Goal: Complete application form

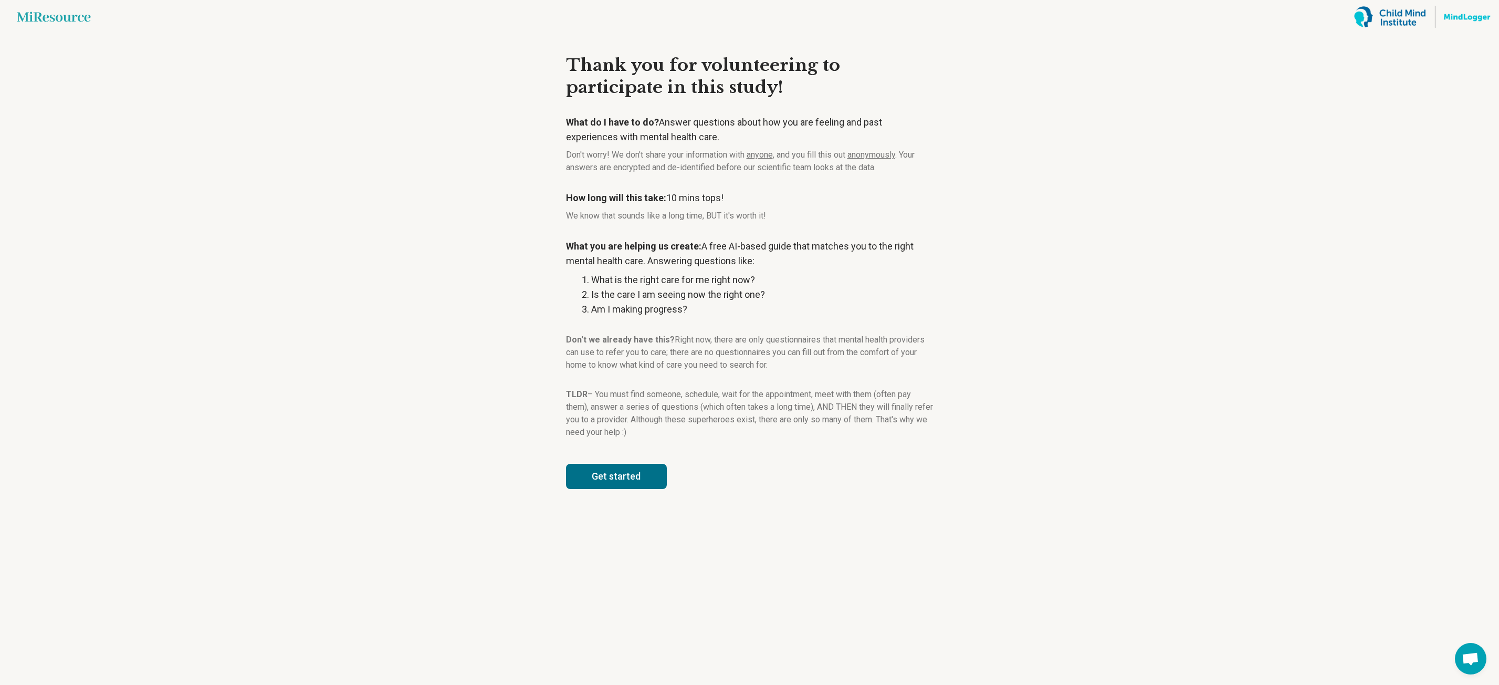
click at [603, 478] on button "Get started" at bounding box center [616, 476] width 101 height 25
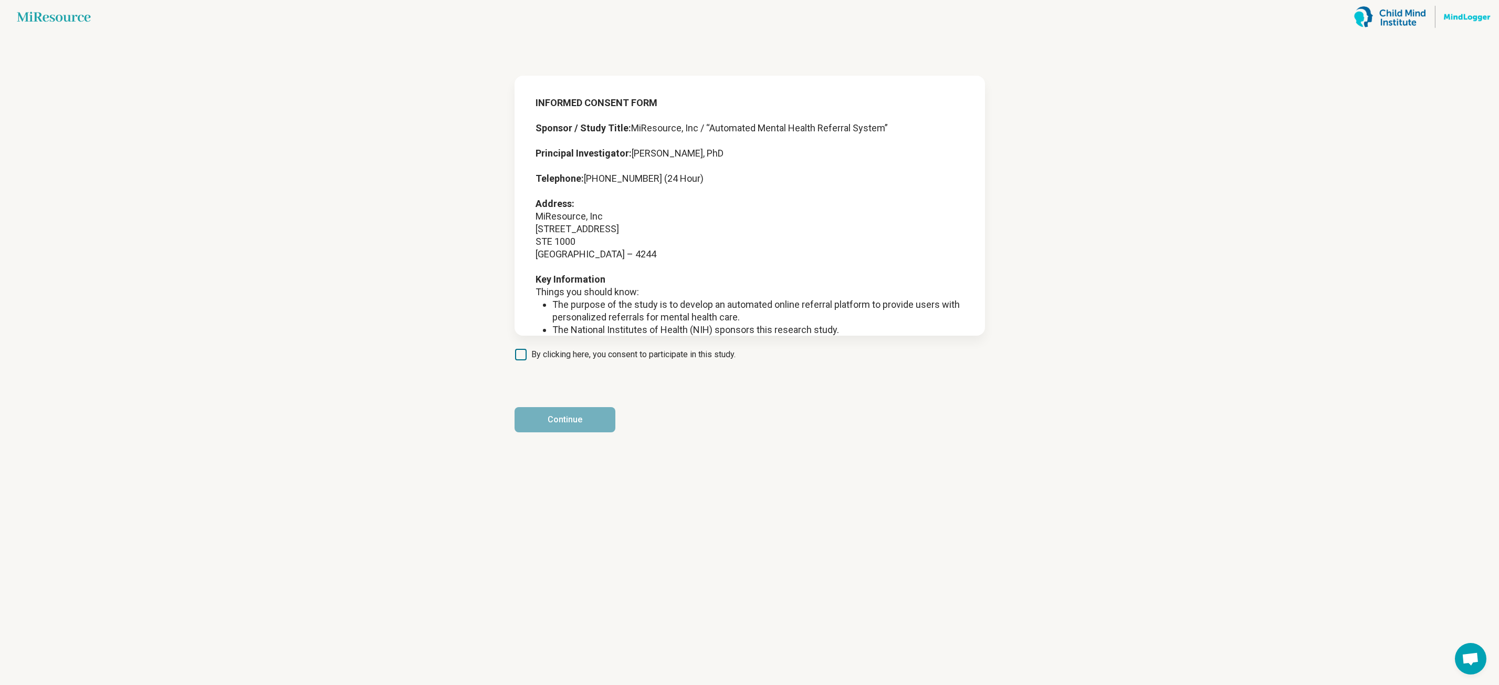
click at [522, 356] on icon at bounding box center [521, 355] width 12 height 12
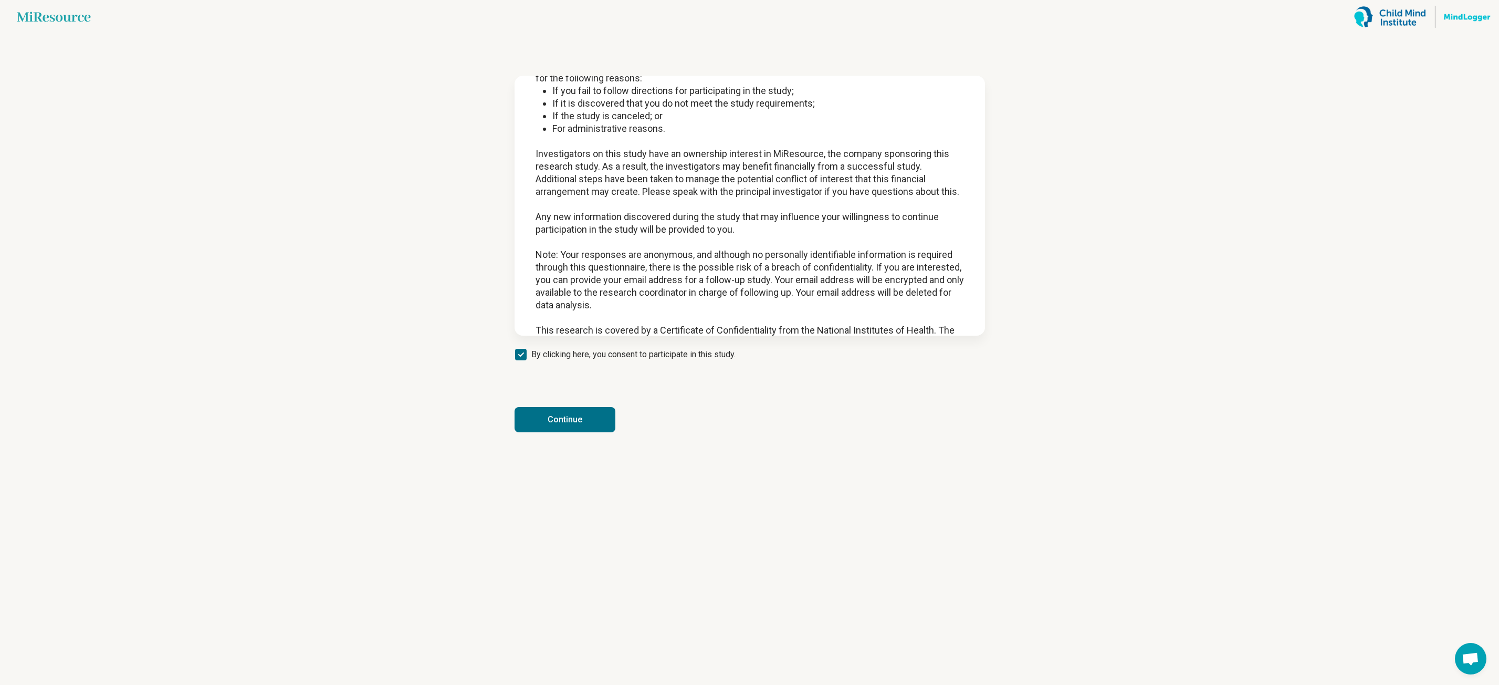
scroll to position [787, 0]
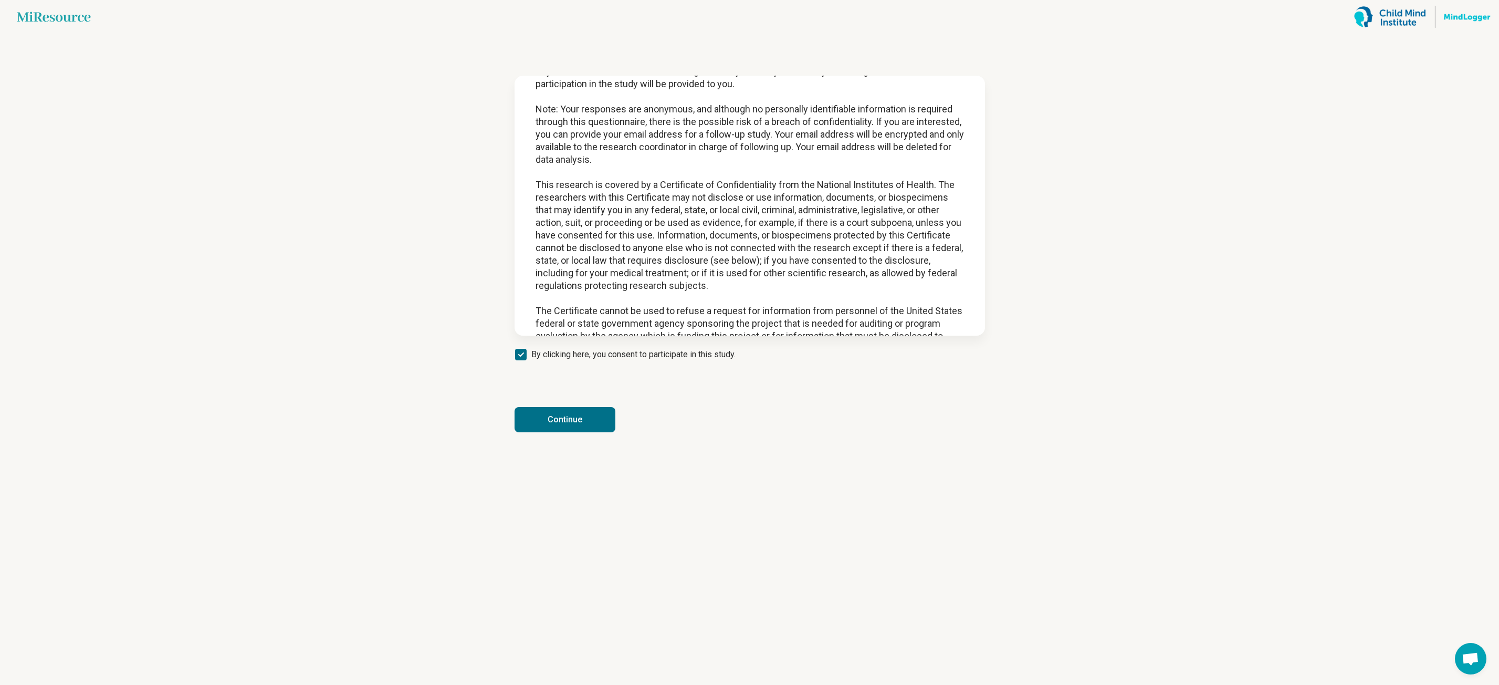
click at [591, 417] on button "Continue" at bounding box center [564, 419] width 101 height 25
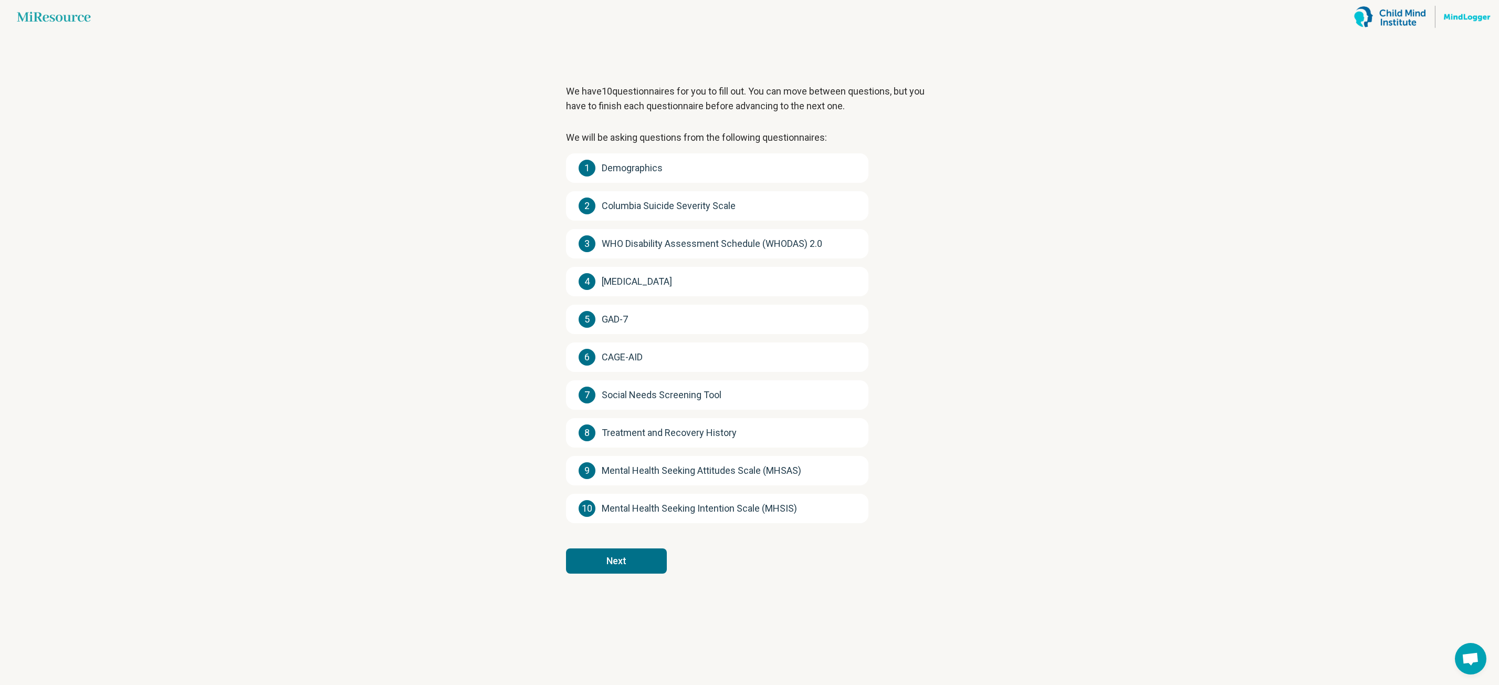
click at [620, 553] on button "Next" at bounding box center [616, 560] width 101 height 25
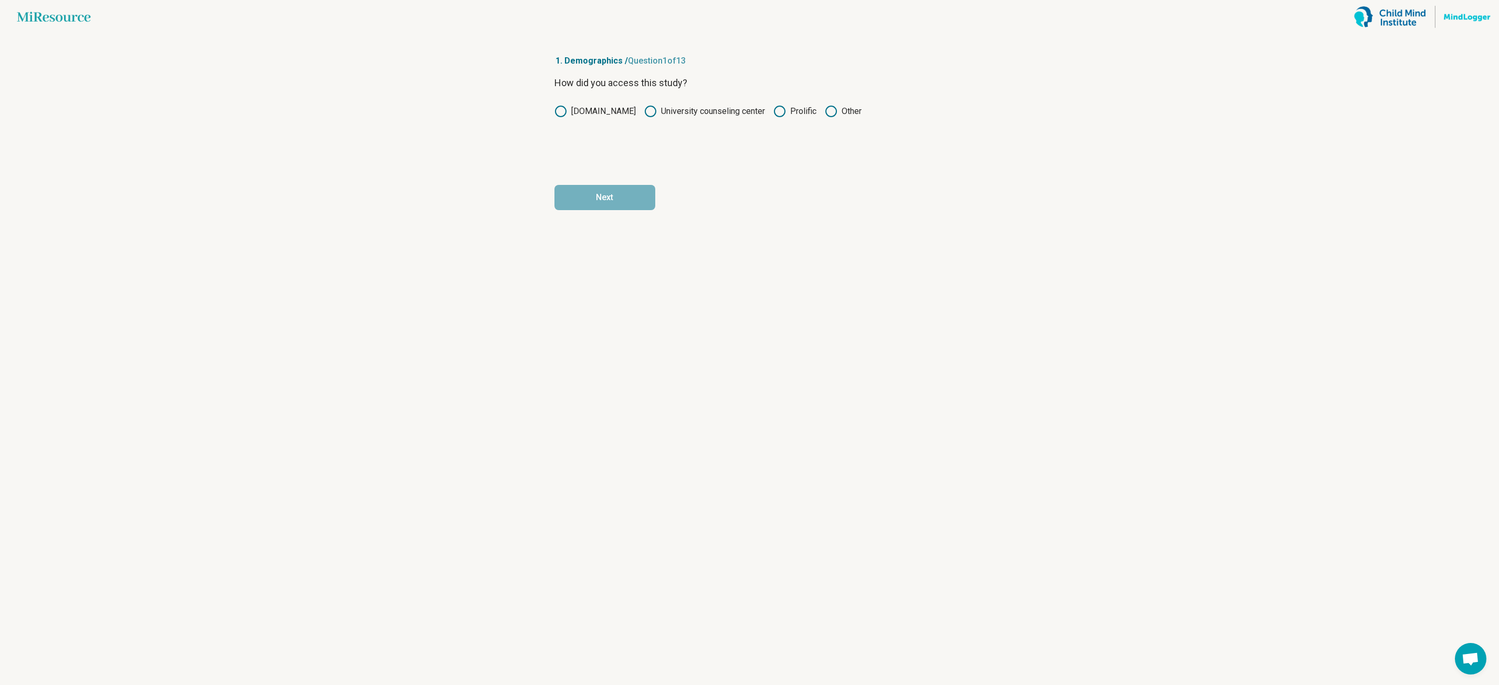
click at [774, 111] on icon at bounding box center [779, 111] width 13 height 13
click at [630, 196] on button "Next" at bounding box center [604, 197] width 101 height 25
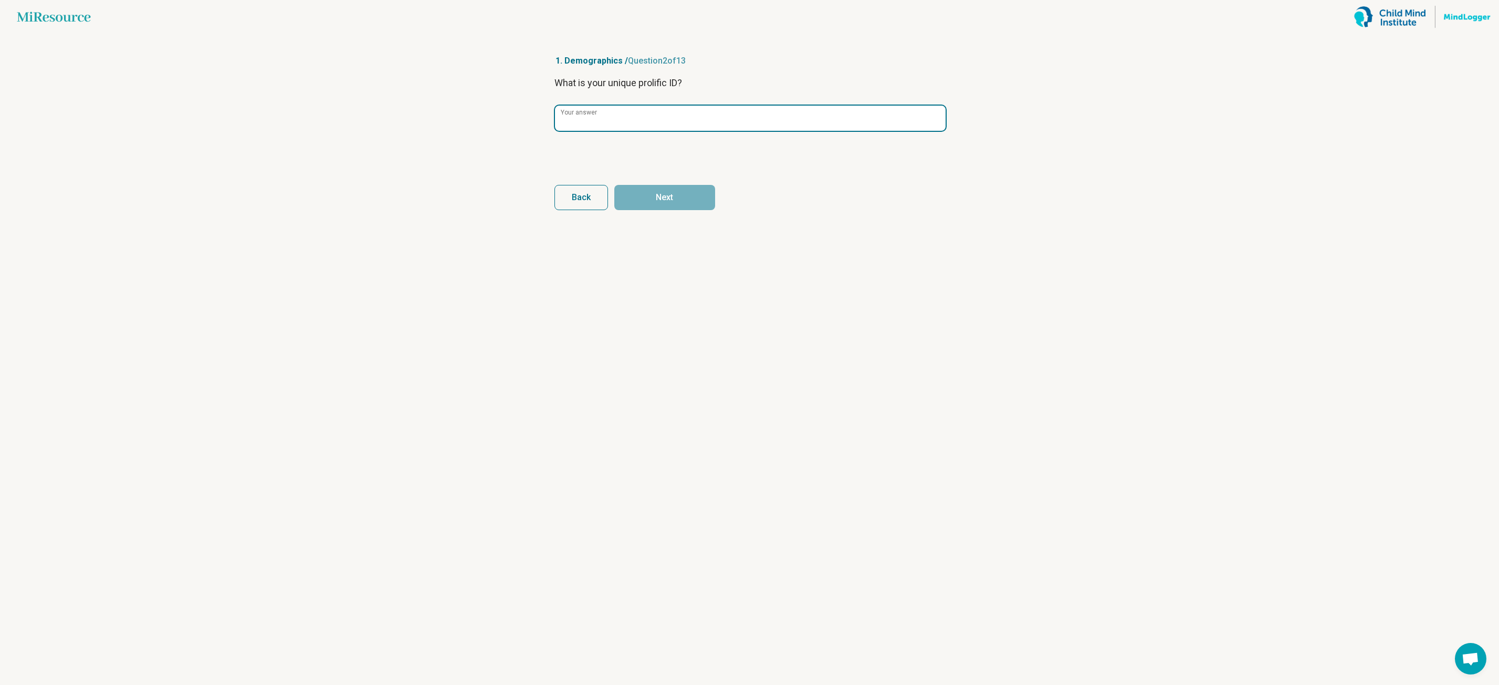
click at [594, 123] on input "Your answer" at bounding box center [750, 118] width 391 height 25
paste input "**********"
type input "**********"
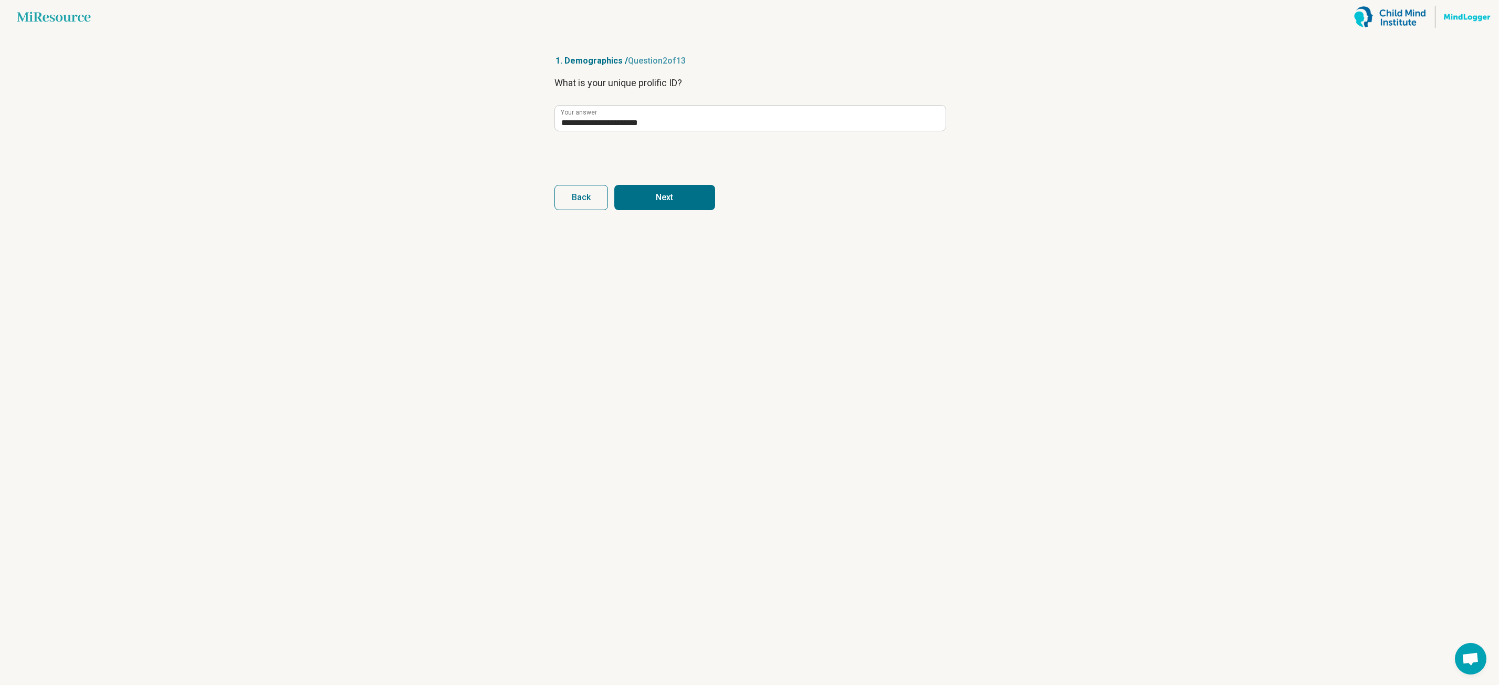
click at [645, 199] on button "Next" at bounding box center [664, 197] width 101 height 25
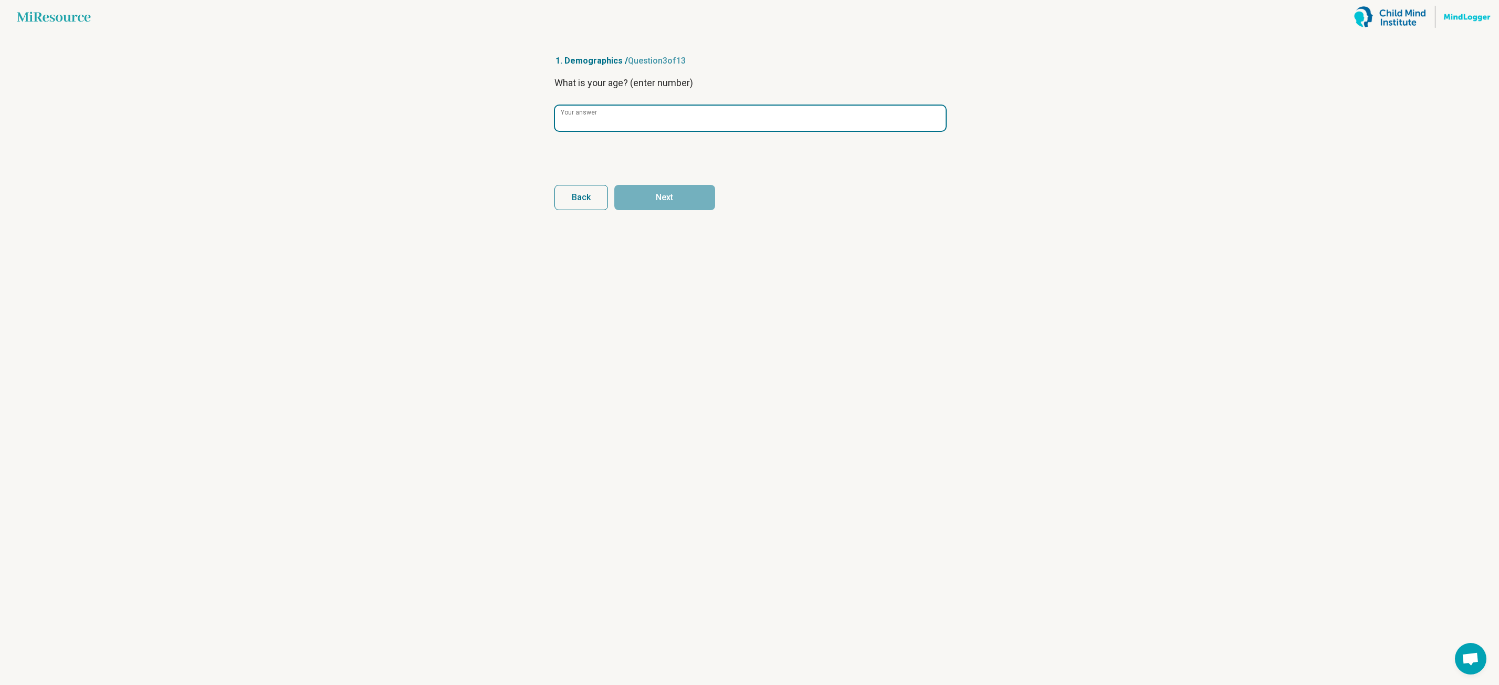
click at [596, 110] on div "Your answer" at bounding box center [749, 118] width 391 height 26
type input "**"
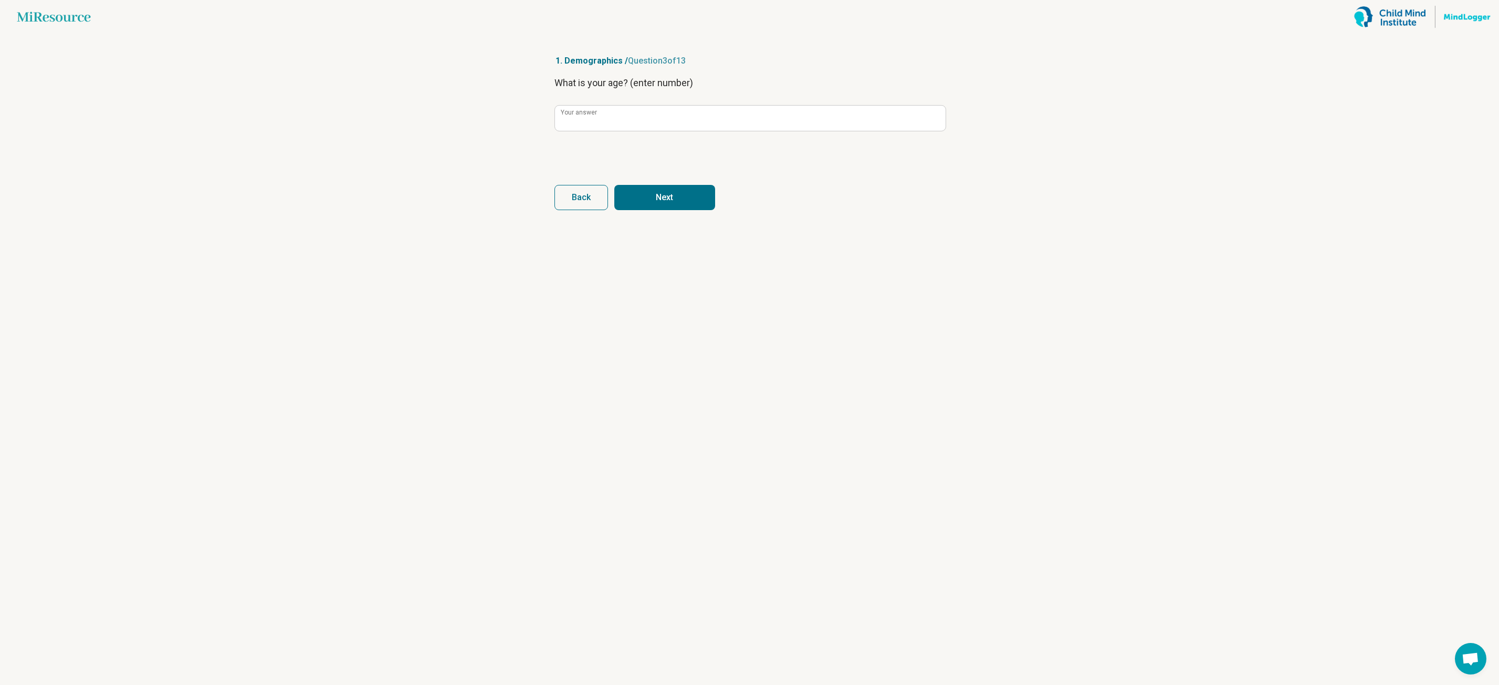
click at [654, 196] on button "Next" at bounding box center [664, 197] width 101 height 25
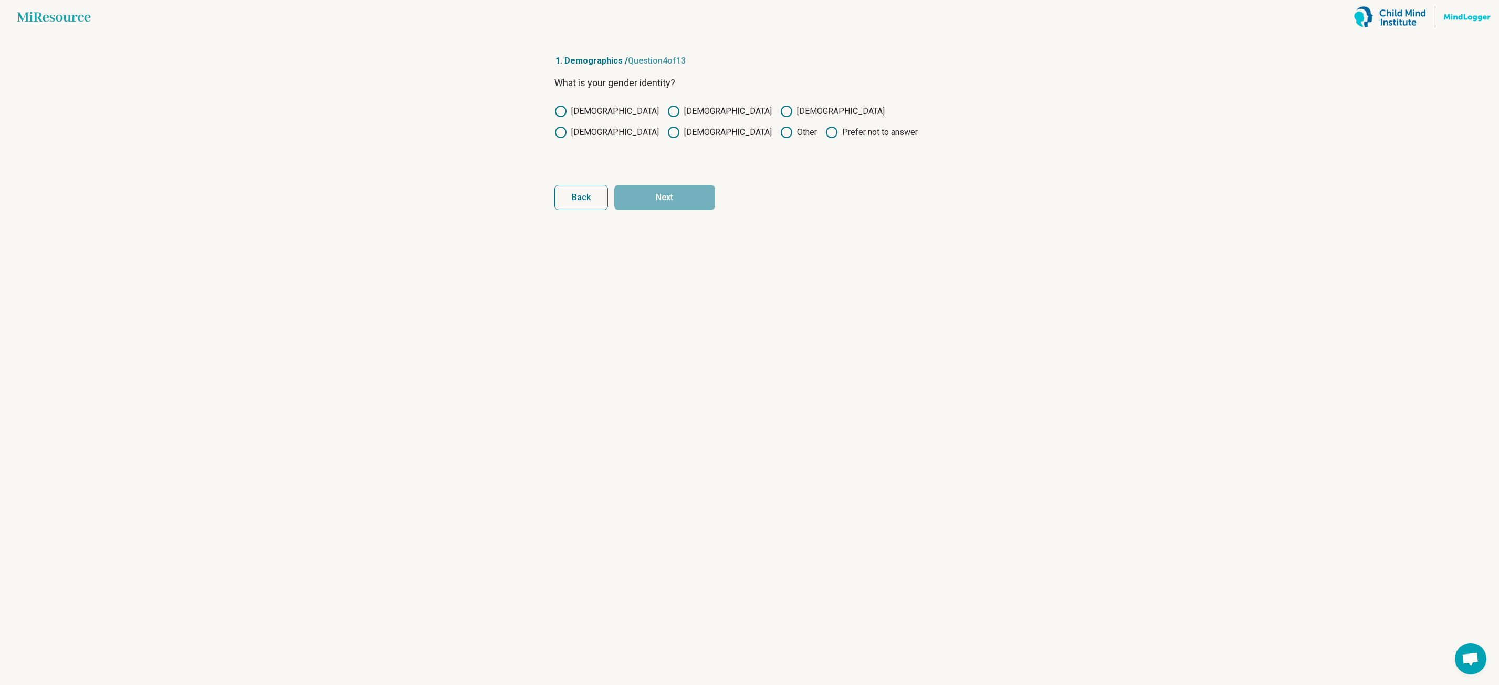
click at [559, 111] on icon at bounding box center [560, 111] width 13 height 13
click at [627, 185] on button "Next" at bounding box center [664, 197] width 101 height 25
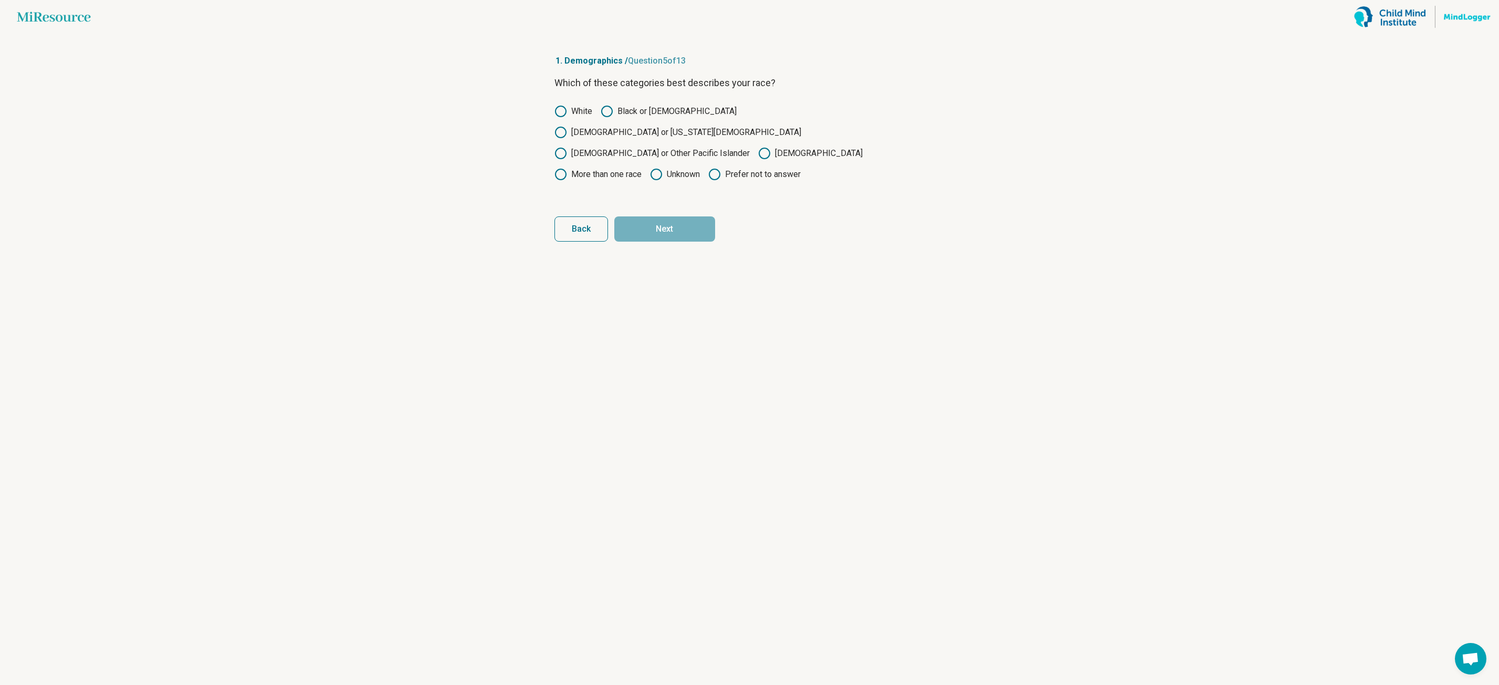
click at [561, 108] on icon at bounding box center [560, 111] width 13 height 13
click at [567, 168] on icon at bounding box center [560, 174] width 13 height 13
click at [670, 216] on button "Next" at bounding box center [664, 228] width 101 height 25
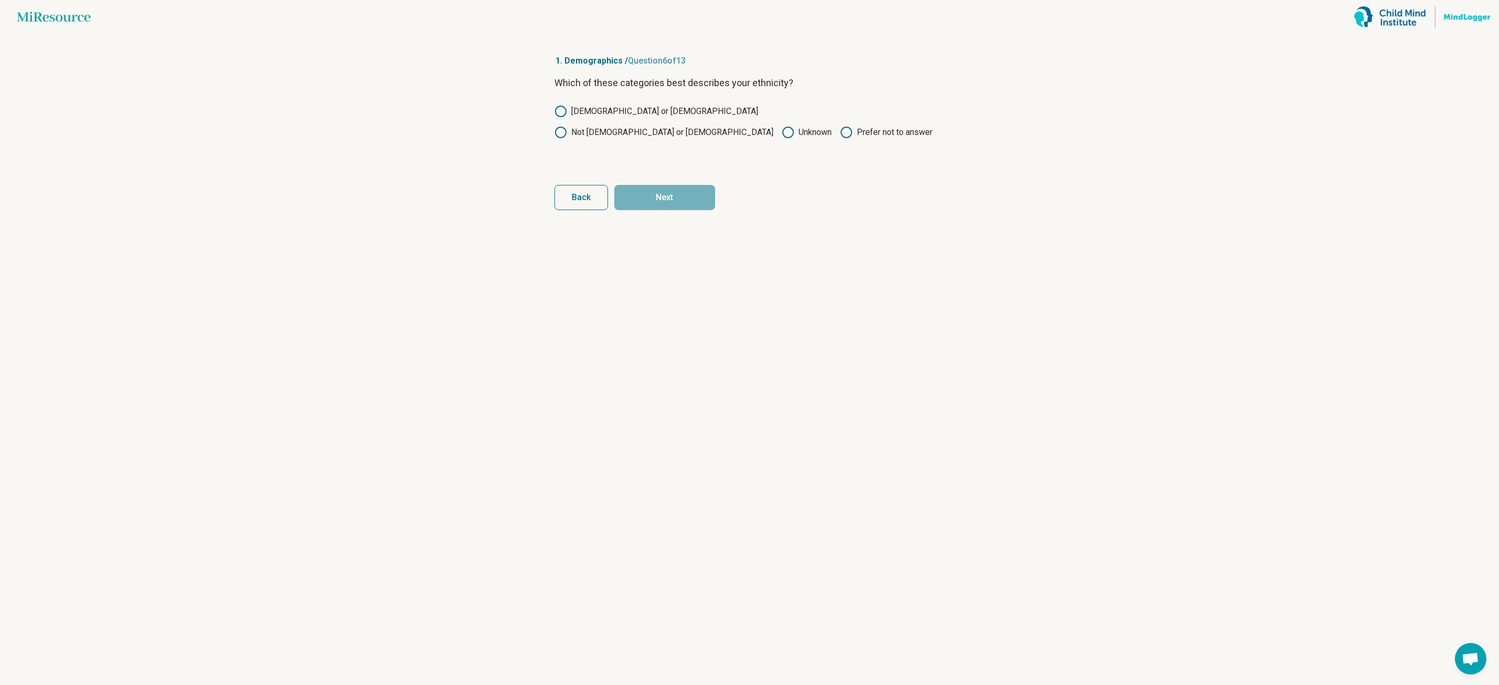
click at [566, 113] on icon at bounding box center [560, 111] width 13 height 13
click at [654, 188] on button "Next" at bounding box center [664, 197] width 101 height 25
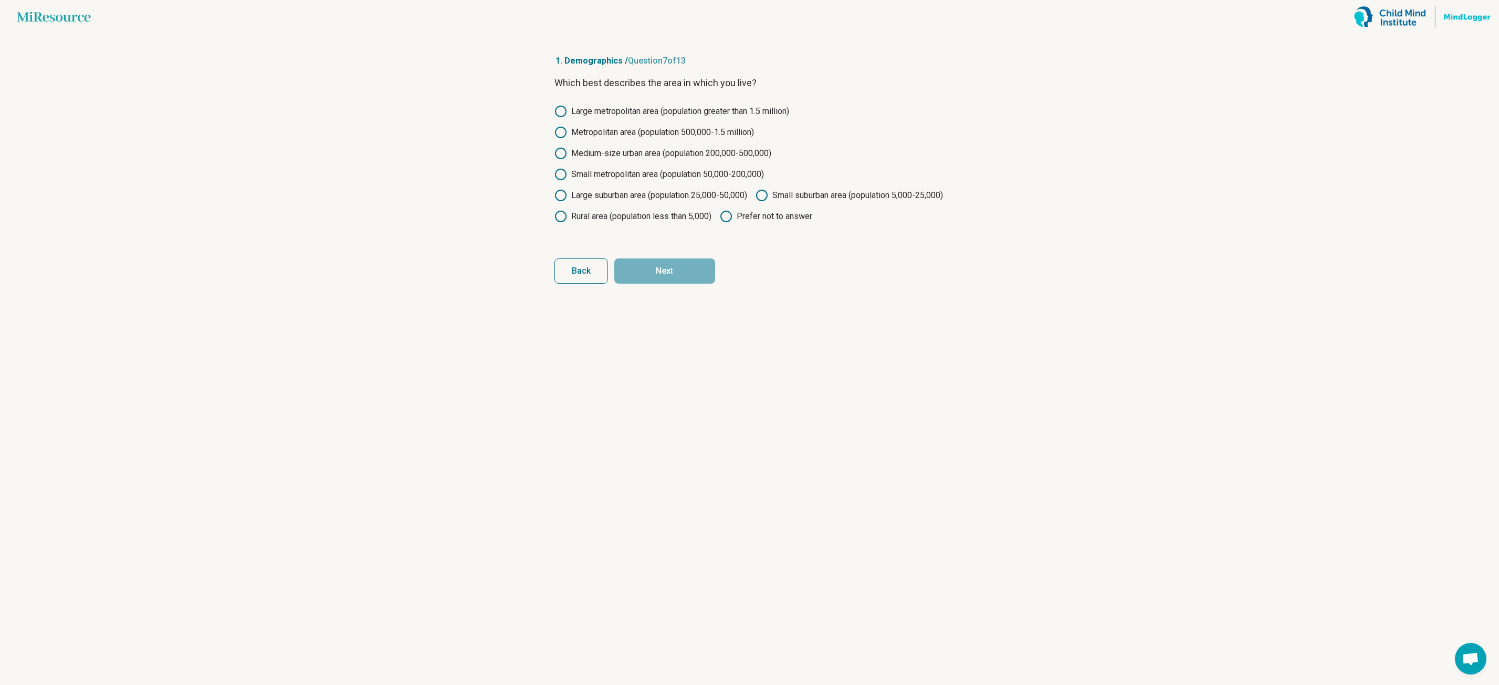
click at [561, 131] on icon at bounding box center [560, 132] width 13 height 13
click at [555, 154] on circle at bounding box center [560, 153] width 10 height 10
click at [559, 193] on icon at bounding box center [560, 195] width 13 height 13
click at [650, 283] on button "Next" at bounding box center [664, 270] width 101 height 25
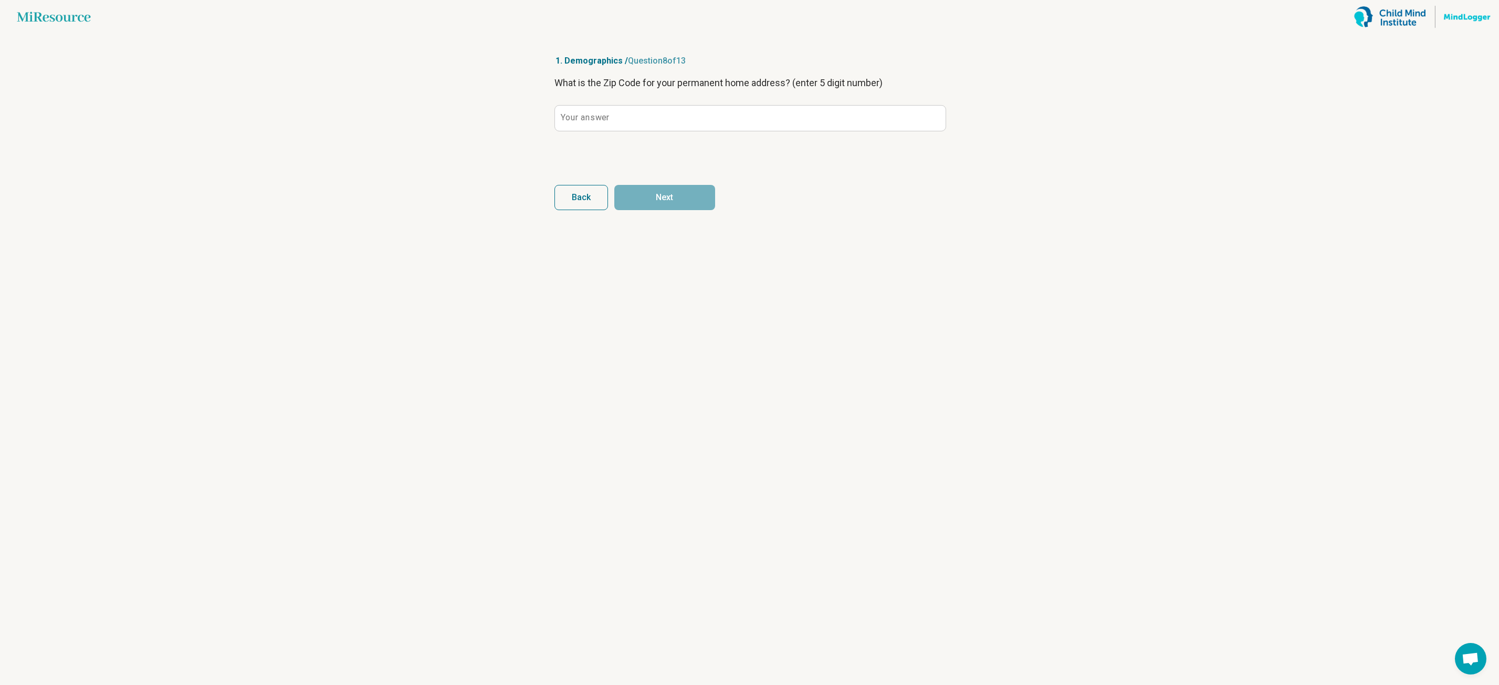
click at [603, 120] on label "Your answer" at bounding box center [585, 117] width 48 height 8
click at [603, 120] on input "Your answer" at bounding box center [750, 118] width 391 height 25
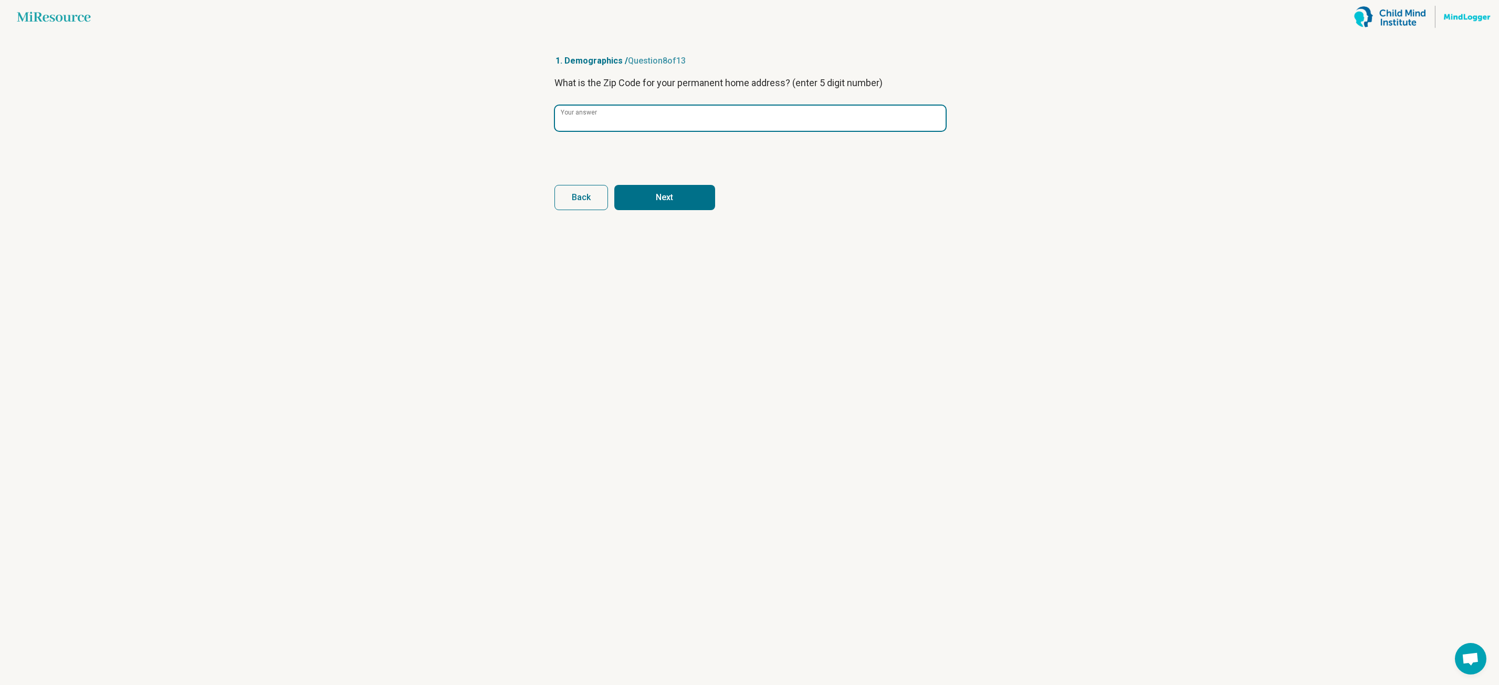
type input "*****"
click at [674, 199] on button "Next" at bounding box center [664, 197] width 101 height 25
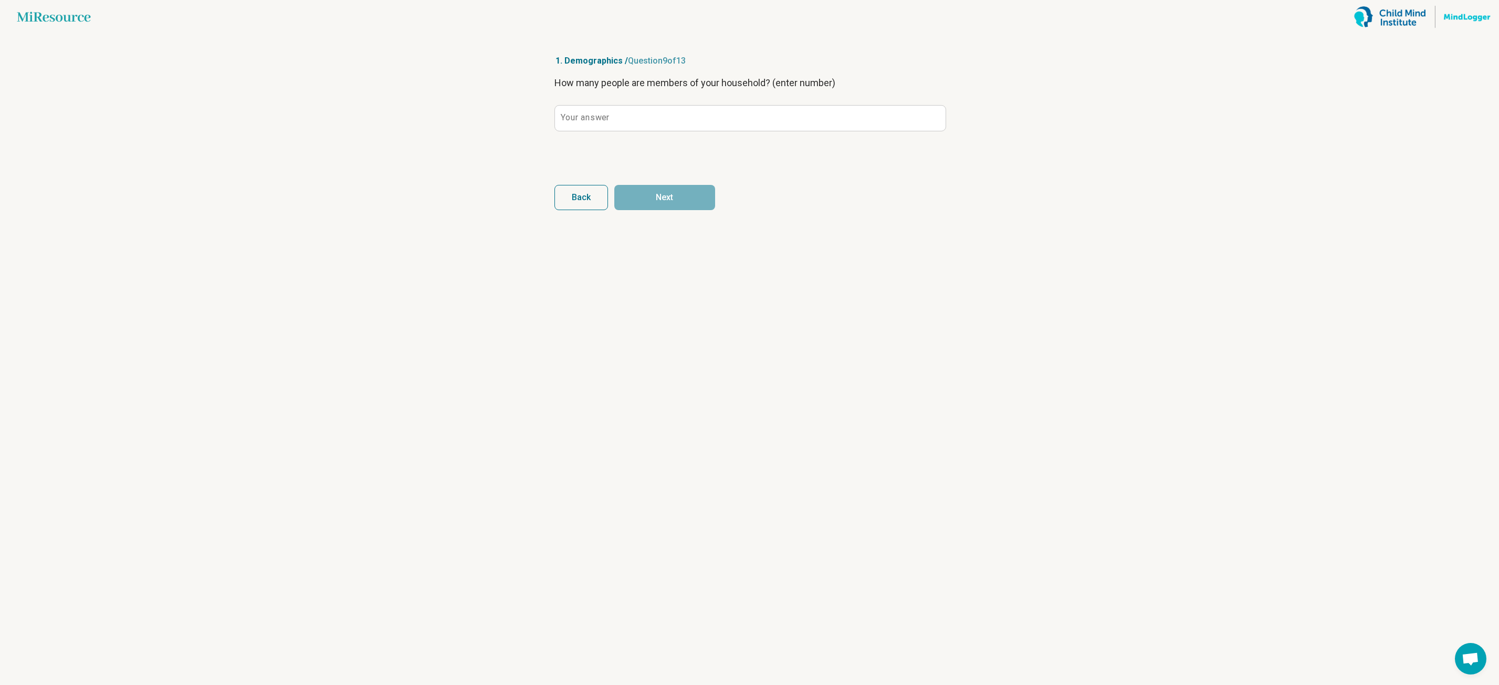
click at [583, 117] on label "Your answer" at bounding box center [585, 117] width 48 height 8
click at [583, 117] on input "Your answer" at bounding box center [750, 118] width 391 height 25
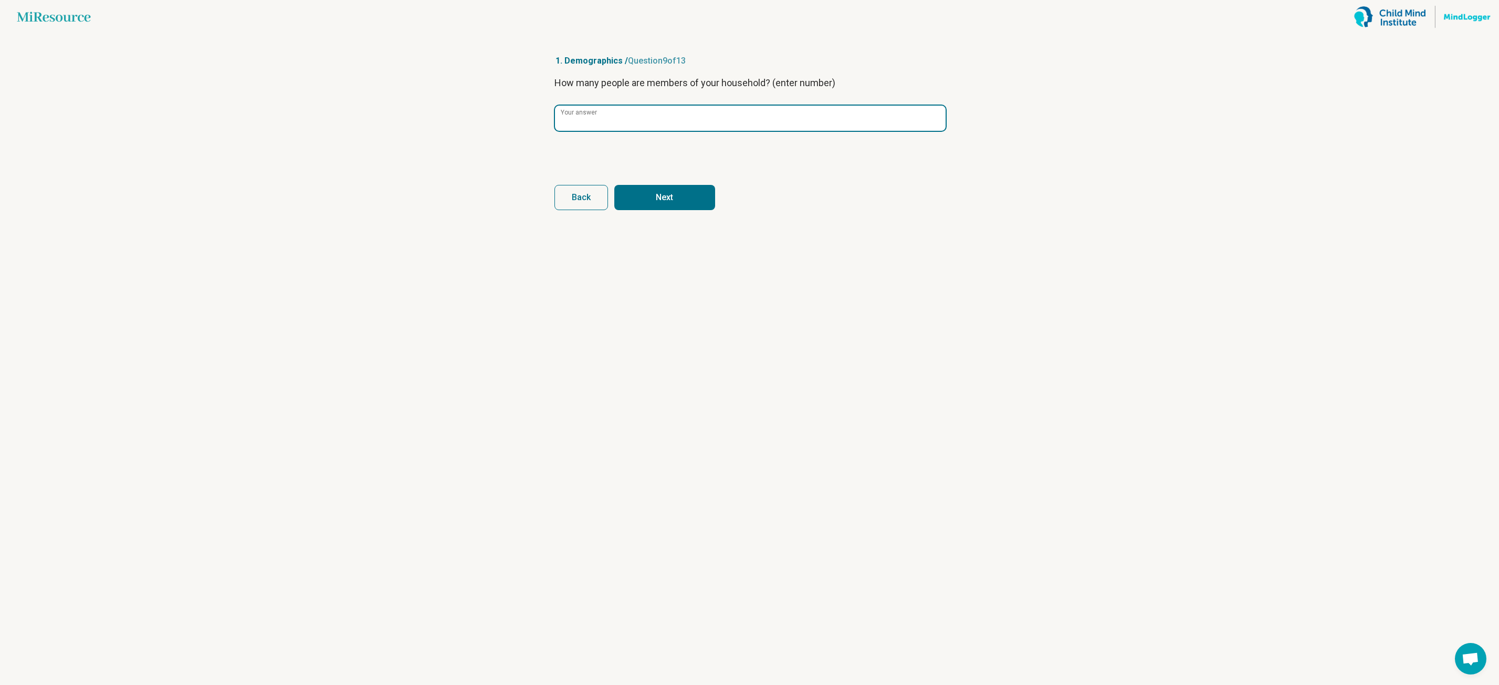
type input "*"
click at [651, 204] on button "Next" at bounding box center [664, 197] width 101 height 25
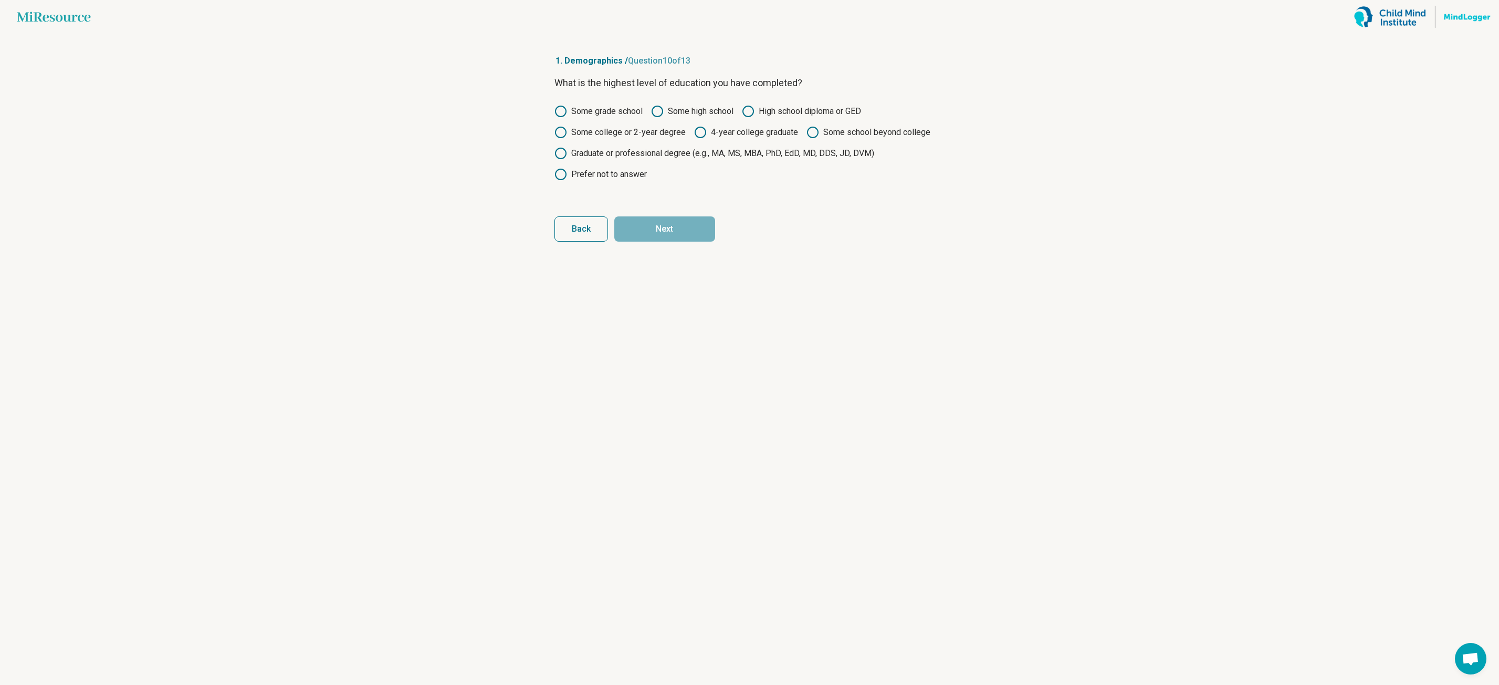
click at [563, 133] on icon at bounding box center [560, 132] width 13 height 13
click at [668, 227] on button "Next" at bounding box center [664, 228] width 101 height 25
click at [560, 149] on circle at bounding box center [560, 153] width 10 height 10
click at [653, 227] on button "Next" at bounding box center [664, 228] width 101 height 25
click at [560, 145] on div "Some grade school Some high school High school diploma or GED Some college or 2…" at bounding box center [749, 143] width 391 height 76
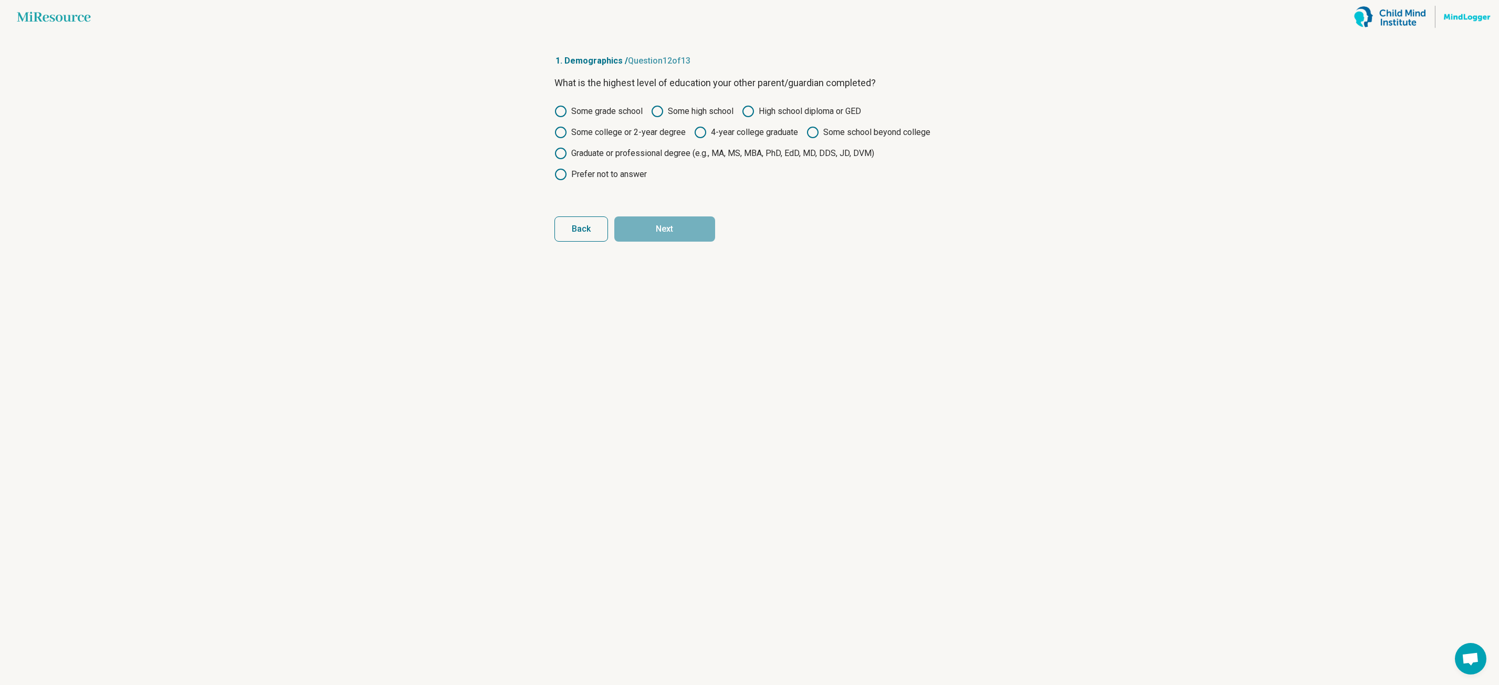
click at [565, 153] on circle at bounding box center [560, 153] width 10 height 10
click at [675, 224] on button "Next" at bounding box center [664, 228] width 101 height 25
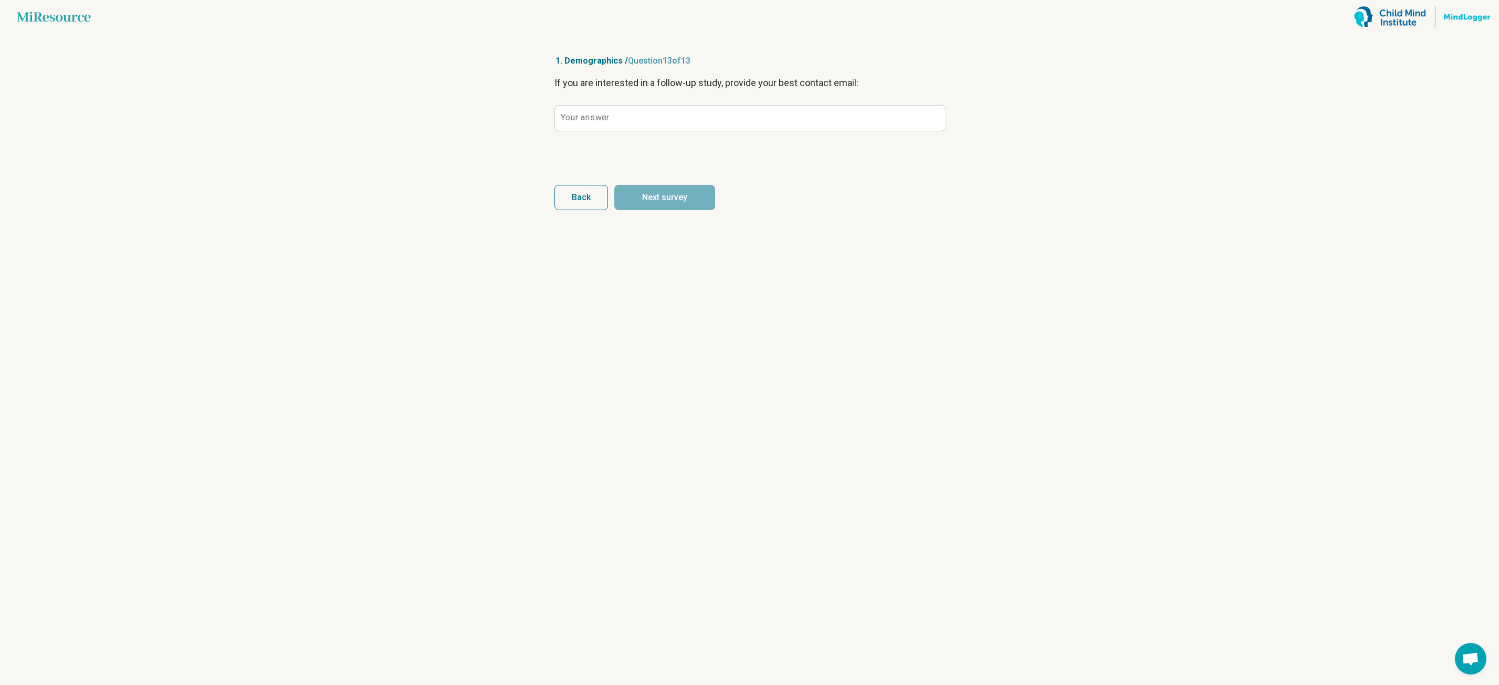
click at [579, 196] on span "Back" at bounding box center [581, 197] width 19 height 8
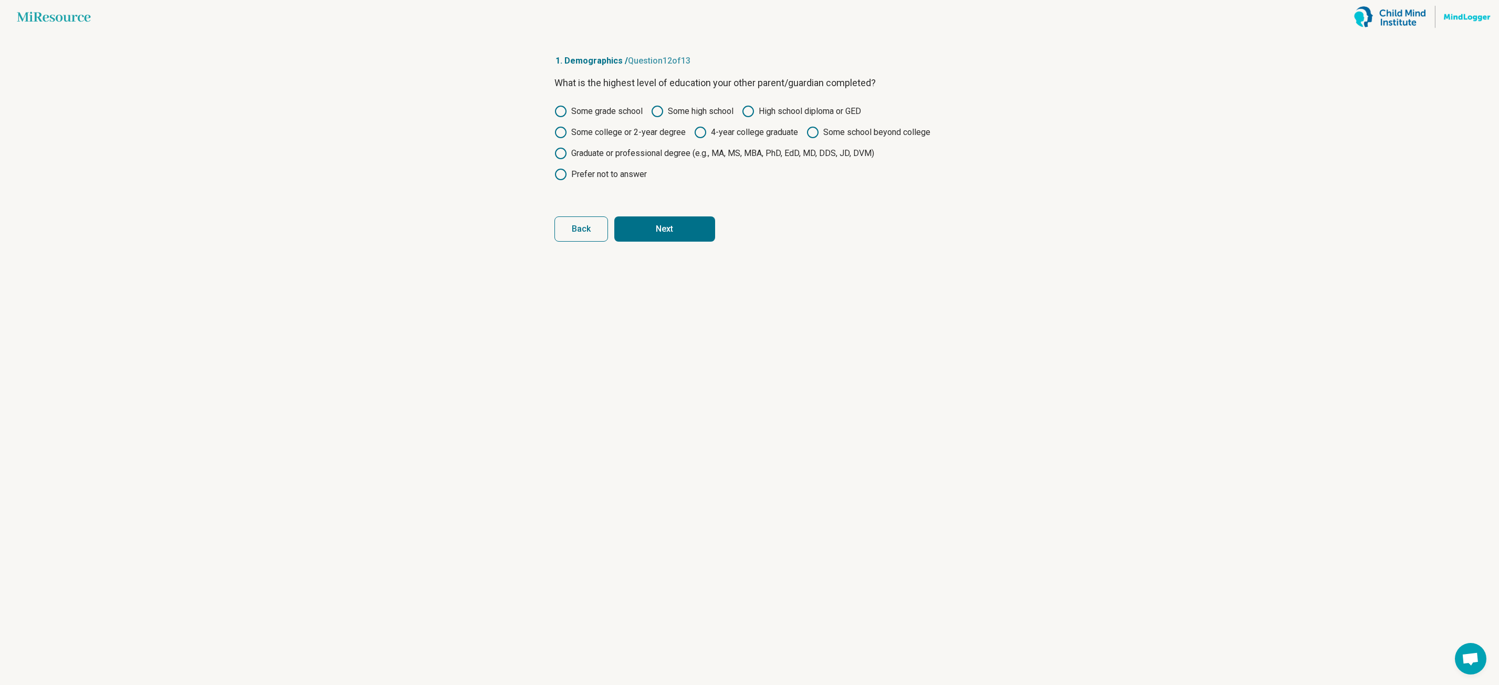
click at [700, 132] on icon at bounding box center [700, 132] width 13 height 13
click at [590, 136] on label "Some college or 2-year degree" at bounding box center [619, 132] width 131 height 13
click at [705, 136] on icon at bounding box center [700, 132] width 13 height 13
click at [666, 228] on button "Next" at bounding box center [664, 228] width 101 height 25
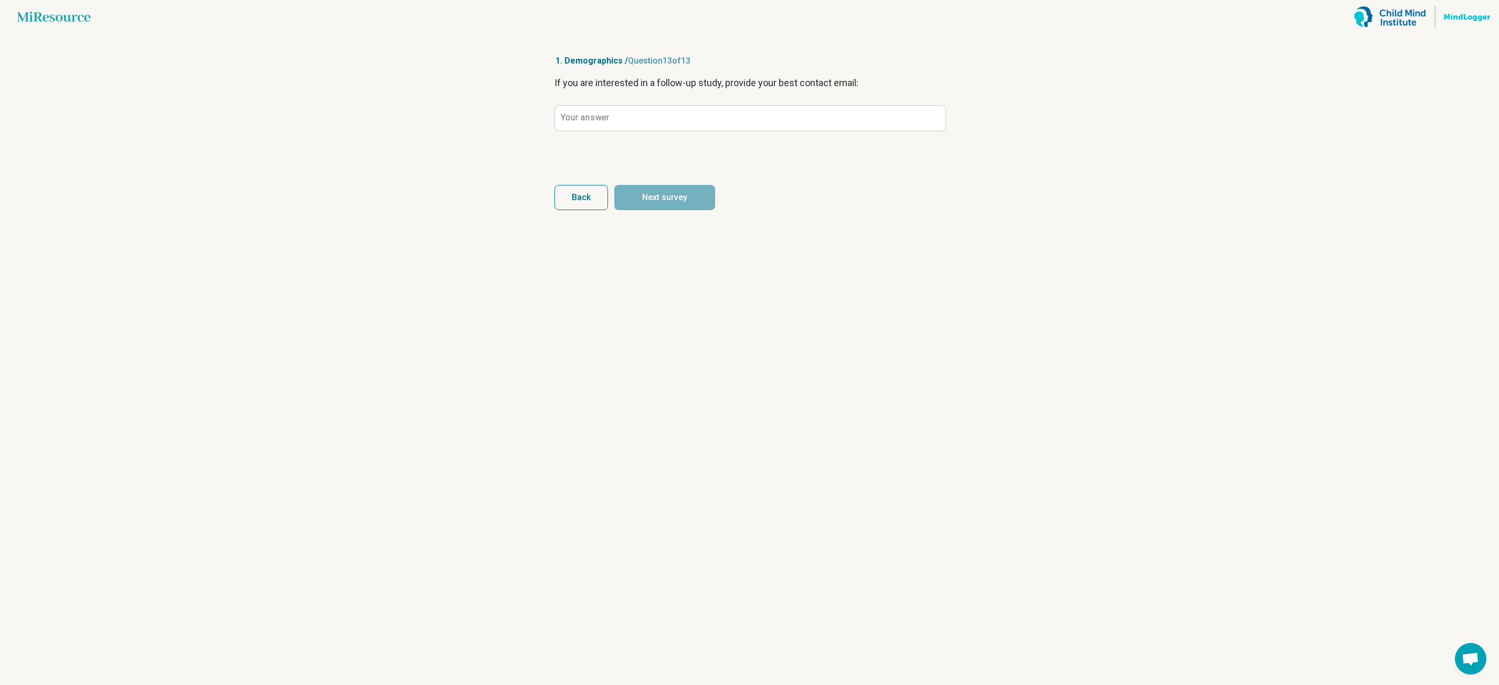
click at [606, 121] on label "Your answer" at bounding box center [585, 117] width 48 height 8
click at [606, 121] on input "Your answer" at bounding box center [750, 118] width 391 height 25
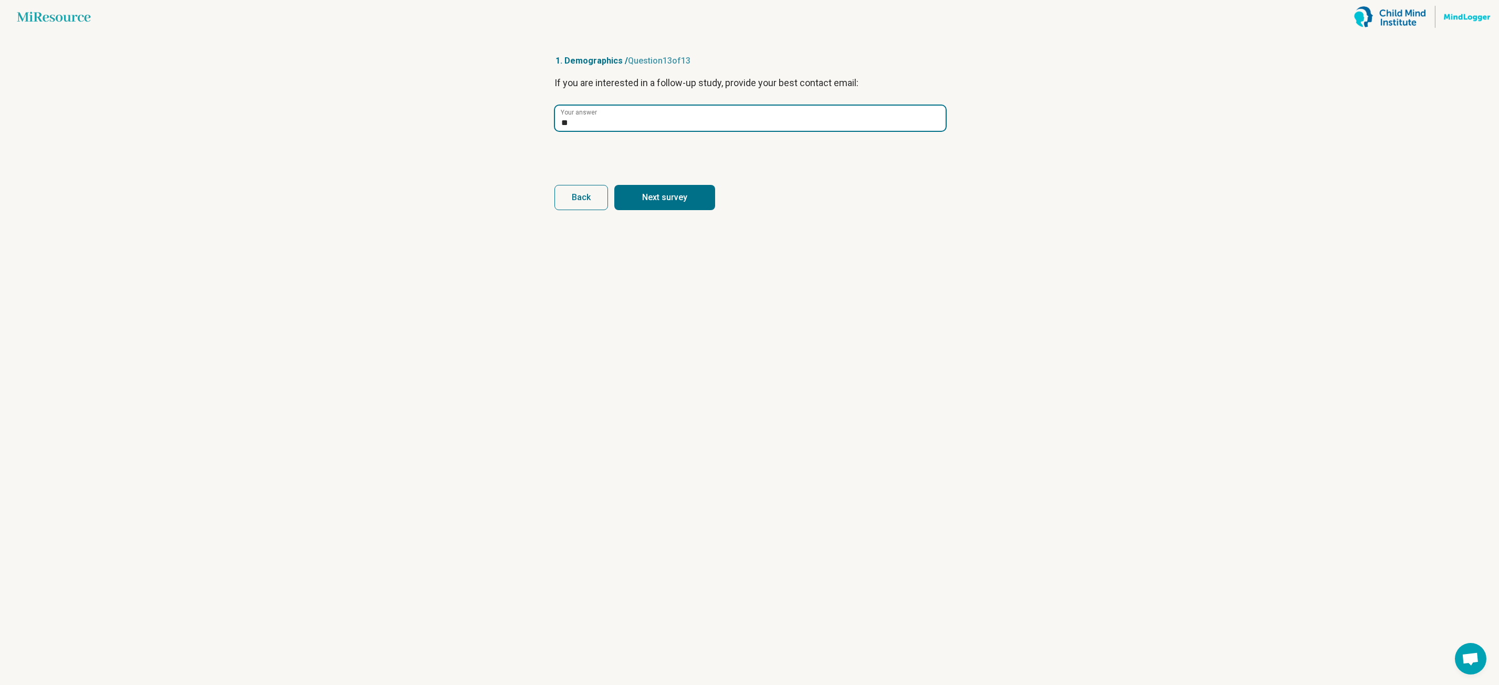
type input "*"
click at [667, 197] on button "Next survey" at bounding box center [664, 197] width 101 height 25
type input "****"
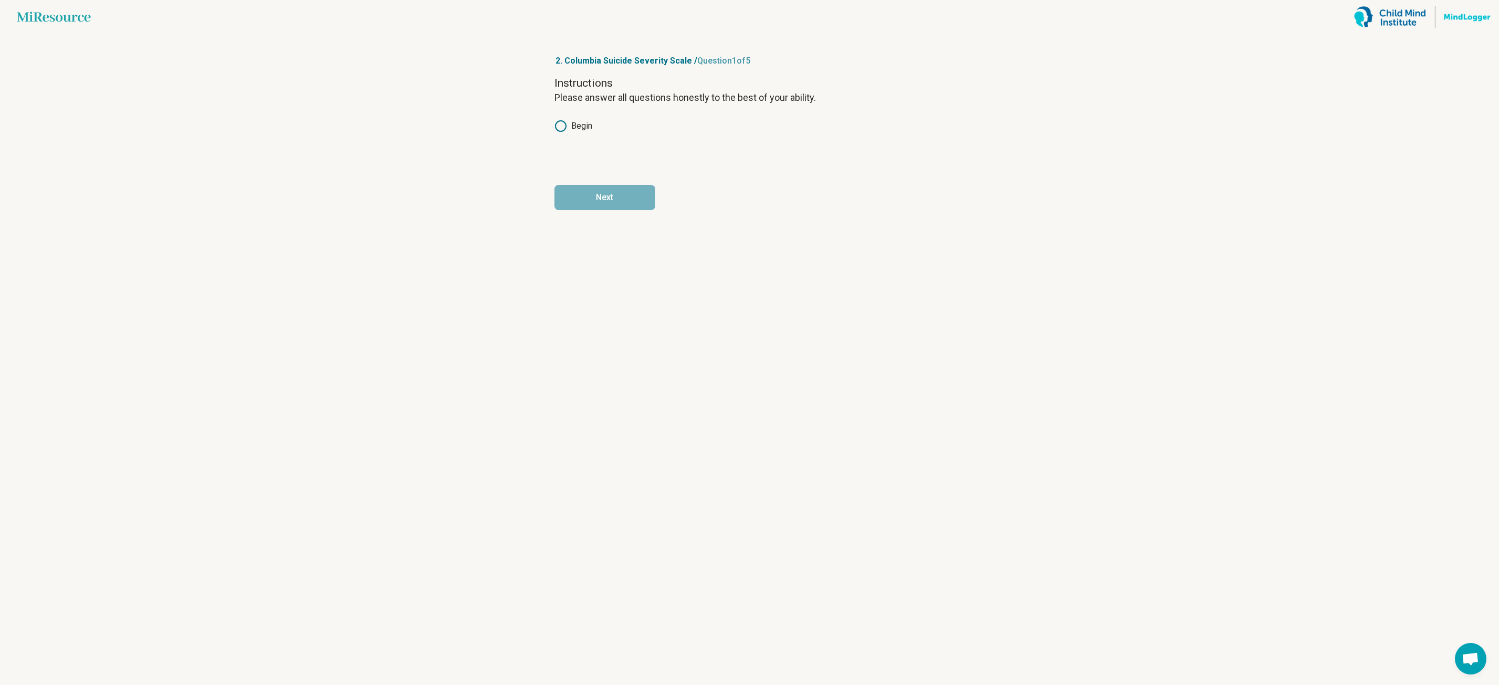
click at [544, 122] on article "2. Columbia Suicide Severity Scale / Question 1 of 5 Instructions Please answer…" at bounding box center [750, 359] width 424 height 651
click at [569, 125] on label "Begin" at bounding box center [573, 126] width 38 height 13
click at [639, 199] on button "Next" at bounding box center [604, 197] width 101 height 25
click at [560, 124] on icon at bounding box center [560, 126] width 13 height 13
click at [660, 202] on button "Next" at bounding box center [664, 197] width 101 height 25
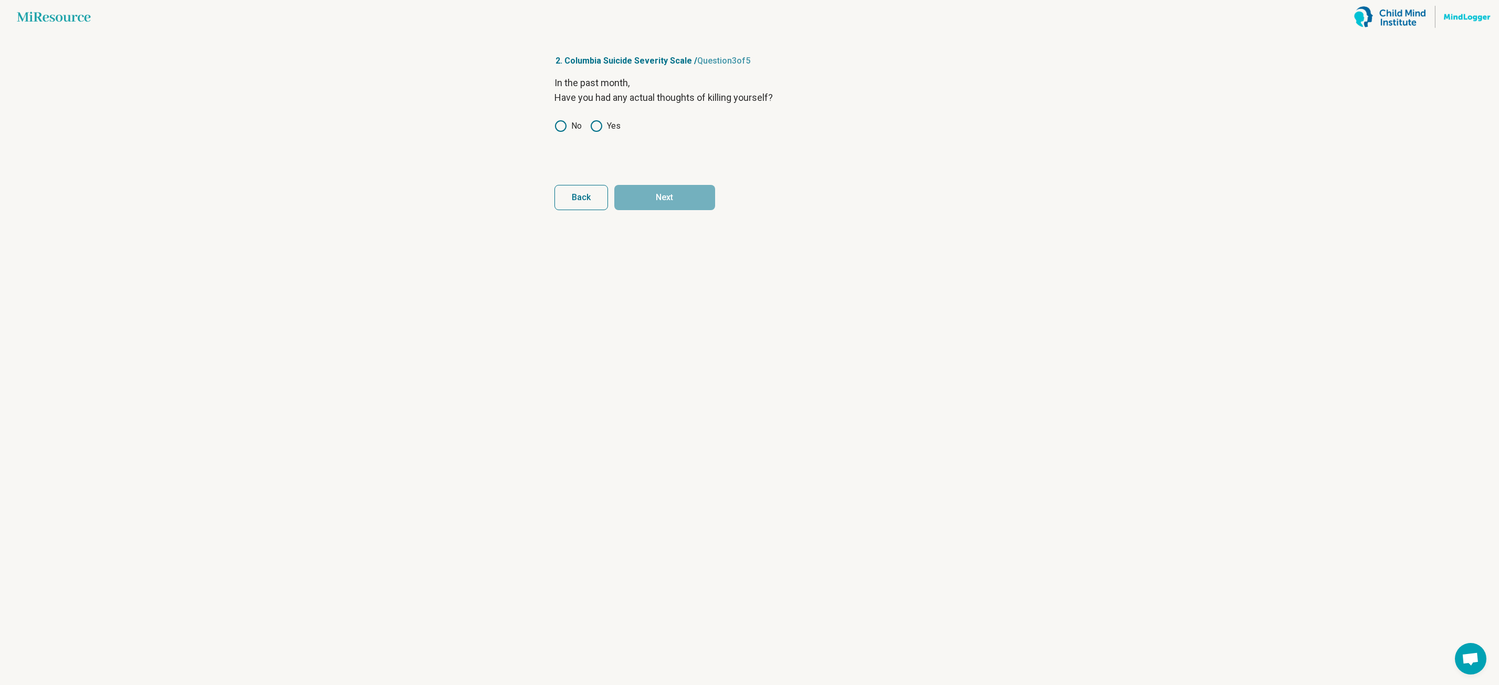
click at [564, 125] on icon at bounding box center [560, 126] width 13 height 13
click at [665, 198] on button "Next" at bounding box center [664, 197] width 101 height 25
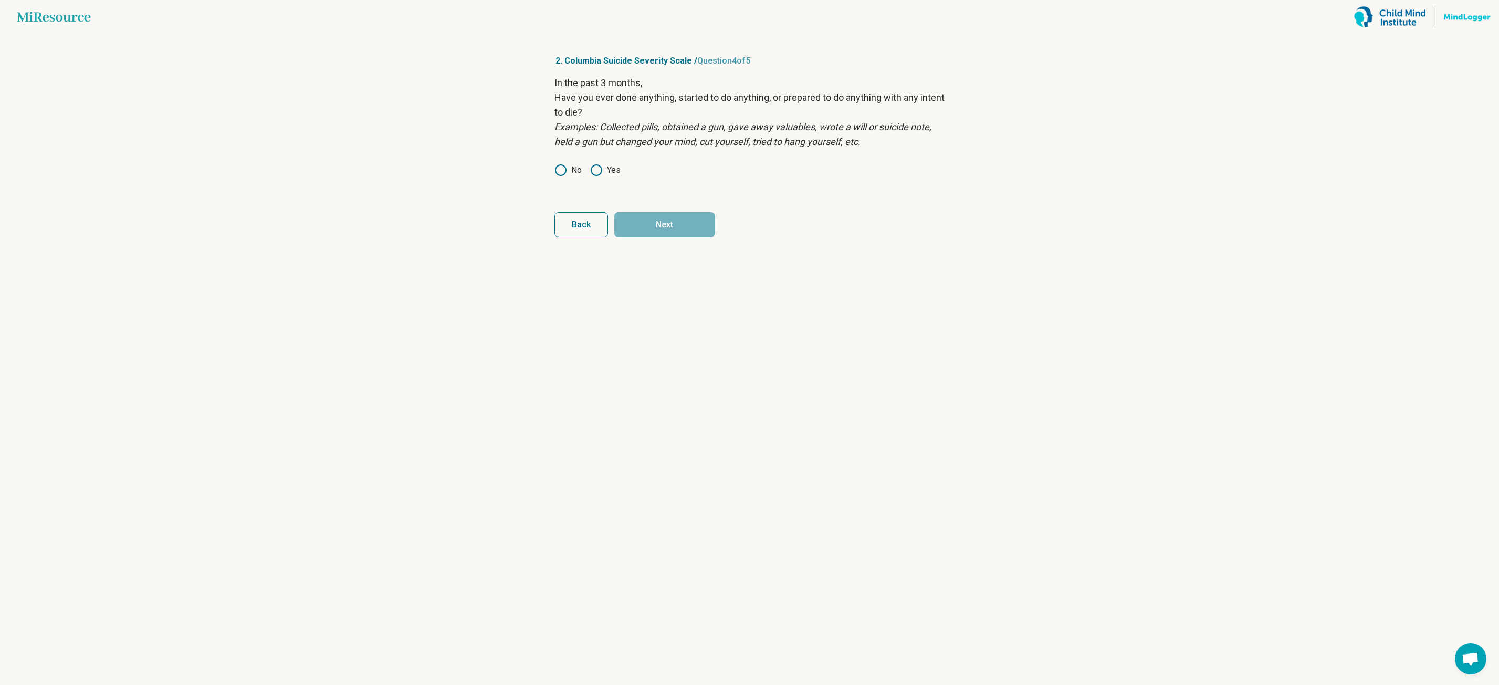
click at [563, 169] on icon at bounding box center [560, 170] width 13 height 13
click at [668, 222] on button "Next" at bounding box center [664, 224] width 101 height 25
click at [563, 170] on icon at bounding box center [560, 170] width 13 height 13
click at [662, 228] on button "Next survey" at bounding box center [664, 224] width 101 height 25
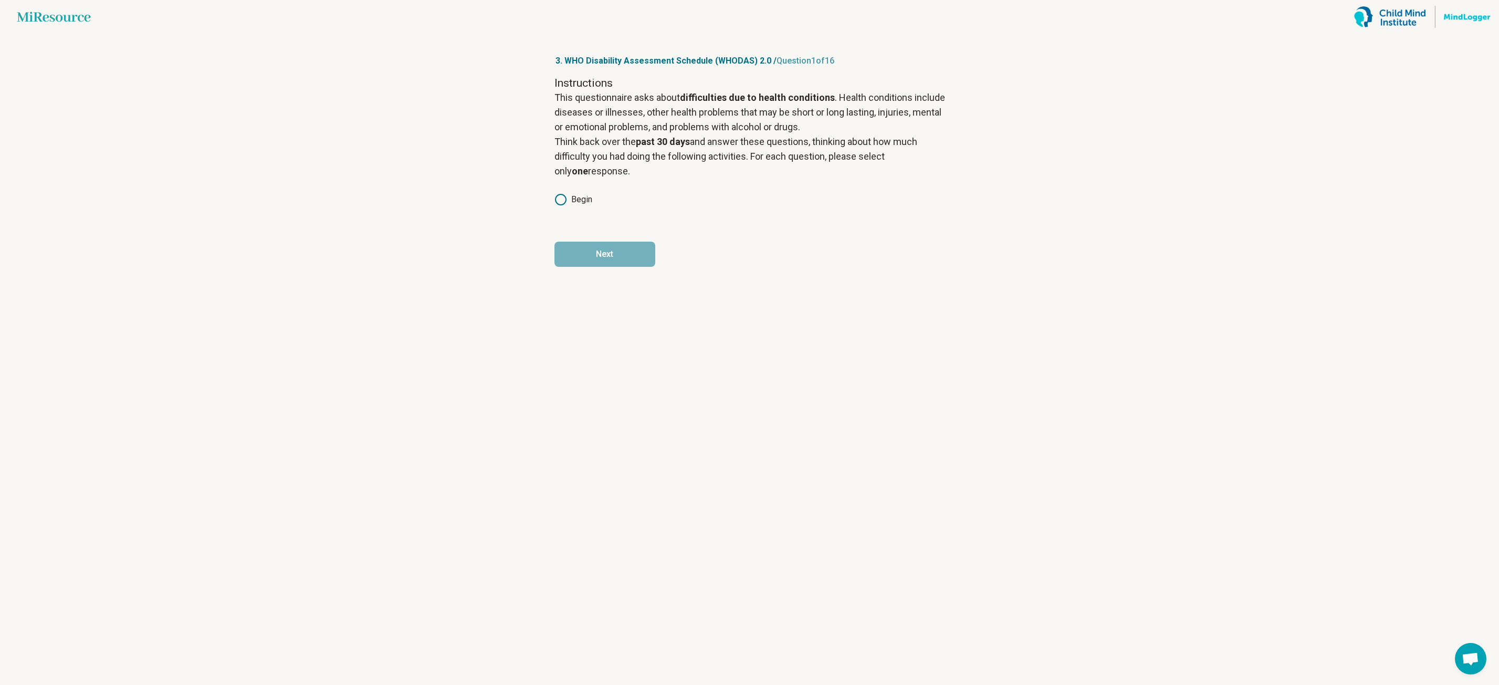
click at [559, 203] on icon at bounding box center [560, 199] width 13 height 13
click at [580, 257] on button "Next" at bounding box center [604, 253] width 101 height 25
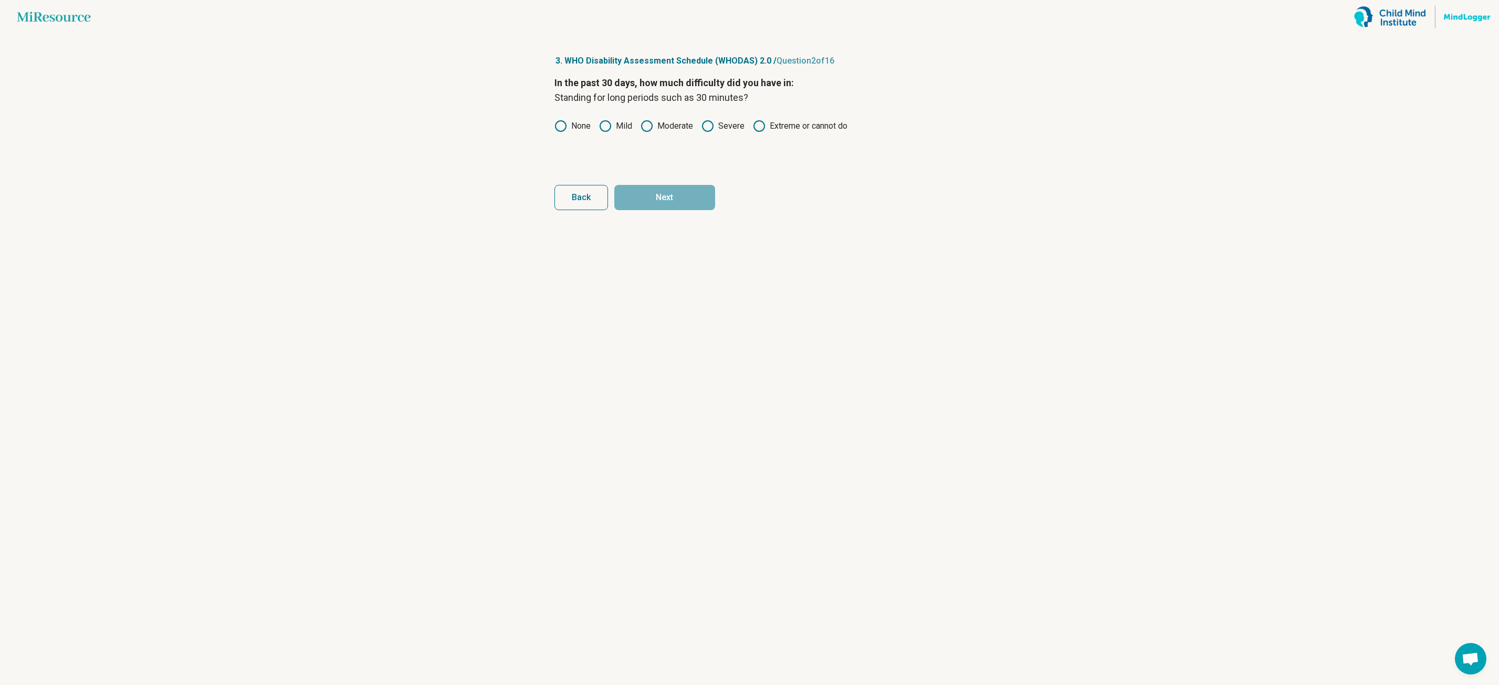
click at [556, 122] on circle at bounding box center [560, 126] width 10 height 10
click at [604, 127] on icon at bounding box center [605, 126] width 13 height 13
click at [571, 127] on label "None" at bounding box center [572, 126] width 36 height 13
click at [640, 208] on button "Next" at bounding box center [664, 197] width 101 height 25
click at [562, 123] on icon at bounding box center [560, 126] width 13 height 13
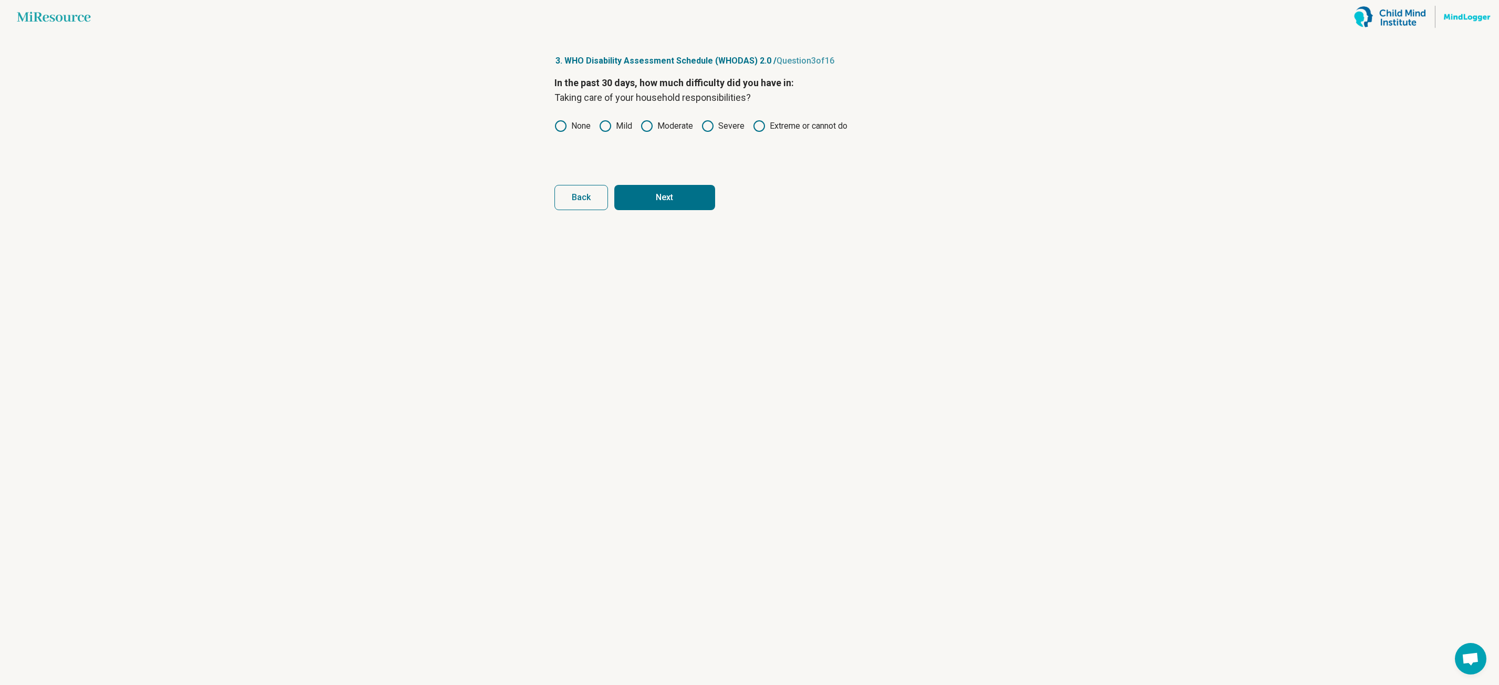
click at [654, 204] on button "Next" at bounding box center [664, 197] width 101 height 25
click at [565, 122] on icon at bounding box center [560, 126] width 13 height 13
click at [602, 124] on icon at bounding box center [605, 126] width 13 height 13
click at [664, 196] on button "Next" at bounding box center [664, 197] width 101 height 25
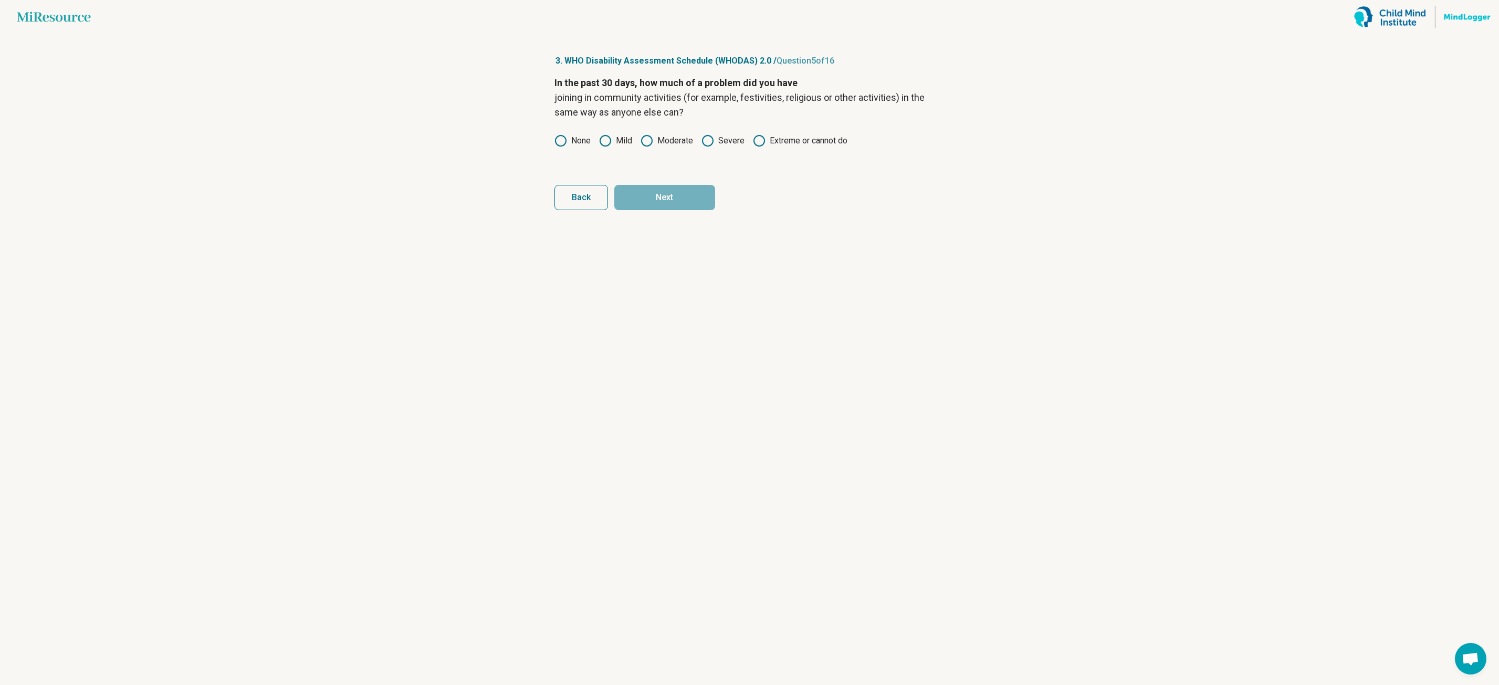
click at [561, 138] on icon at bounding box center [560, 140] width 13 height 13
click at [660, 198] on button "Next" at bounding box center [664, 197] width 101 height 25
click at [612, 128] on icon at bounding box center [605, 126] width 13 height 13
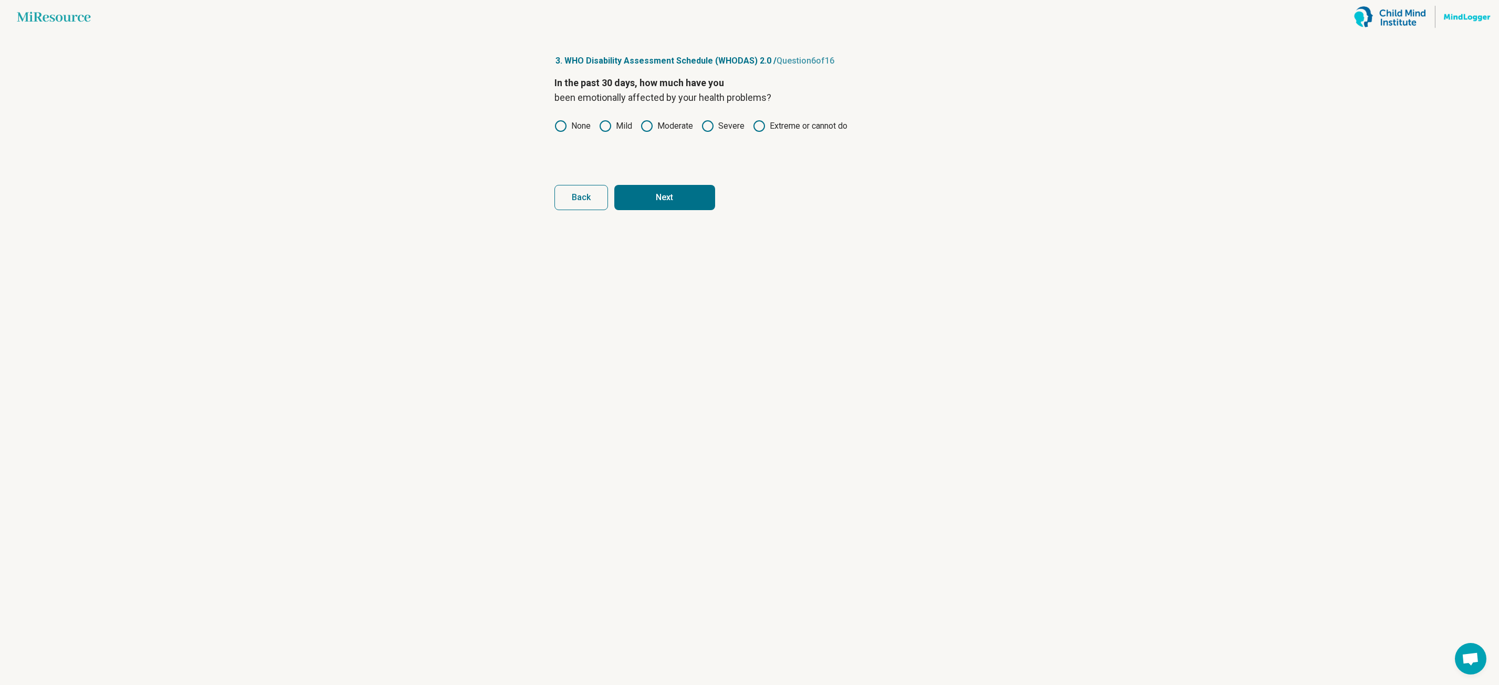
click at [659, 190] on button "Next" at bounding box center [664, 197] width 101 height 25
click at [609, 119] on div "In the past 30 days, how much difficulty did you have in : Concentrating on doi…" at bounding box center [749, 120] width 391 height 88
click at [606, 128] on icon at bounding box center [605, 126] width 13 height 13
click at [656, 196] on button "Next" at bounding box center [664, 197] width 101 height 25
click at [718, 128] on label "Severe" at bounding box center [722, 126] width 43 height 13
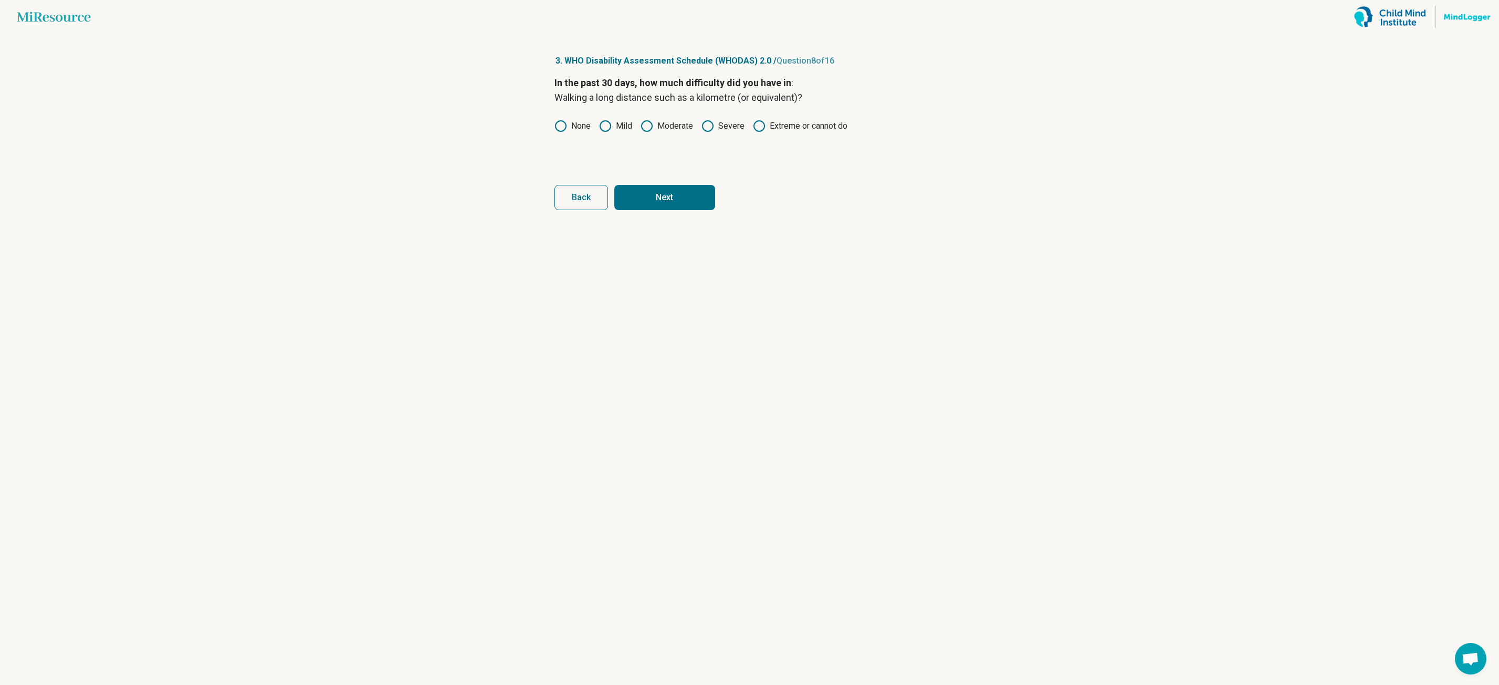
click at [560, 120] on icon at bounding box center [560, 126] width 13 height 13
click at [676, 210] on article "3. WHO Disability Assessment Schedule (WHODAS) 2.0 / Question 8 of 16 In the pa…" at bounding box center [750, 359] width 424 height 651
click at [674, 200] on button "Next" at bounding box center [664, 197] width 101 height 25
click at [566, 123] on icon at bounding box center [560, 126] width 13 height 13
click at [636, 201] on button "Next" at bounding box center [664, 197] width 101 height 25
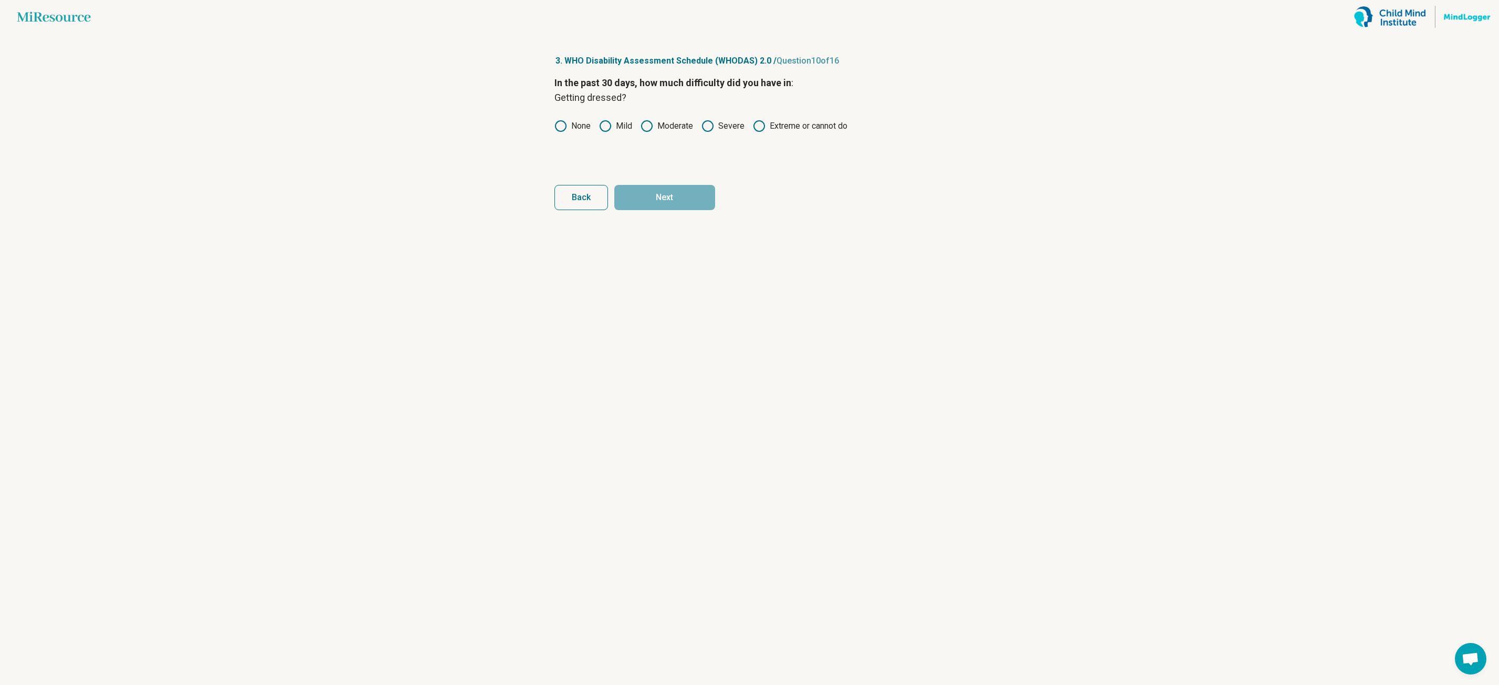
click at [558, 123] on icon at bounding box center [560, 126] width 13 height 13
click at [637, 204] on button "Next" at bounding box center [664, 197] width 101 height 25
click at [559, 123] on icon at bounding box center [560, 126] width 13 height 13
click at [659, 192] on button "Next" at bounding box center [664, 197] width 101 height 25
click at [608, 128] on icon at bounding box center [605, 126] width 13 height 13
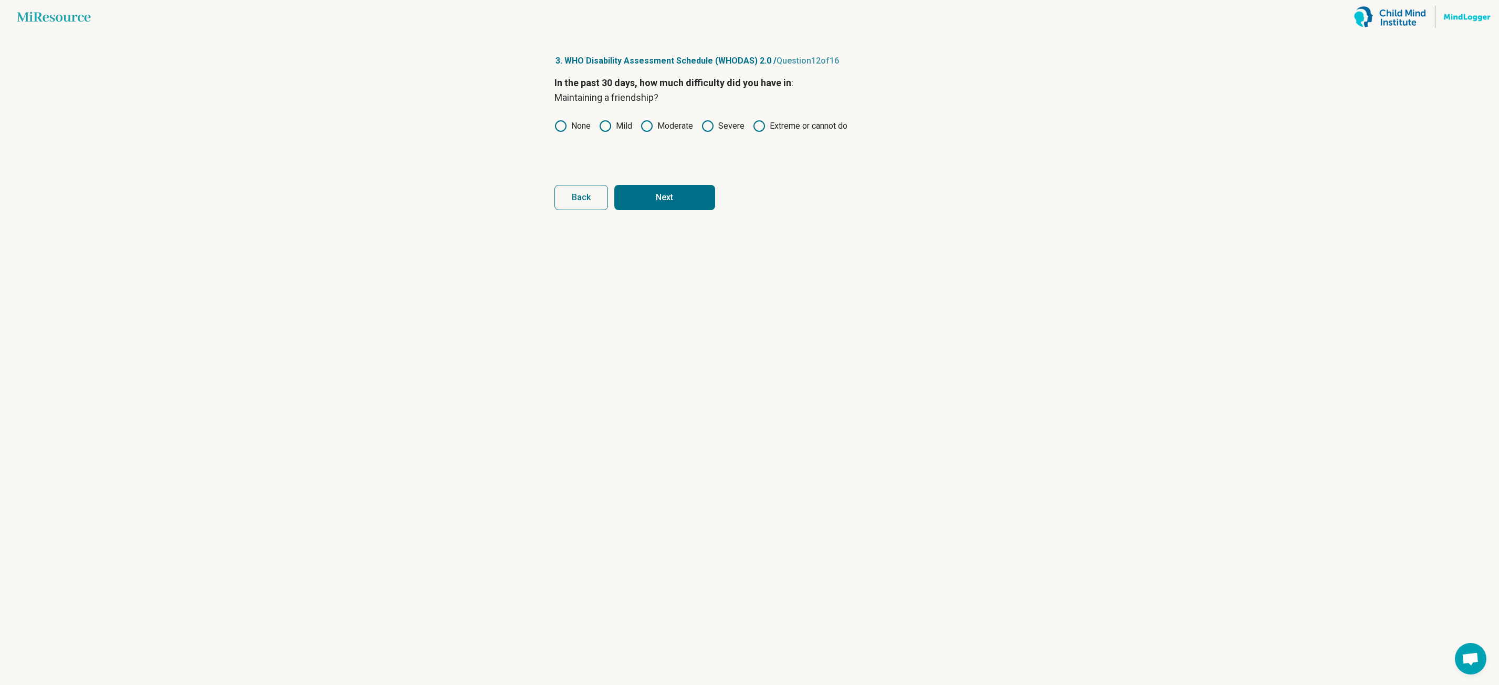
click at [633, 191] on button "Next" at bounding box center [664, 197] width 101 height 25
click at [612, 125] on icon at bounding box center [605, 126] width 13 height 13
click at [563, 122] on icon at bounding box center [560, 126] width 13 height 13
click at [655, 192] on button "Next" at bounding box center [664, 197] width 101 height 25
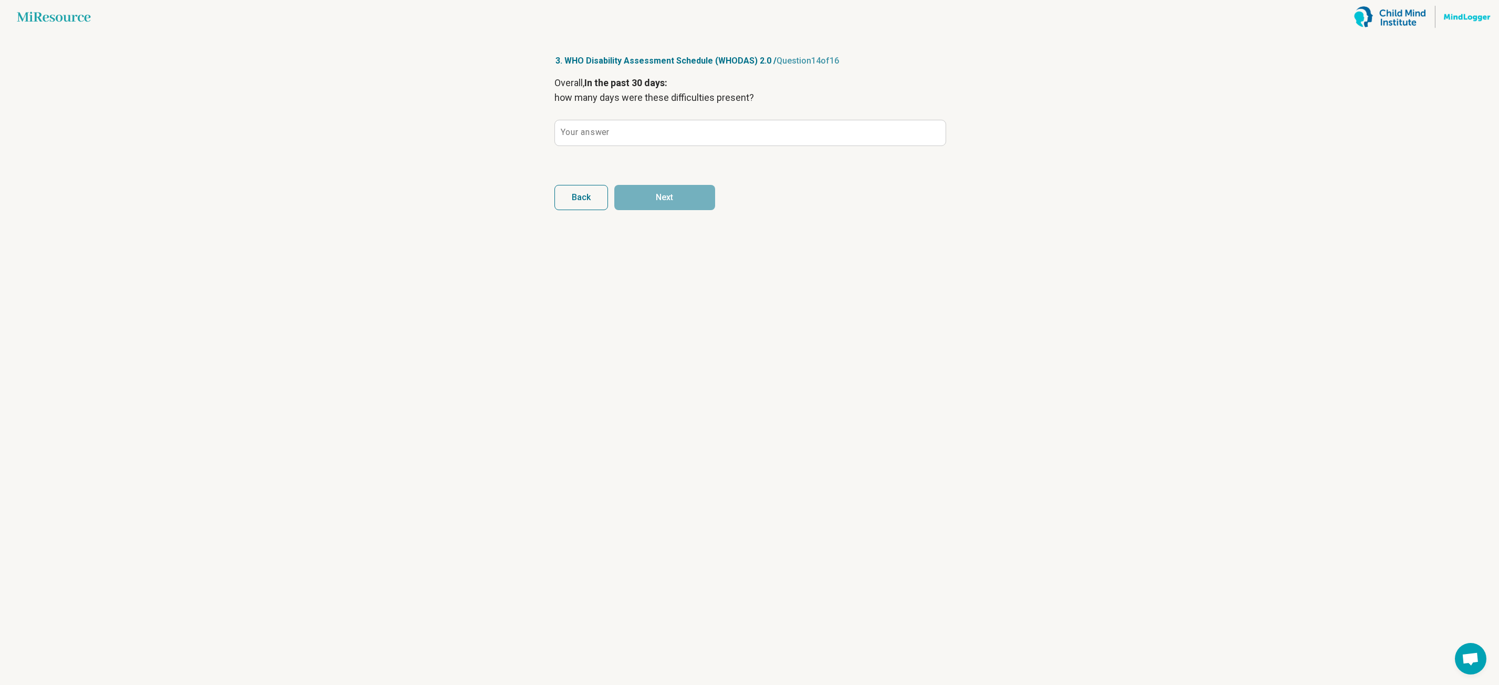
click at [591, 130] on label "Your answer" at bounding box center [585, 132] width 48 height 8
click at [591, 130] on input "Your answer" at bounding box center [750, 132] width 391 height 25
click at [594, 137] on input "Your answer" at bounding box center [750, 132] width 391 height 25
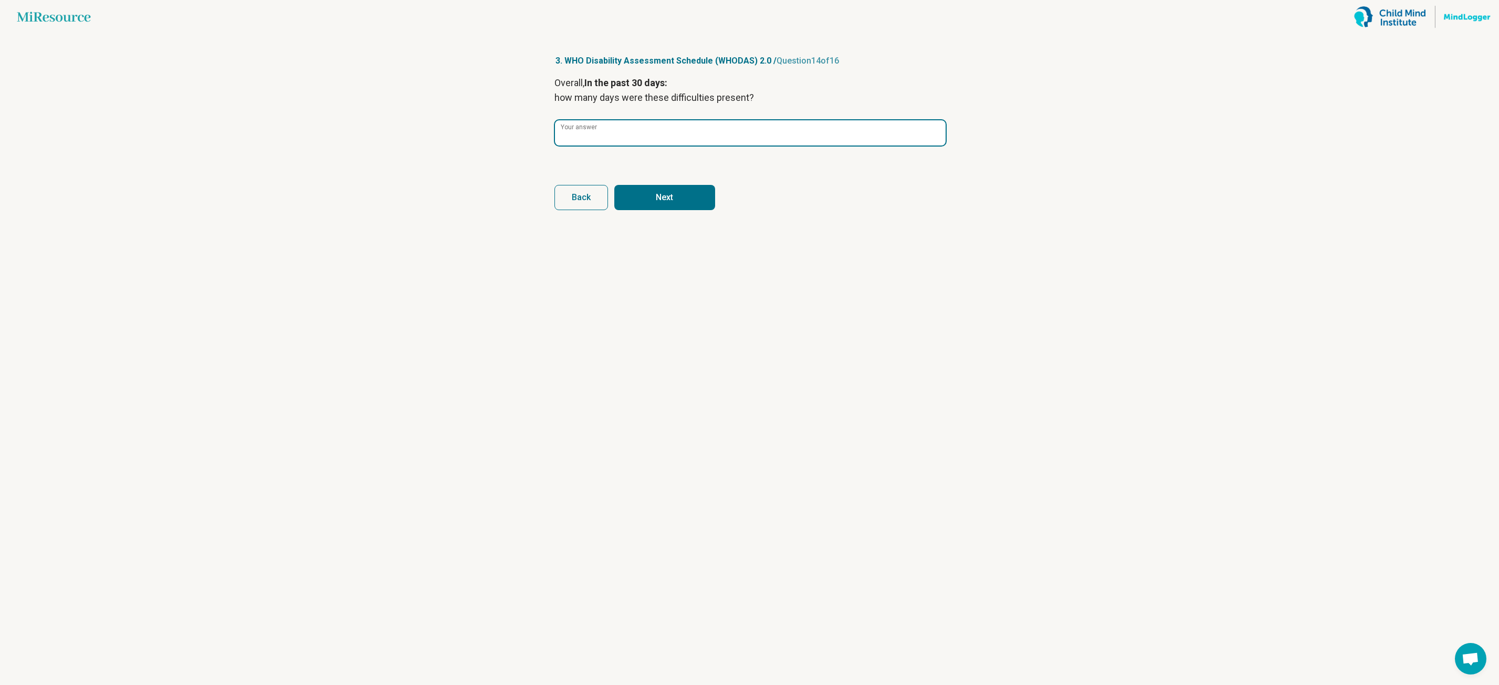
type input "*"
click at [591, 136] on input "Your answer" at bounding box center [750, 132] width 391 height 25
type input "**"
click at [659, 203] on button "Next" at bounding box center [664, 197] width 101 height 25
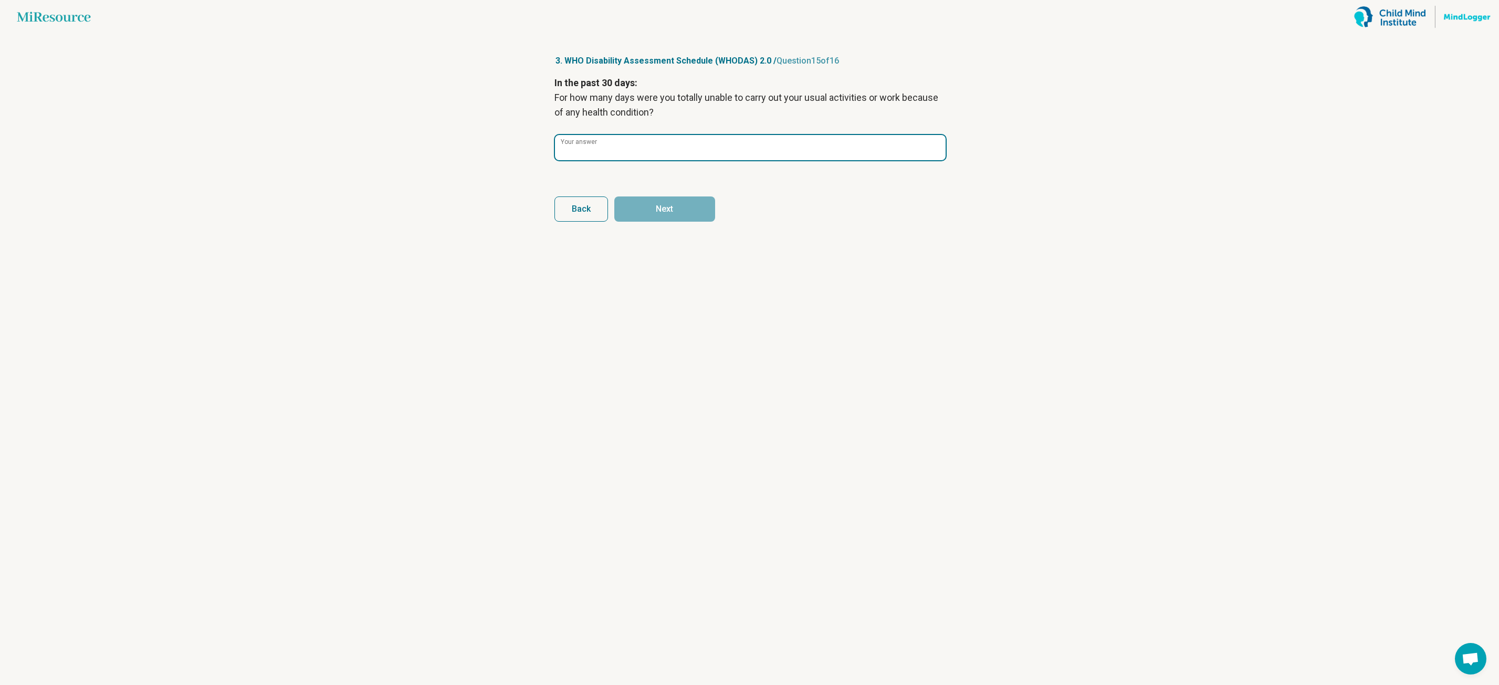
click at [674, 154] on input "Your answer" at bounding box center [750, 147] width 391 height 25
type input "*"
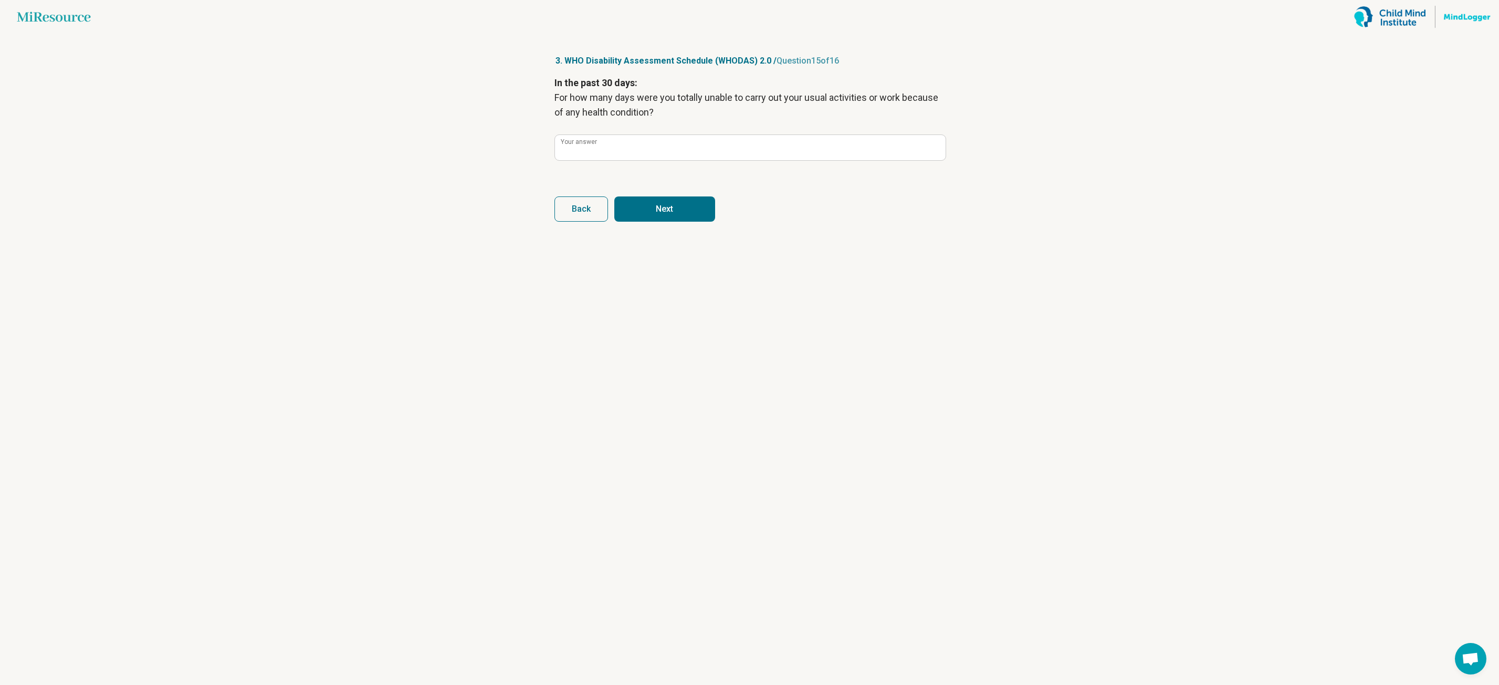
click at [687, 212] on button "Next" at bounding box center [664, 208] width 101 height 25
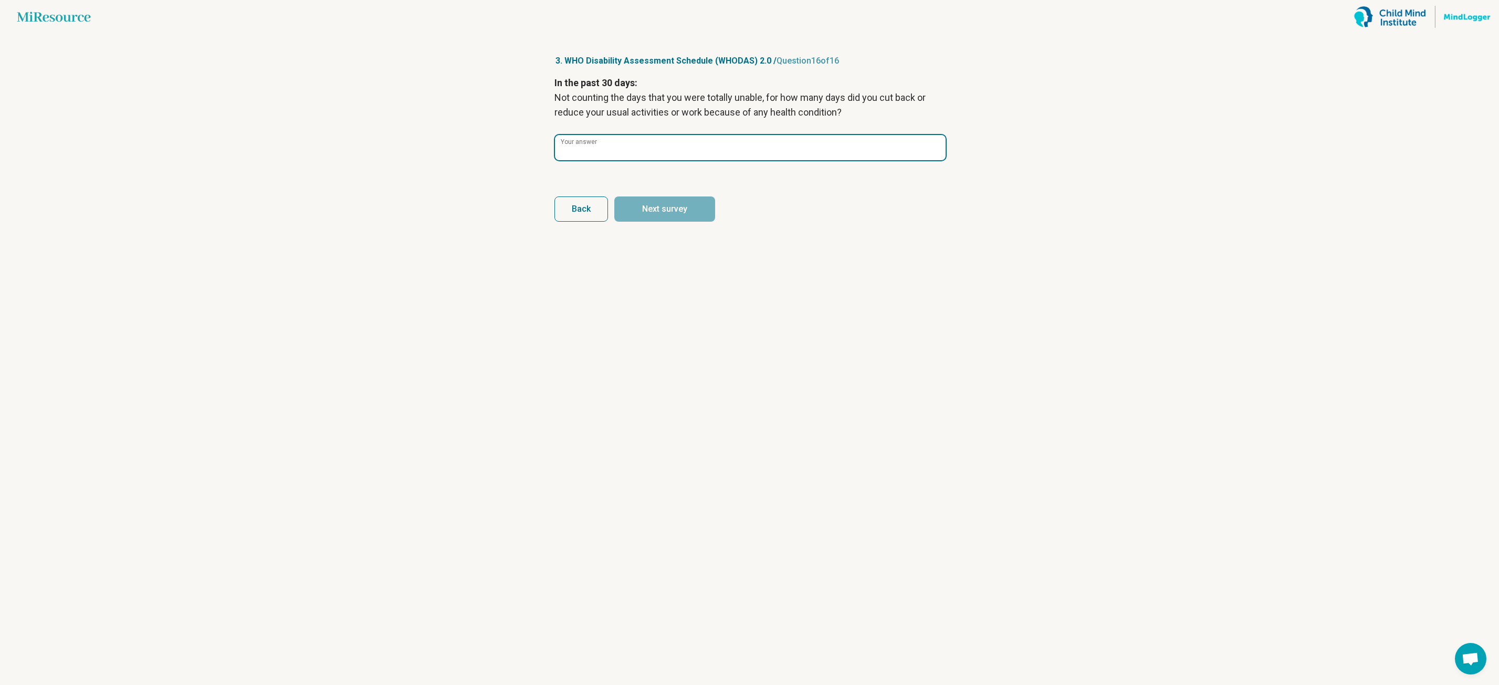
click at [599, 157] on input "Your answer" at bounding box center [750, 147] width 391 height 25
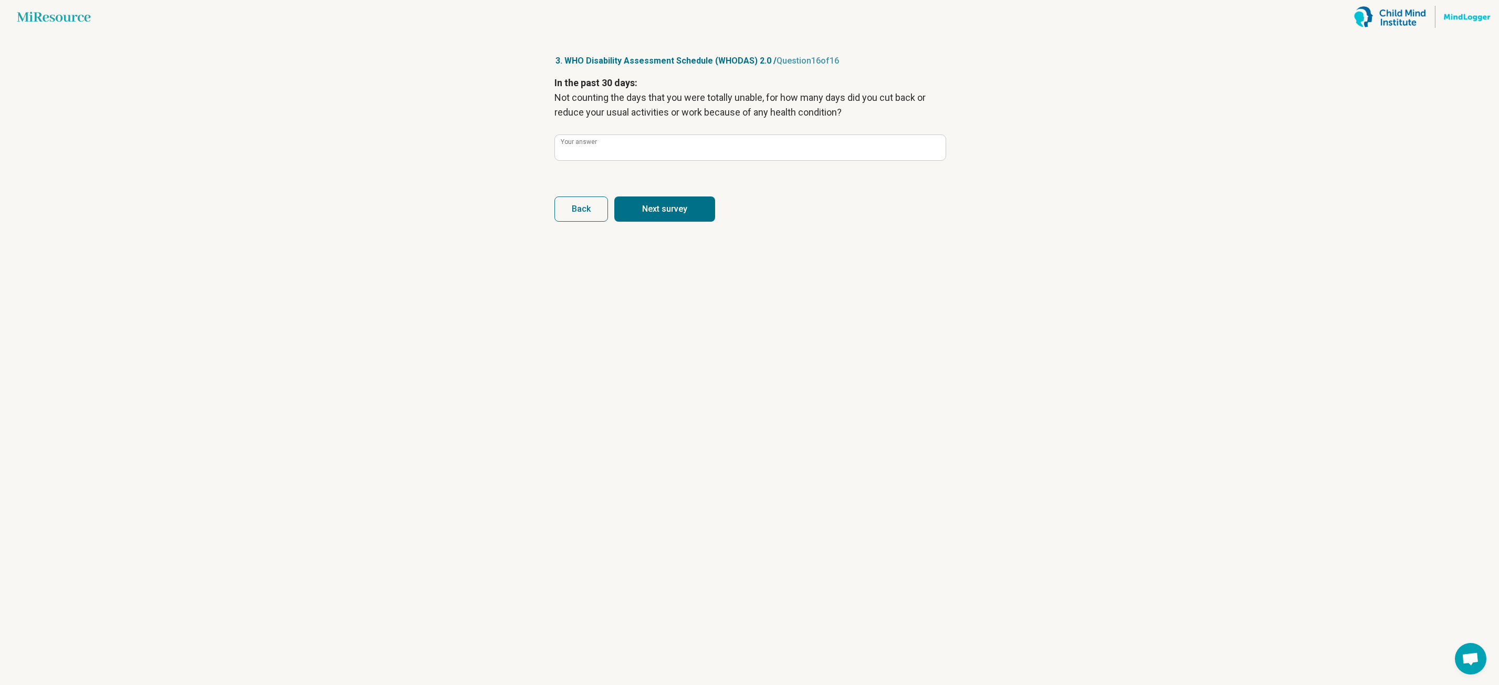
click at [637, 209] on button "Next survey" at bounding box center [664, 208] width 101 height 25
type input "*"
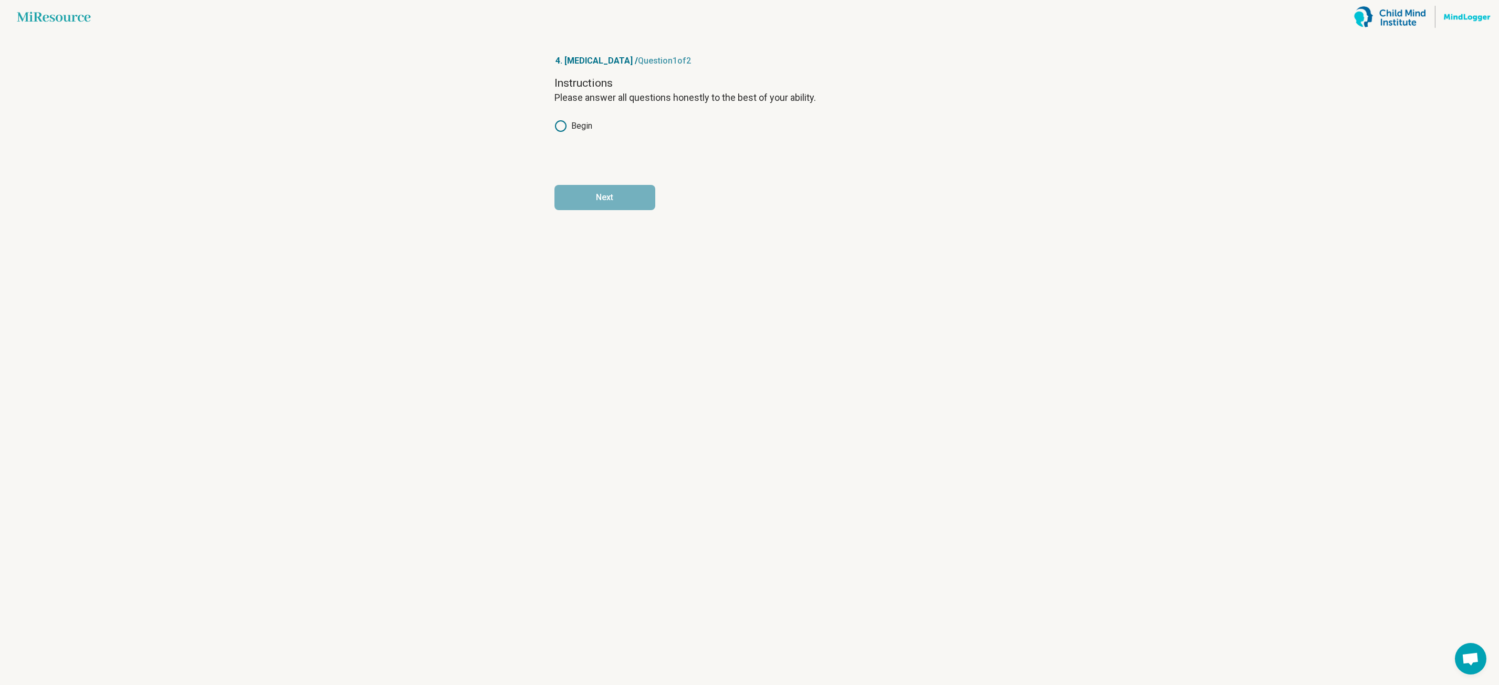
click at [555, 119] on div "Instructions Please answer all questions honestly to the best of your ability. …" at bounding box center [749, 120] width 391 height 88
click at [555, 127] on circle at bounding box center [560, 126] width 10 height 10
click at [613, 198] on button "Next" at bounding box center [604, 197] width 101 height 25
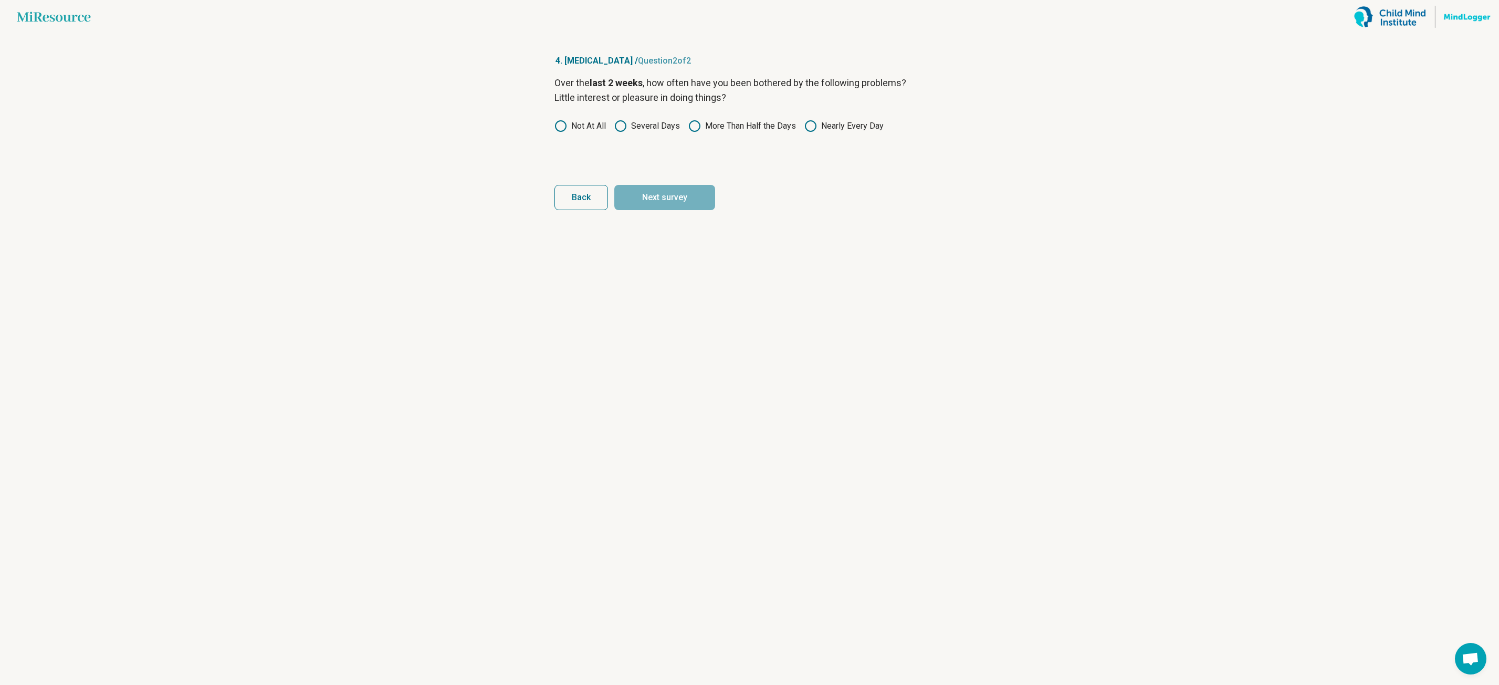
click at [573, 126] on label "Not At All" at bounding box center [579, 126] width 51 height 13
click at [646, 199] on button "Next survey" at bounding box center [664, 197] width 101 height 25
click at [555, 119] on div "Over the last 2 weeks , how often have you been bothered by the following probl…" at bounding box center [749, 120] width 391 height 88
click at [708, 124] on label "More Than Half the Days" at bounding box center [742, 126] width 108 height 13
click at [632, 124] on label "Several Days" at bounding box center [647, 126] width 66 height 13
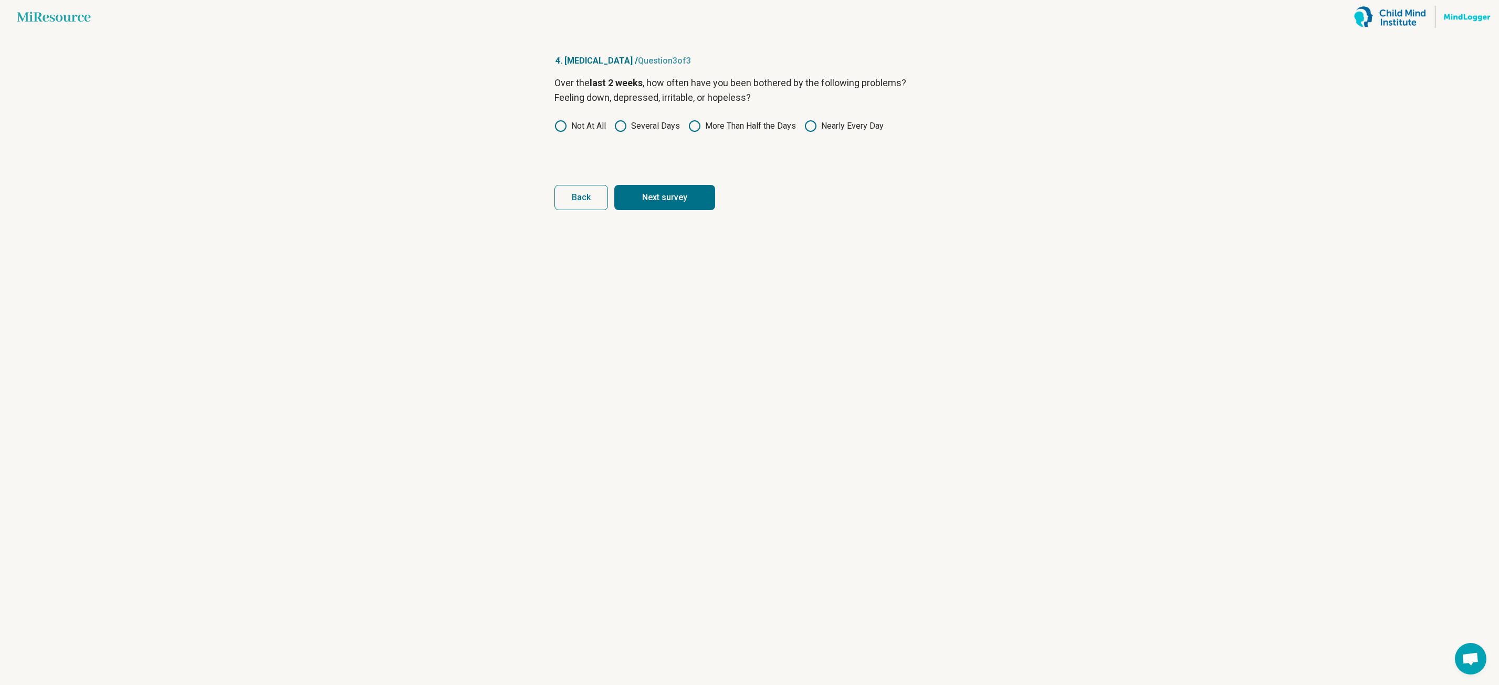
click at [682, 195] on button "Next survey" at bounding box center [664, 197] width 101 height 25
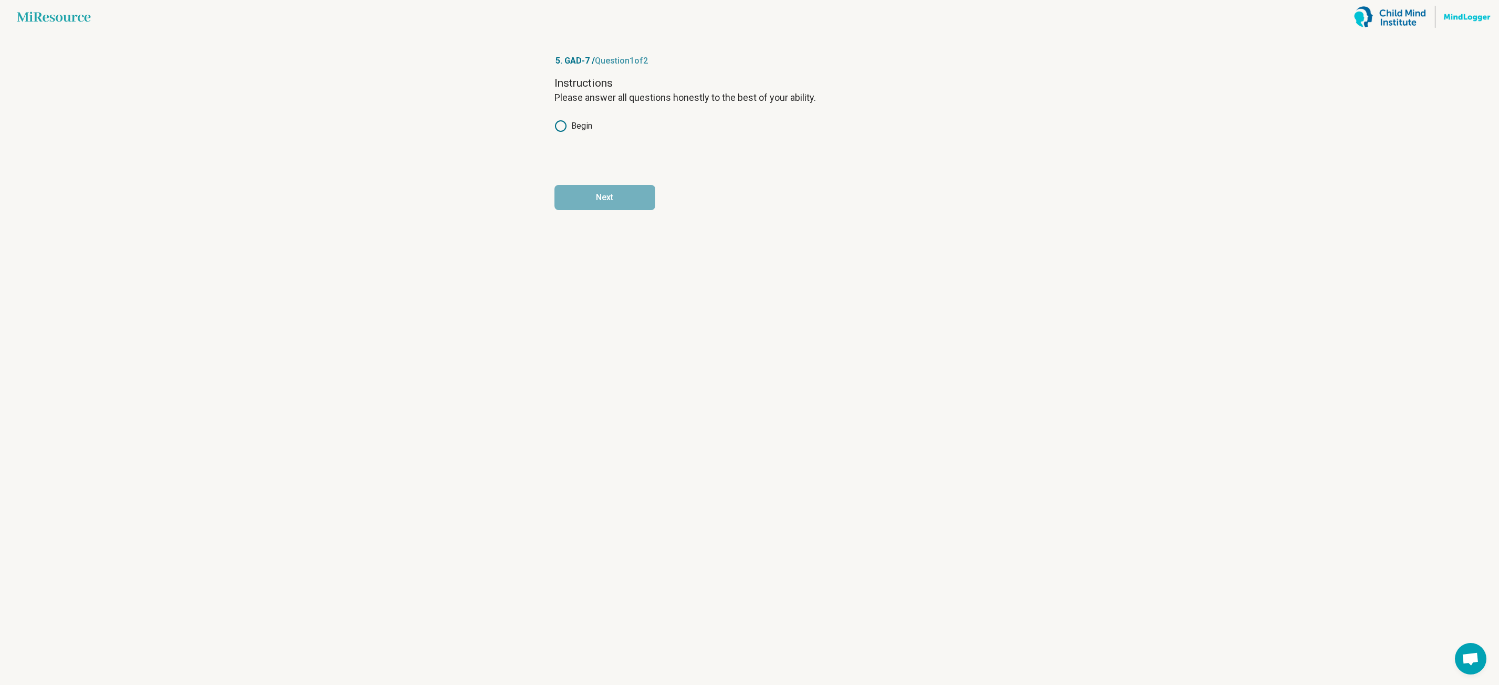
click at [553, 124] on article "5. GAD-7 / Question 1 of 2 Instructions Please answer all questions honestly to…" at bounding box center [750, 359] width 424 height 651
click at [561, 123] on icon at bounding box center [560, 126] width 13 height 13
drag, startPoint x: 596, startPoint y: 218, endPoint x: 596, endPoint y: 208, distance: 10.5
click at [596, 218] on article "5. GAD-7 / Question 1 of 2 Instructions Please answer all questions honestly to…" at bounding box center [750, 359] width 424 height 651
click at [595, 199] on button "Next" at bounding box center [604, 197] width 101 height 25
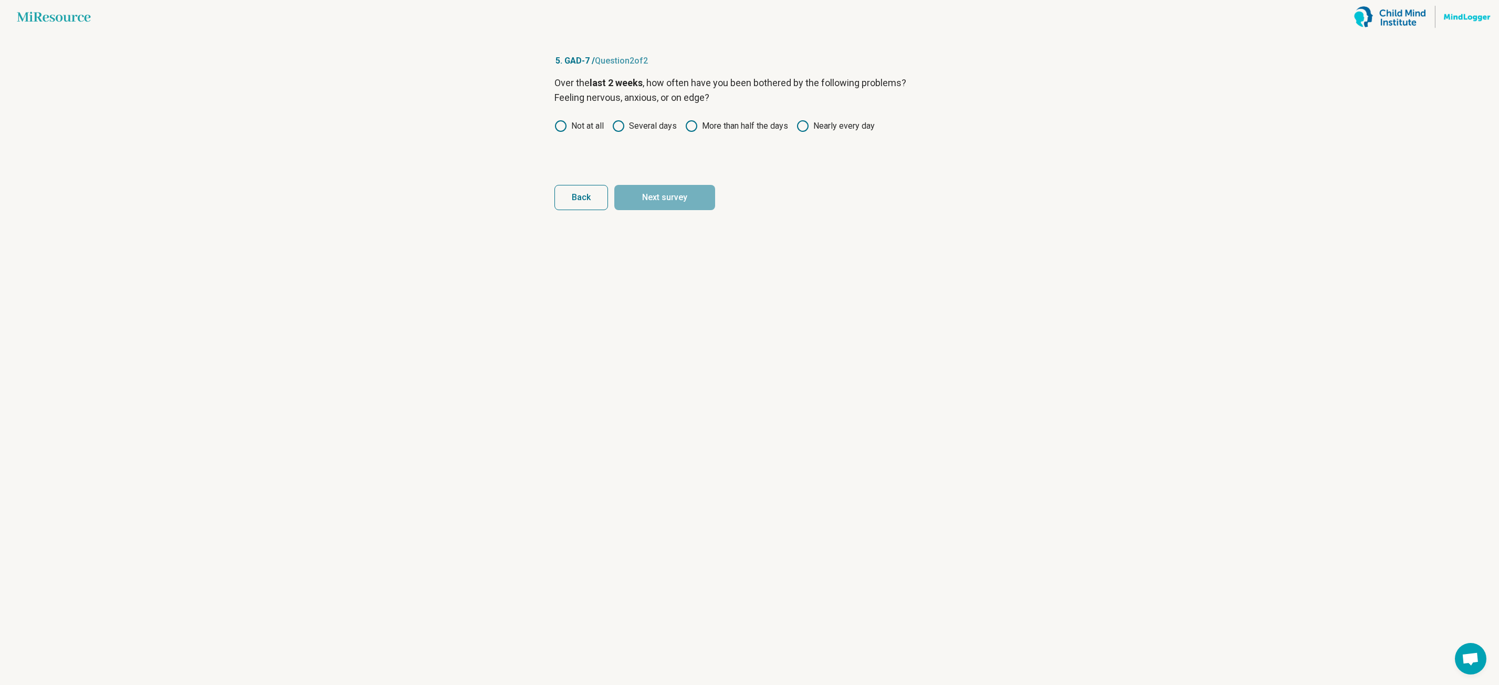
click at [697, 123] on icon at bounding box center [691, 126] width 13 height 13
click at [679, 205] on button "Next survey" at bounding box center [664, 197] width 101 height 25
click at [711, 123] on label "More than half the days" at bounding box center [736, 126] width 103 height 13
click at [669, 209] on button "Next survey" at bounding box center [664, 197] width 101 height 25
click at [692, 125] on icon at bounding box center [691, 126] width 13 height 13
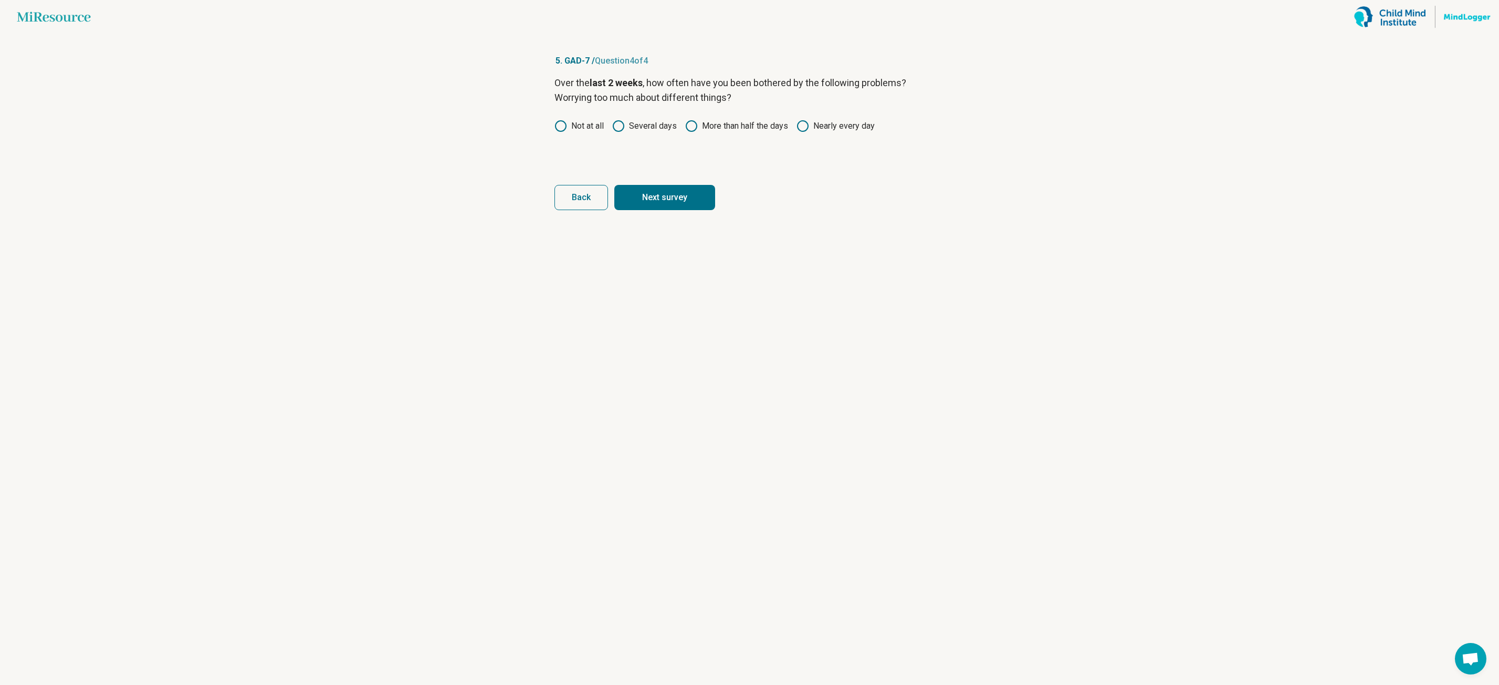
click at [655, 202] on button "Next survey" at bounding box center [664, 197] width 101 height 25
click at [689, 126] on icon at bounding box center [691, 126] width 13 height 13
click at [688, 192] on button "Next" at bounding box center [664, 197] width 101 height 25
click at [626, 127] on label "Several days" at bounding box center [644, 126] width 65 height 13
click at [668, 194] on button "Next" at bounding box center [664, 197] width 101 height 25
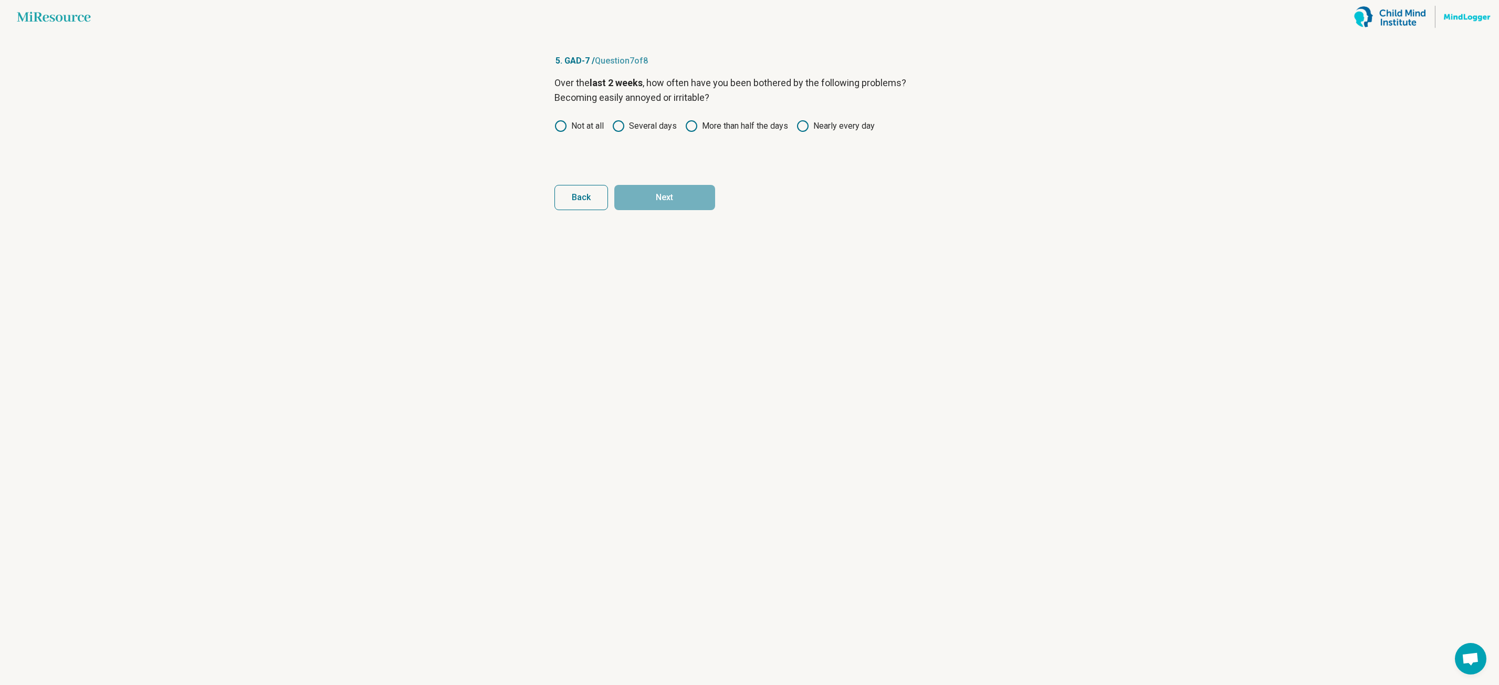
click at [571, 127] on label "Not at all" at bounding box center [578, 126] width 49 height 13
click at [635, 123] on label "Several days" at bounding box center [644, 126] width 65 height 13
click at [713, 126] on label "More than half the days" at bounding box center [736, 126] width 103 height 13
click at [692, 196] on button "Next" at bounding box center [664, 197] width 101 height 25
click at [695, 125] on icon at bounding box center [691, 126] width 13 height 13
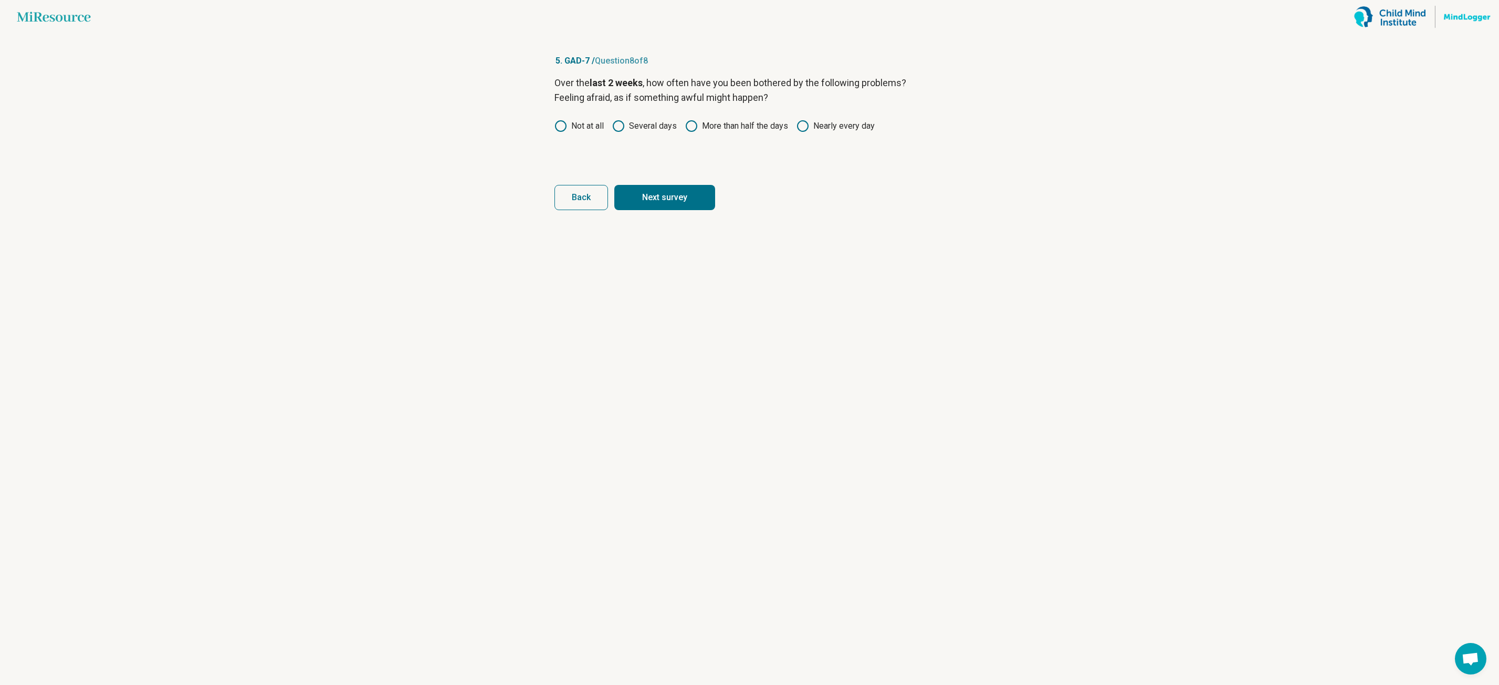
click at [675, 192] on button "Next survey" at bounding box center [664, 197] width 101 height 25
click at [689, 129] on icon at bounding box center [691, 126] width 13 height 13
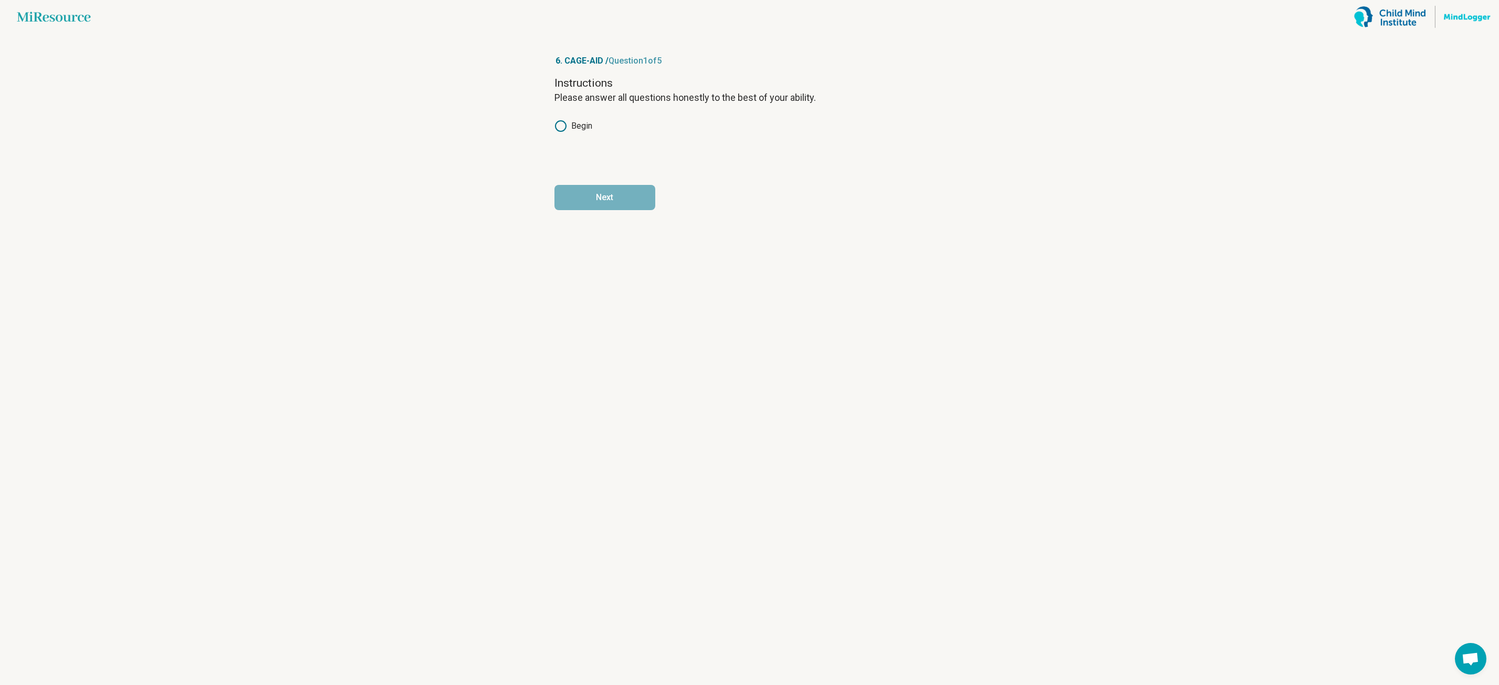
click at [561, 132] on div "Instructions Please answer all questions honestly to the best of your ability. …" at bounding box center [749, 120] width 391 height 88
click at [563, 111] on div "Instructions Please answer all questions honestly to the best of your ability. …" at bounding box center [749, 120] width 391 height 88
click at [565, 124] on circle at bounding box center [560, 126] width 10 height 10
click at [590, 193] on button "Next" at bounding box center [604, 197] width 101 height 25
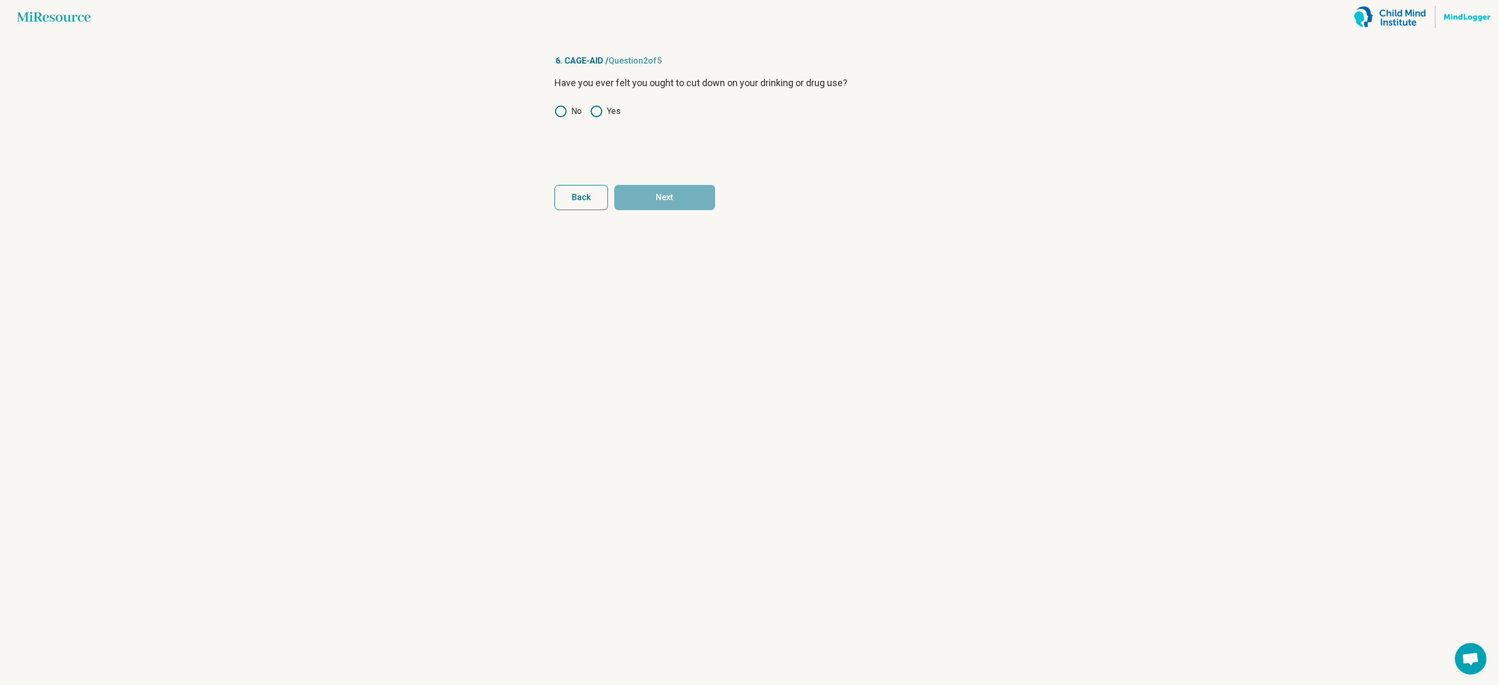
click at [600, 111] on icon at bounding box center [596, 111] width 13 height 13
click at [656, 199] on button "Next" at bounding box center [664, 197] width 101 height 25
click at [595, 109] on icon at bounding box center [596, 111] width 13 height 13
click at [639, 191] on button "Next" at bounding box center [664, 197] width 101 height 25
click at [592, 112] on icon at bounding box center [596, 111] width 13 height 13
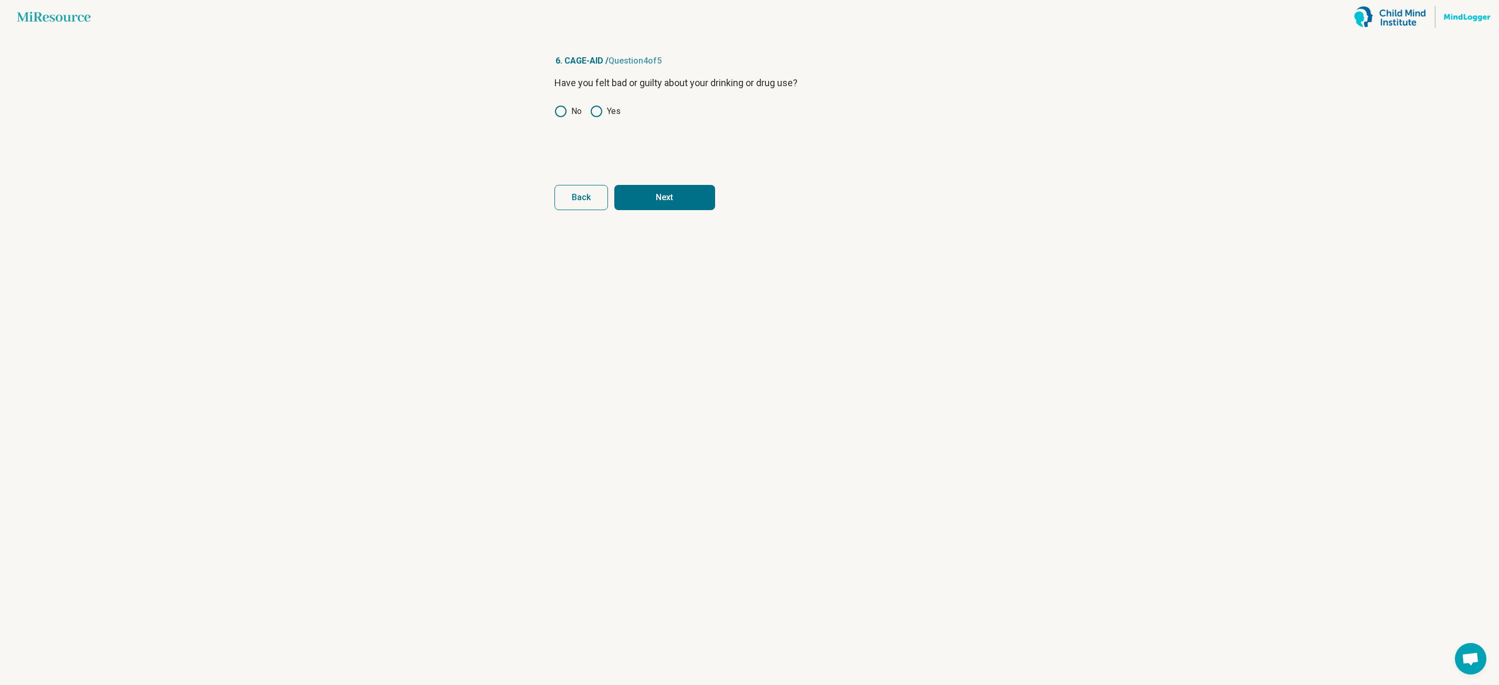
click at [655, 194] on button "Next" at bounding box center [664, 197] width 101 height 25
click at [562, 124] on icon at bounding box center [560, 126] width 13 height 13
click at [650, 202] on button "Next survey" at bounding box center [664, 197] width 101 height 25
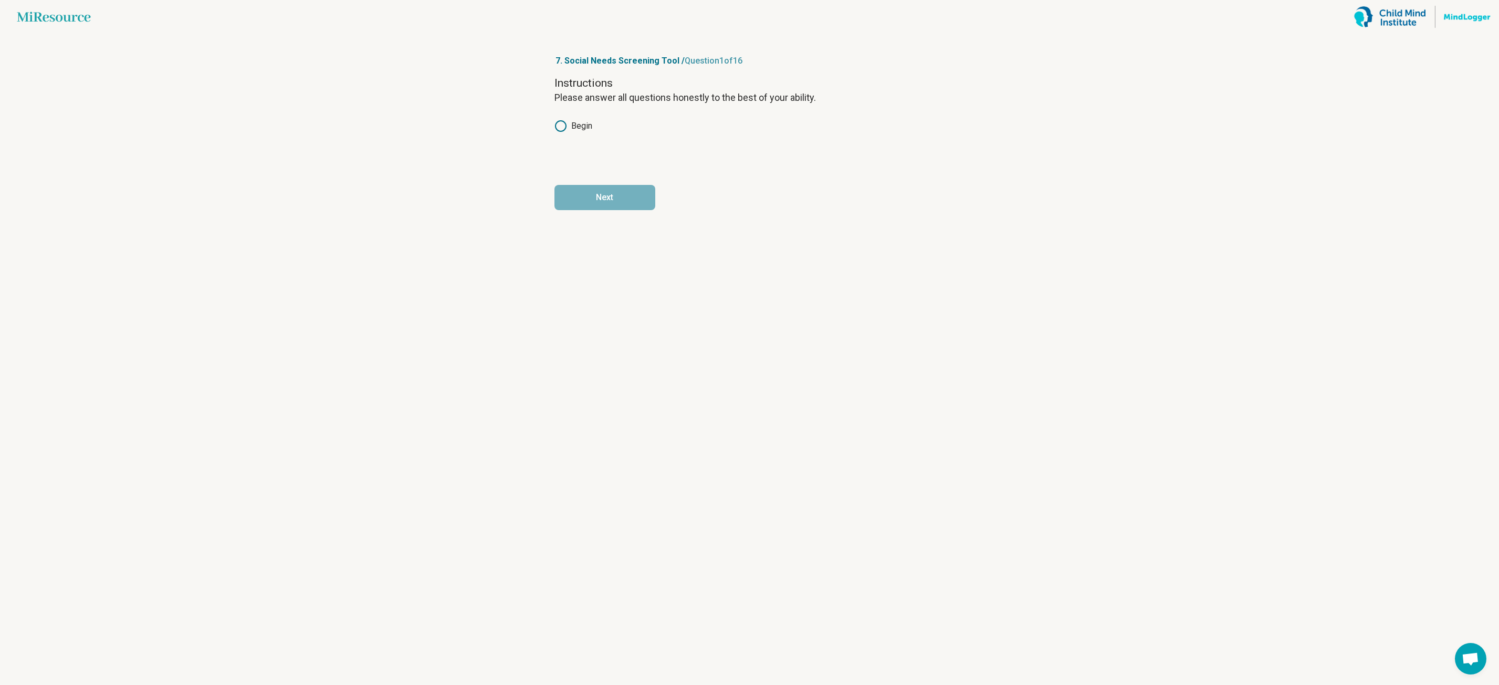
click at [560, 129] on icon at bounding box center [560, 126] width 13 height 13
click at [577, 197] on button "Next" at bounding box center [604, 197] width 101 height 25
click at [605, 143] on icon at bounding box center [599, 140] width 13 height 13
click at [575, 137] on label "Yes" at bounding box center [569, 140] width 30 height 13
click at [640, 199] on button "Next" at bounding box center [664, 197] width 101 height 25
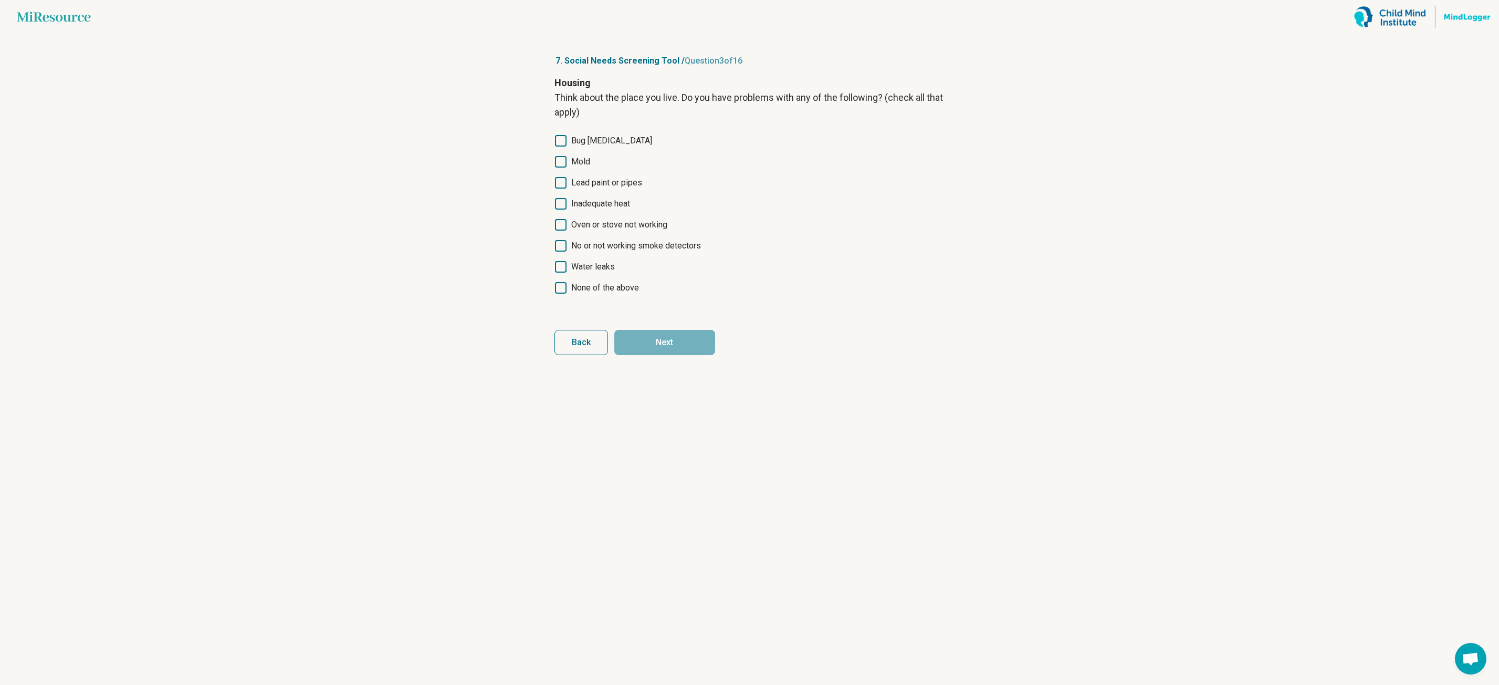
click at [595, 291] on span "None of the above" at bounding box center [605, 287] width 68 height 13
click at [630, 337] on button "Next" at bounding box center [664, 342] width 101 height 25
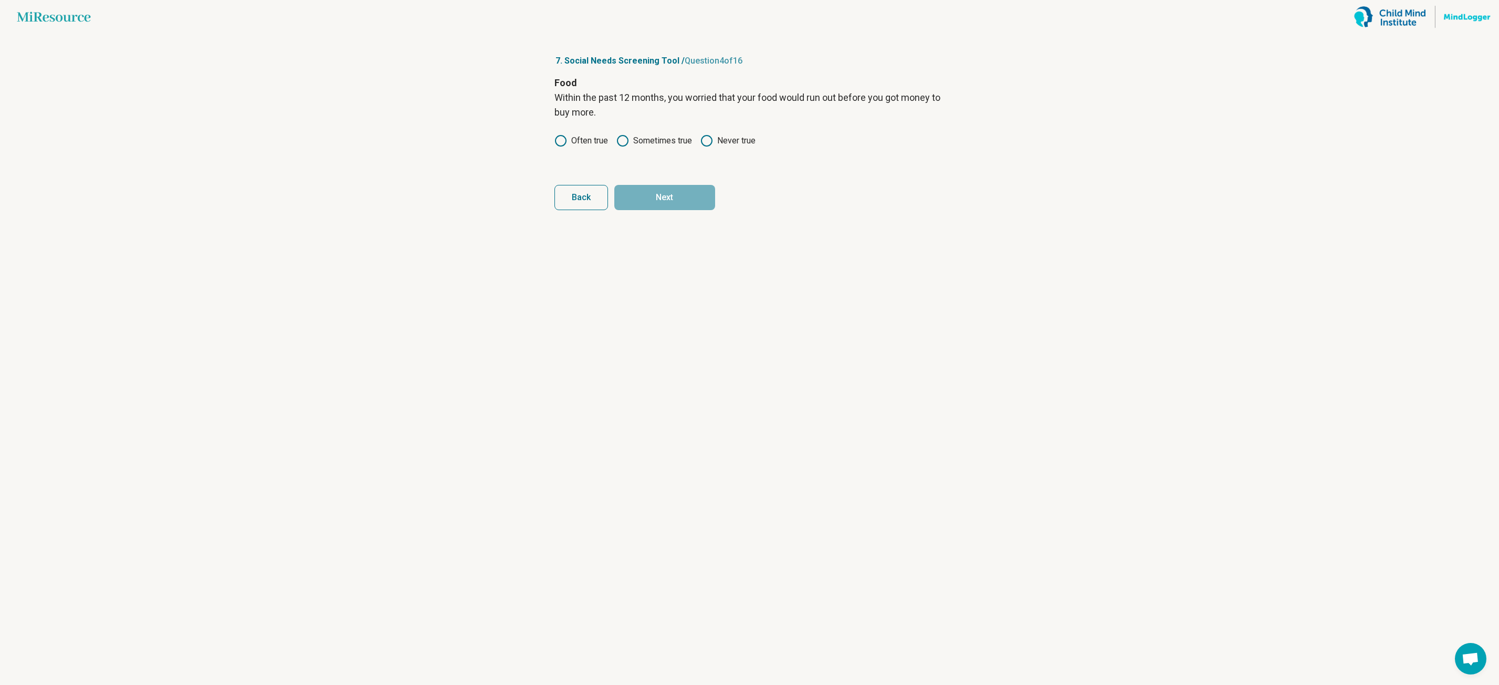
click at [629, 140] on label "Sometimes true" at bounding box center [654, 140] width 76 height 13
click at [655, 192] on button "Next" at bounding box center [664, 197] width 101 height 25
click at [621, 143] on icon at bounding box center [622, 140] width 13 height 13
click at [639, 203] on button "Next" at bounding box center [664, 197] width 101 height 25
click at [554, 125] on icon at bounding box center [560, 126] width 13 height 13
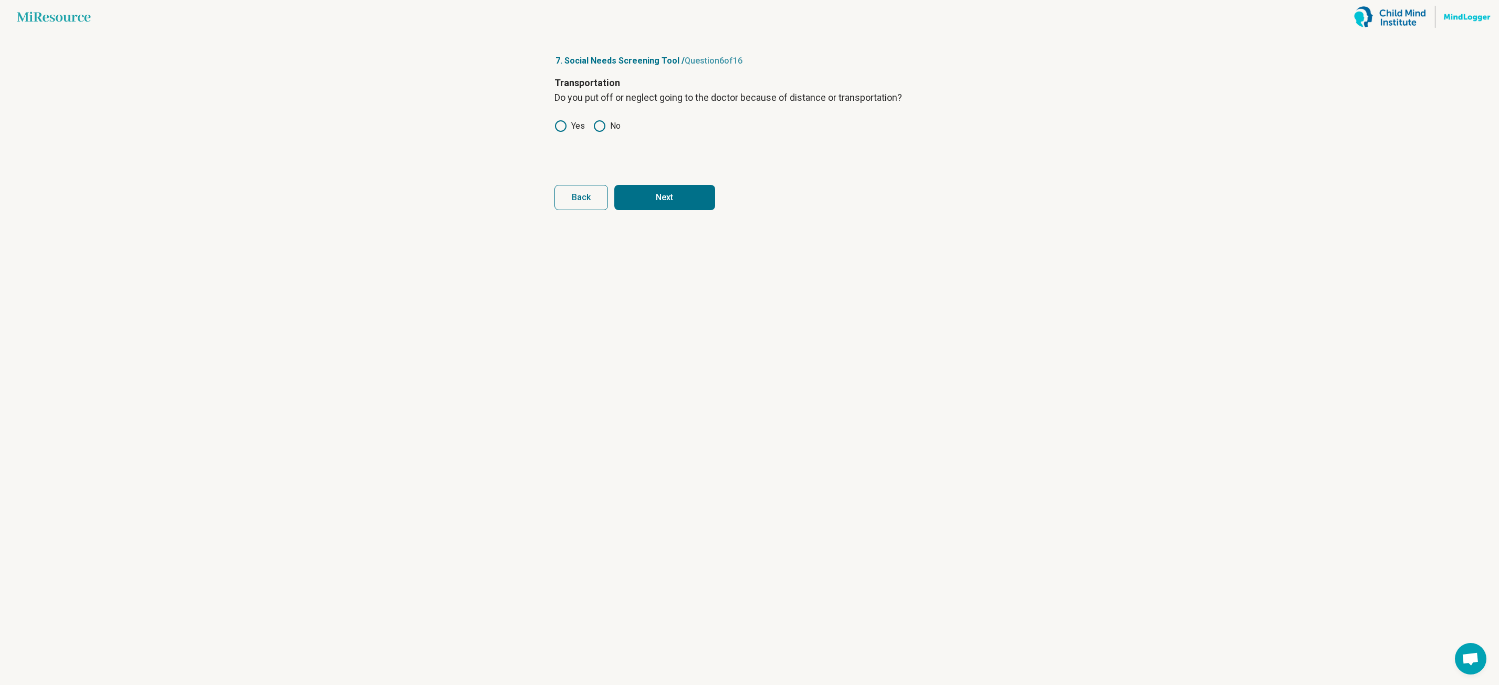
click at [638, 205] on button "Next" at bounding box center [664, 197] width 101 height 25
click at [587, 140] on div "Yes No Already shut off" at bounding box center [749, 140] width 391 height 13
click at [596, 141] on icon at bounding box center [599, 140] width 13 height 13
click at [656, 191] on button "Next" at bounding box center [664, 197] width 101 height 25
click at [597, 117] on div "Child Care Do problems getting child care make it difficult for you to work or …" at bounding box center [749, 120] width 391 height 88
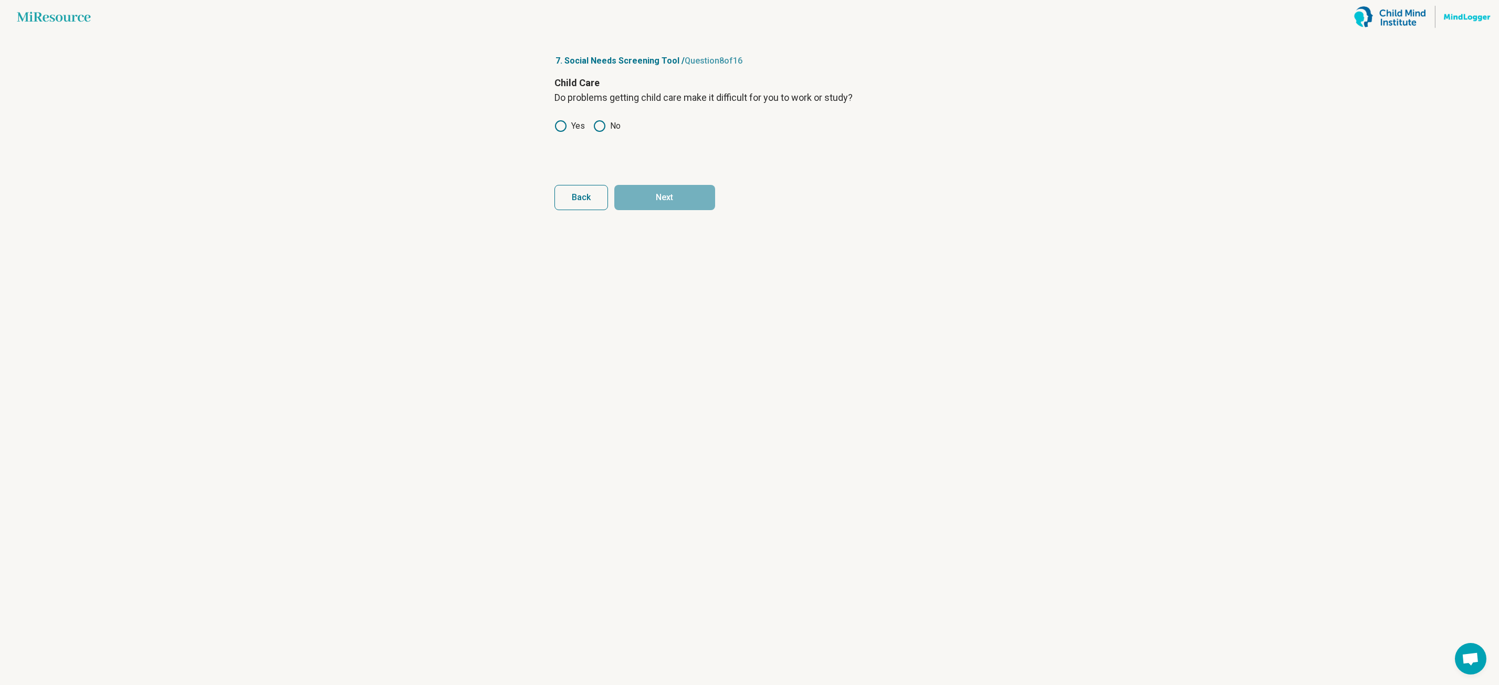
click at [601, 126] on icon at bounding box center [599, 126] width 13 height 13
click at [660, 185] on button "Next" at bounding box center [664, 197] width 101 height 25
click at [558, 128] on icon at bounding box center [560, 126] width 13 height 13
click at [670, 201] on button "Next" at bounding box center [664, 197] width 101 height 25
click at [557, 130] on circle at bounding box center [560, 126] width 10 height 10
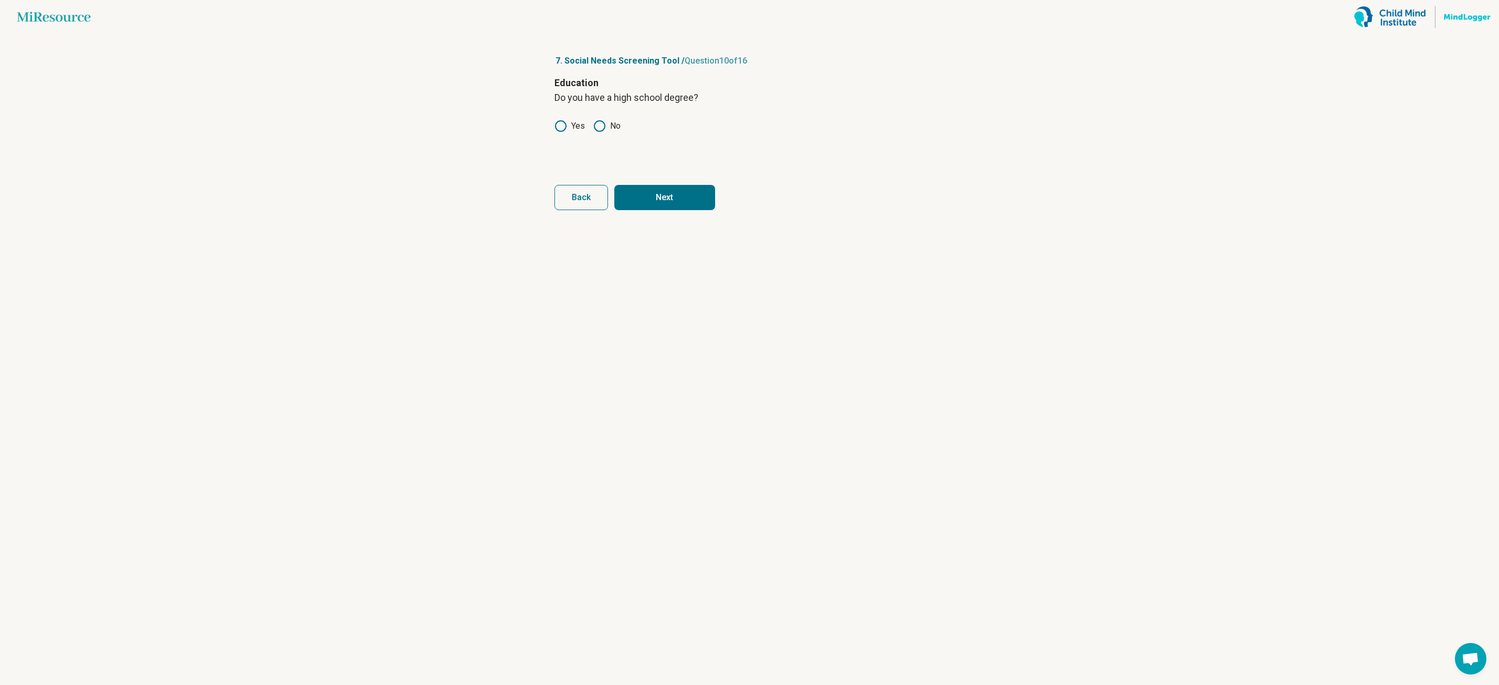
click at [661, 198] on button "Next" at bounding box center [664, 197] width 101 height 25
click at [612, 119] on div "Finances How often does this describe you? I don't have enough money to pay my …" at bounding box center [749, 120] width 391 height 88
click at [605, 133] on div "Finances How often does this describe you? I don't have enough money to pay my …" at bounding box center [749, 120] width 391 height 88
click at [606, 129] on icon at bounding box center [608, 126] width 13 height 13
click at [658, 125] on icon at bounding box center [656, 126] width 13 height 13
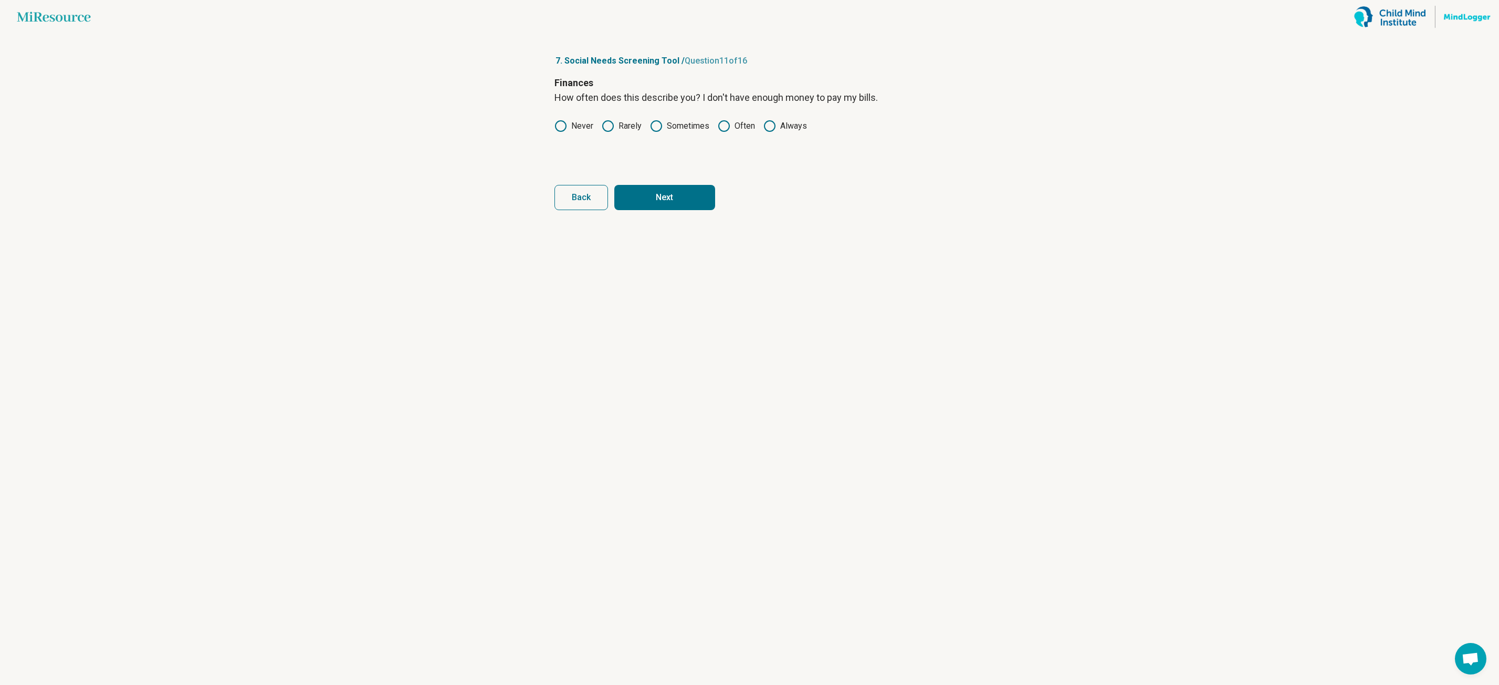
click at [669, 199] on button "Next" at bounding box center [664, 197] width 101 height 25
click at [653, 124] on icon at bounding box center [656, 126] width 13 height 13
click at [672, 202] on button "Next" at bounding box center [664, 197] width 101 height 25
click at [663, 124] on label "Sometimes" at bounding box center [679, 126] width 59 height 13
click at [666, 195] on button "Next" at bounding box center [664, 197] width 101 height 25
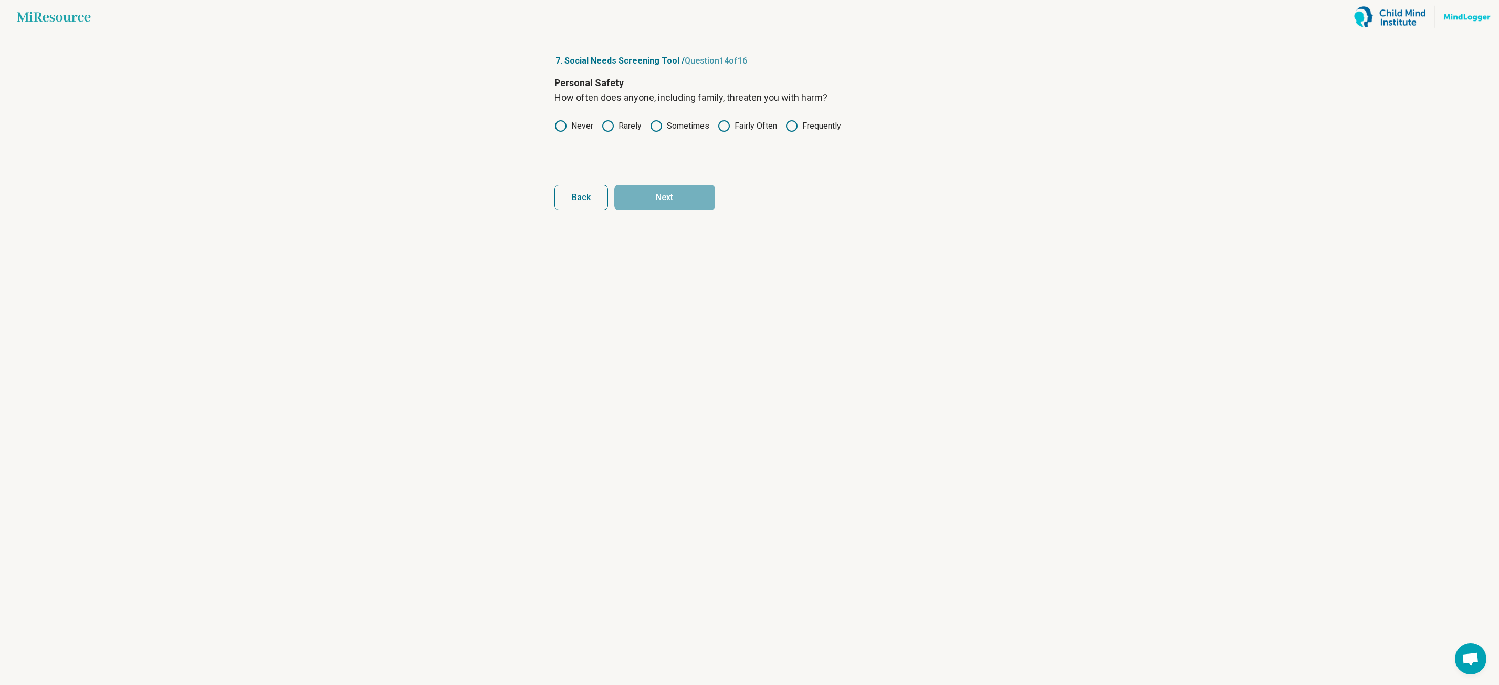
click at [566, 126] on circle at bounding box center [560, 126] width 10 height 10
click at [662, 195] on button "Next" at bounding box center [664, 197] width 101 height 25
click at [570, 125] on label "Never" at bounding box center [573, 126] width 39 height 13
click at [635, 187] on button "Next" at bounding box center [664, 197] width 101 height 25
click at [603, 125] on icon at bounding box center [599, 126] width 13 height 13
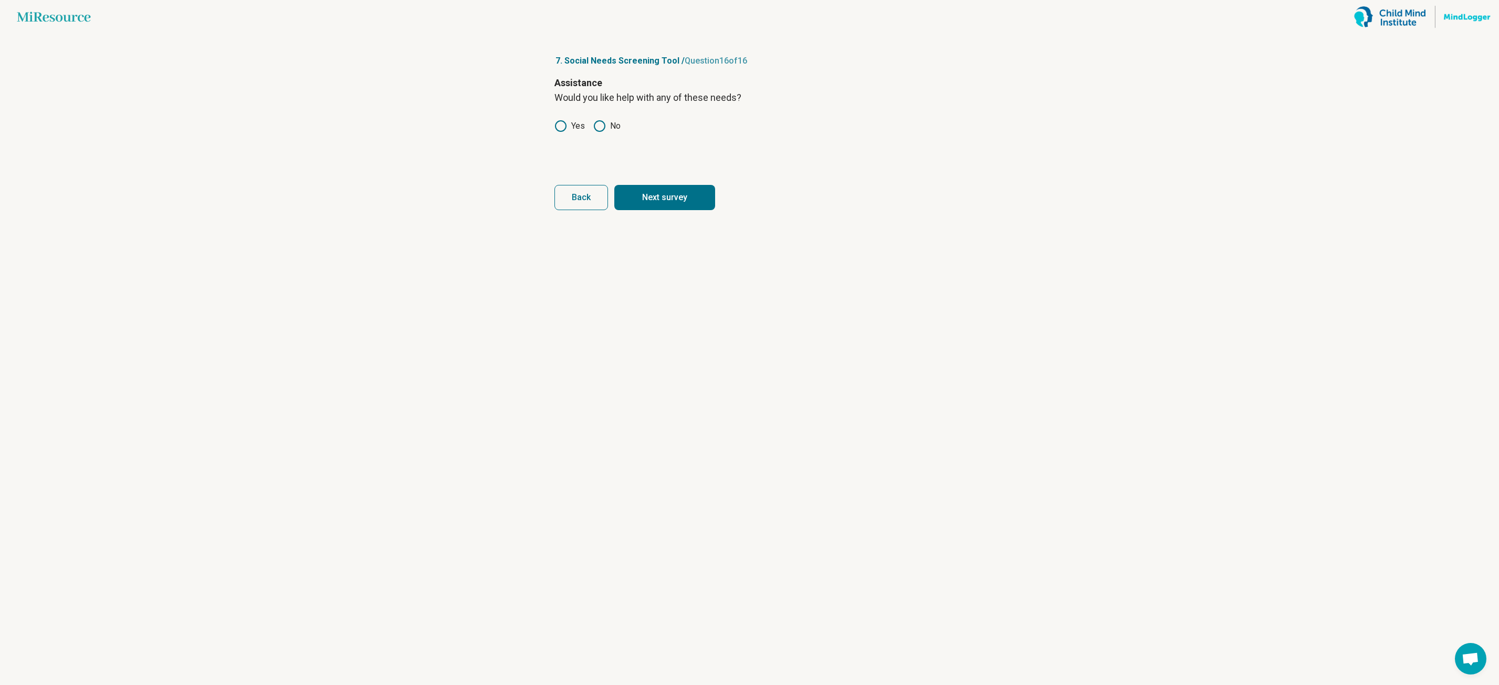
click at [662, 202] on button "Next survey" at bounding box center [664, 197] width 101 height 25
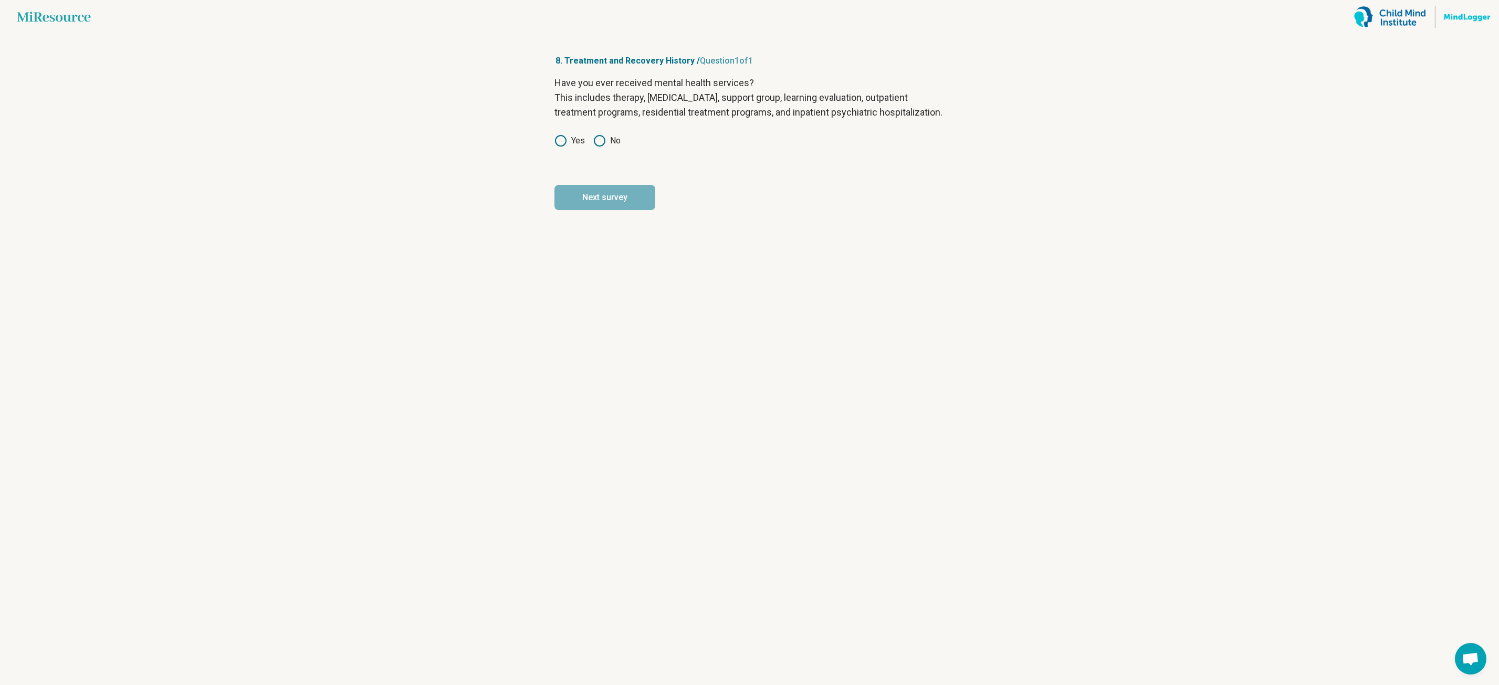
click at [605, 146] on circle at bounding box center [599, 140] width 10 height 10
click at [604, 209] on button "Next survey" at bounding box center [604, 197] width 101 height 25
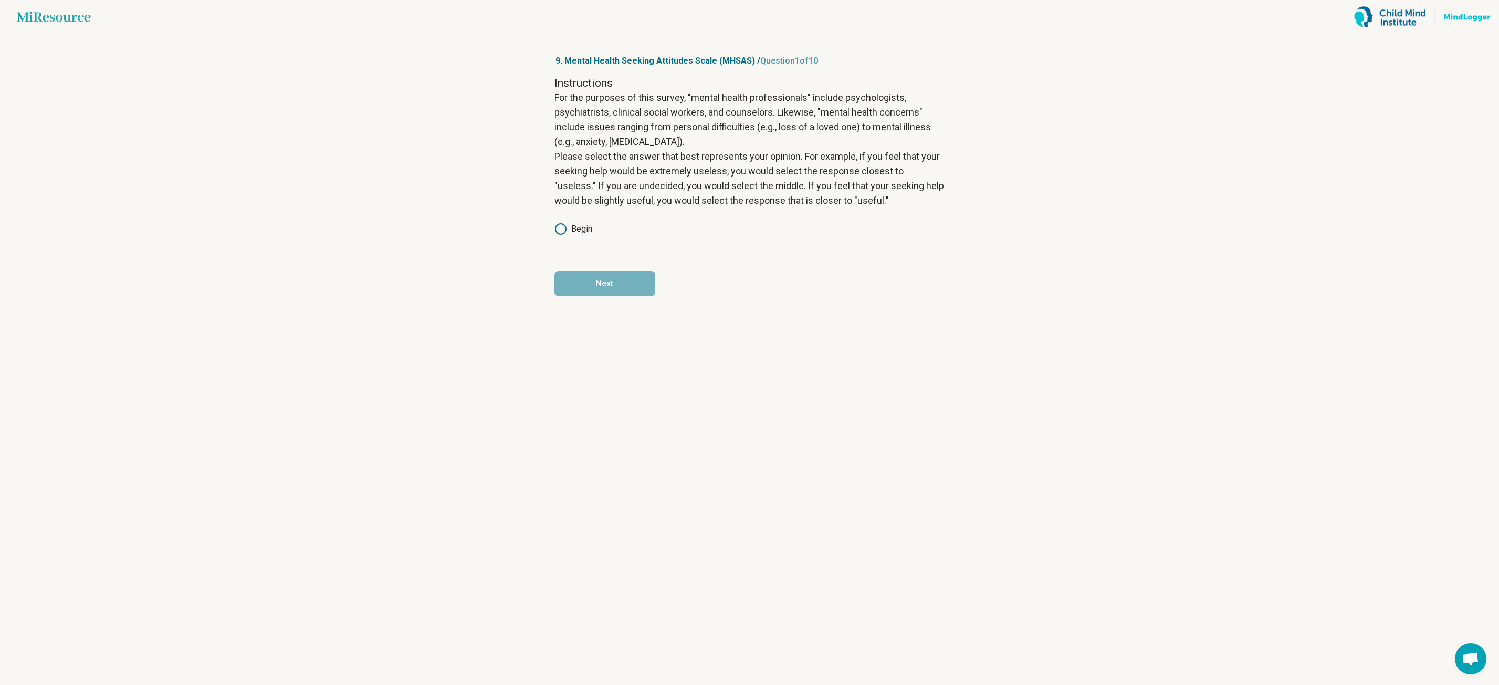
click at [565, 226] on circle at bounding box center [560, 229] width 10 height 10
click at [593, 293] on button "Next" at bounding box center [604, 283] width 101 height 25
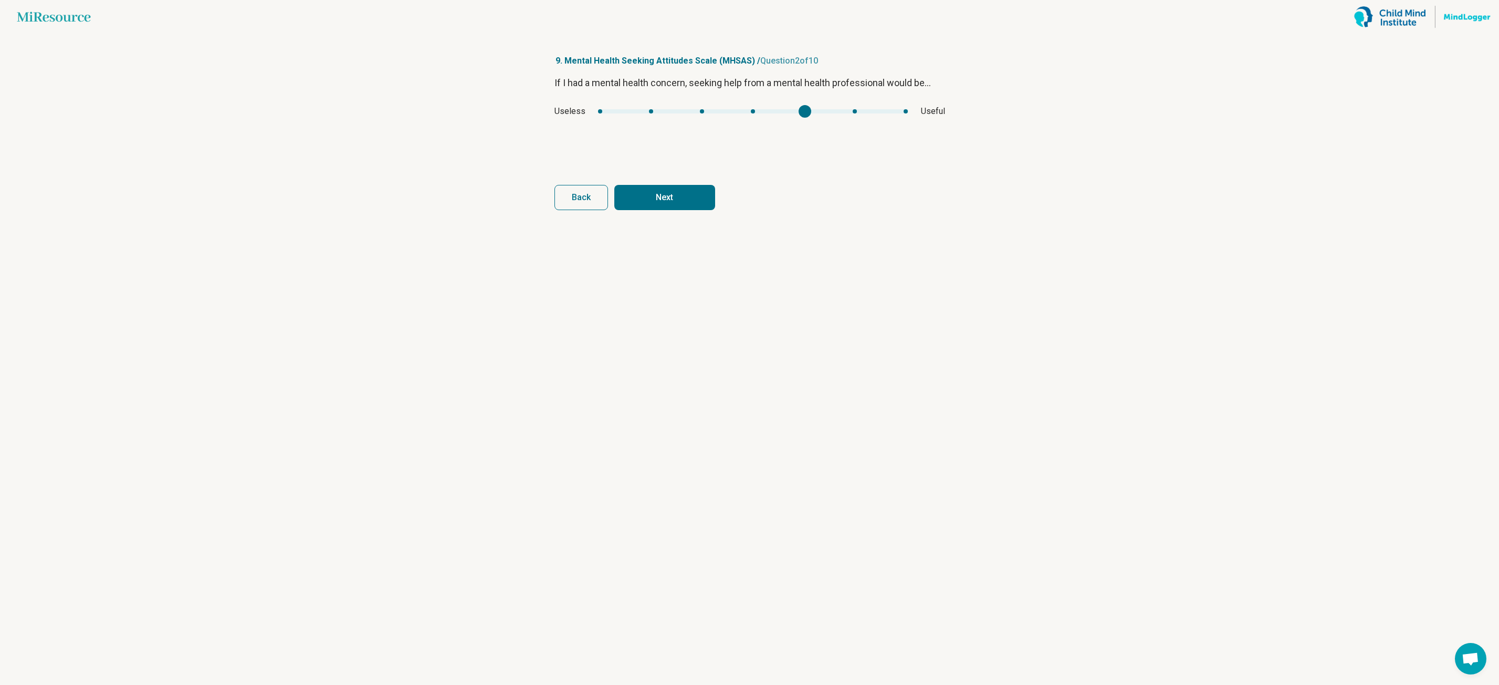
type input "*"
click at [851, 114] on div "mhsas1" at bounding box center [856, 111] width 13 height 13
click at [661, 192] on button "Next" at bounding box center [664, 197] width 101 height 25
type input "*"
click at [634, 111] on div "mhsas2" at bounding box center [745, 111] width 286 height 4
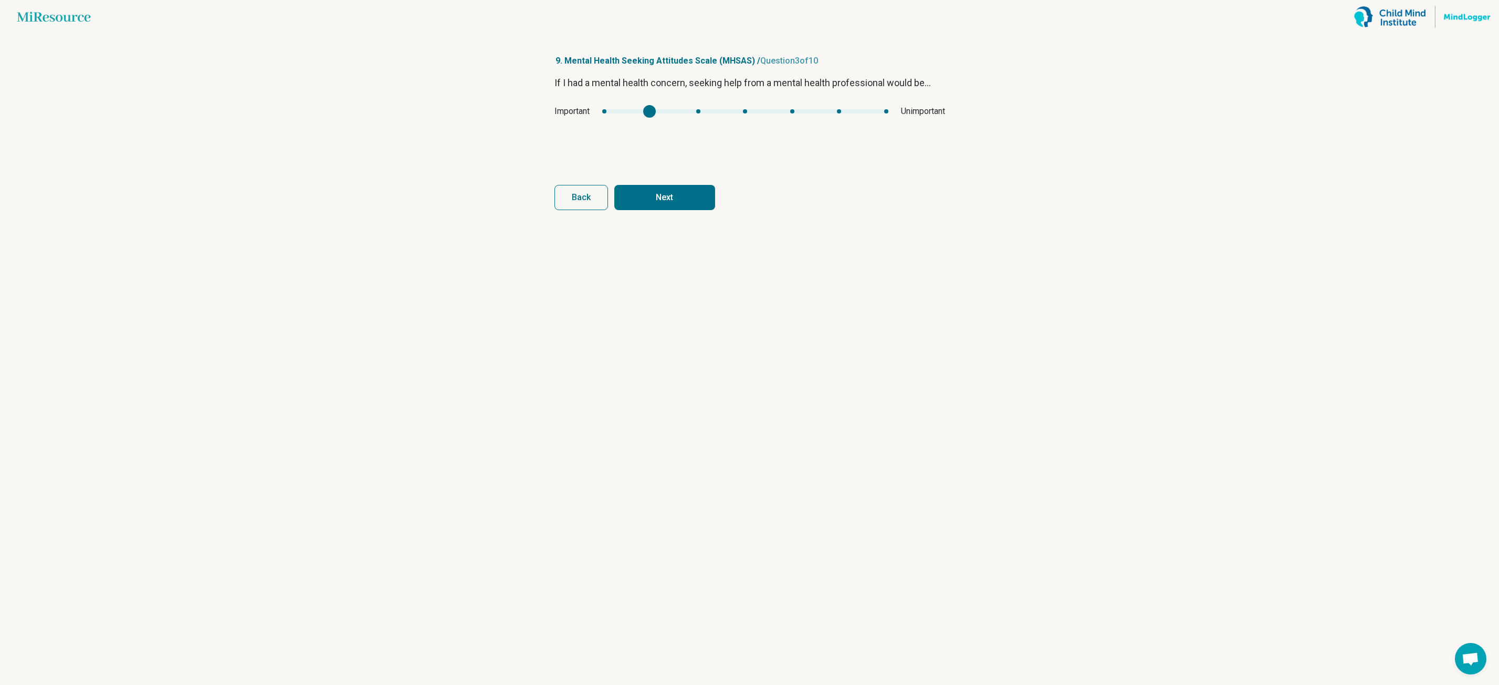
click at [667, 206] on button "Next" at bounding box center [664, 197] width 101 height 25
type input "*"
click at [864, 103] on div "If I had a mental health concern, seeking help from a mental health professiona…" at bounding box center [749, 120] width 391 height 88
click at [640, 196] on button "Next" at bounding box center [664, 197] width 101 height 25
type input "*"
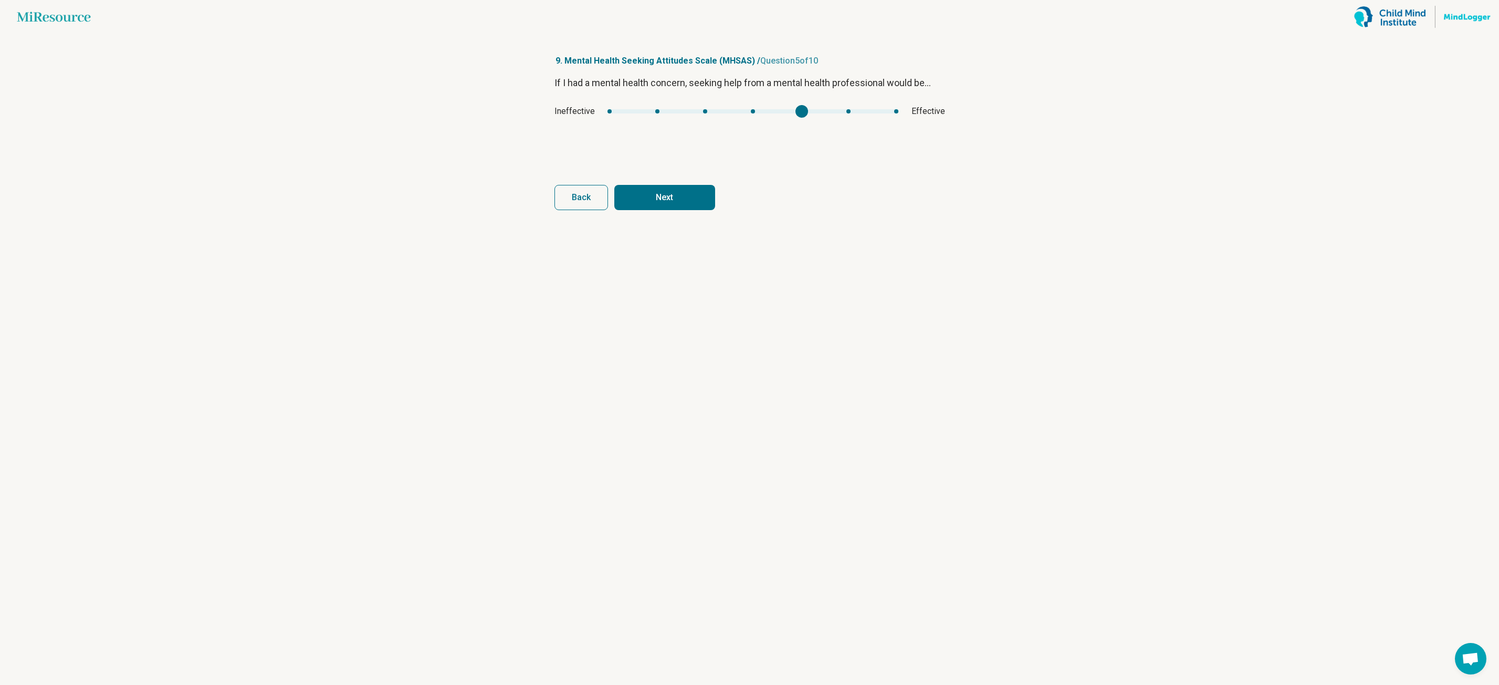
click at [764, 126] on div "If I had a mental health concern, seeking help from a mental health professiona…" at bounding box center [749, 120] width 391 height 88
click at [690, 200] on button "Next" at bounding box center [664, 197] width 101 height 25
type input "*"
click at [614, 106] on div "Good Bad" at bounding box center [749, 111] width 391 height 13
click at [664, 201] on button "Next" at bounding box center [664, 197] width 101 height 25
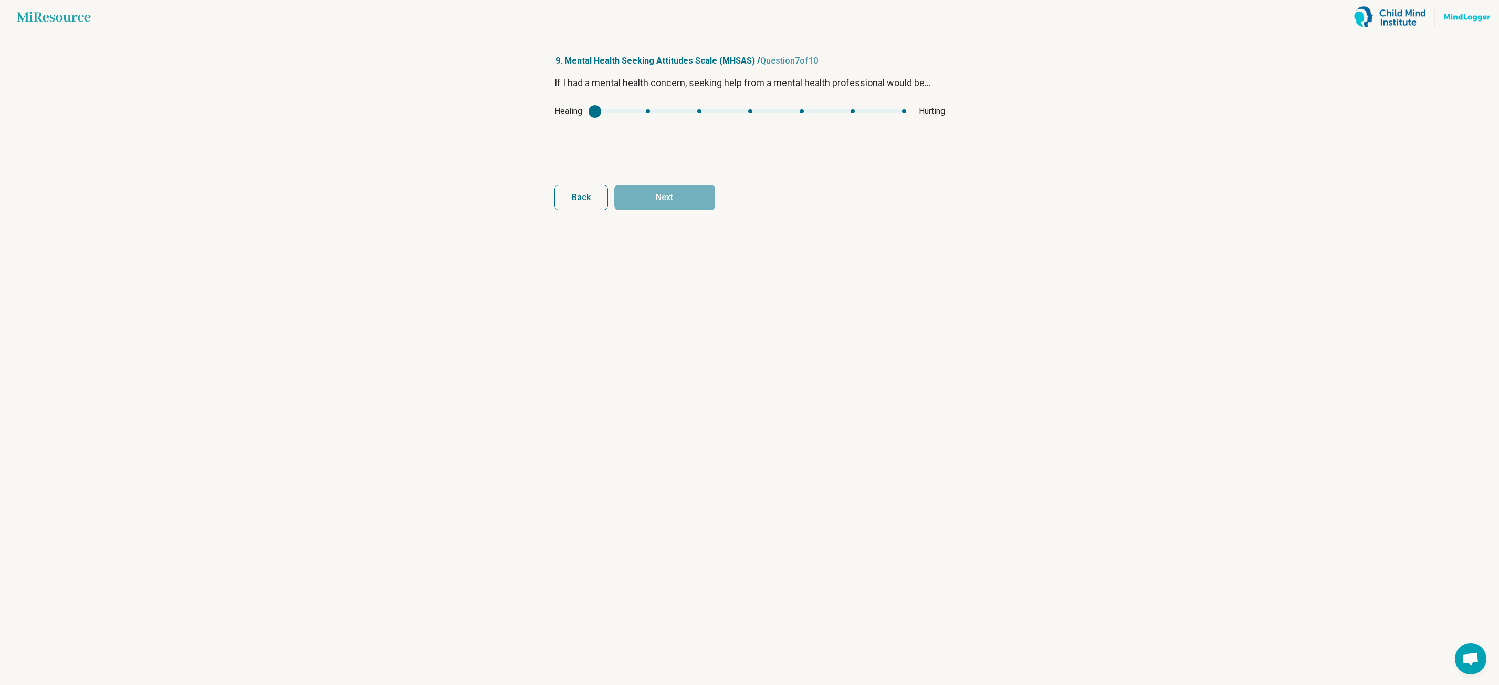
click at [595, 110] on div "mhsas6" at bounding box center [594, 111] width 13 height 13
type input "*"
click at [592, 107] on div "mhsas6" at bounding box center [594, 111] width 13 height 13
click at [658, 196] on button "Next" at bounding box center [664, 197] width 101 height 25
type input "*"
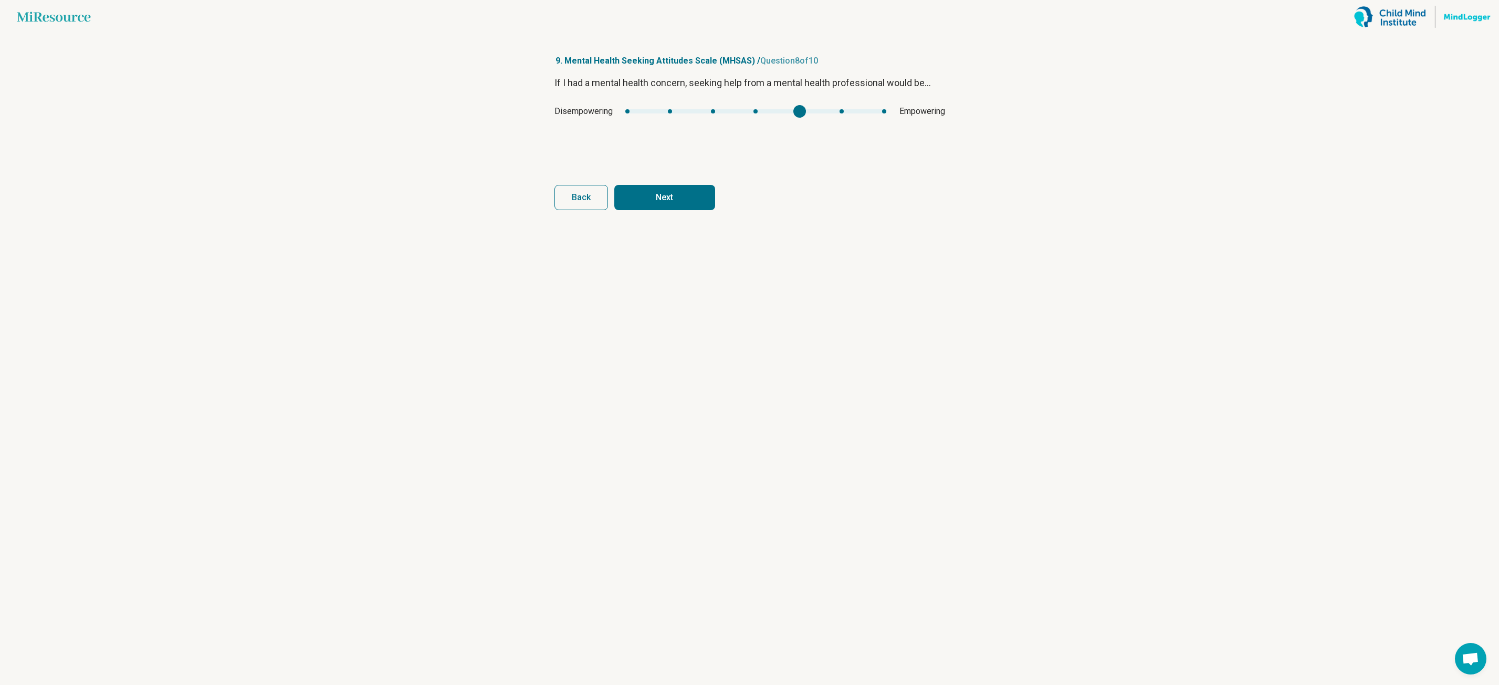
click at [759, 123] on div "If I had a mental health concern, seeking help from a mental health professiona…" at bounding box center [749, 120] width 391 height 88
click at [670, 211] on article "9. Mental Health Seeking Attitudes Scale (MHSAS) / Question 8 of 10 If I had a …" at bounding box center [750, 359] width 424 height 651
click at [667, 197] on button "Next" at bounding box center [664, 197] width 101 height 25
type input "*"
click at [765, 118] on div "If I had a mental health concern, seeking help from a mental health professiona…" at bounding box center [749, 120] width 391 height 88
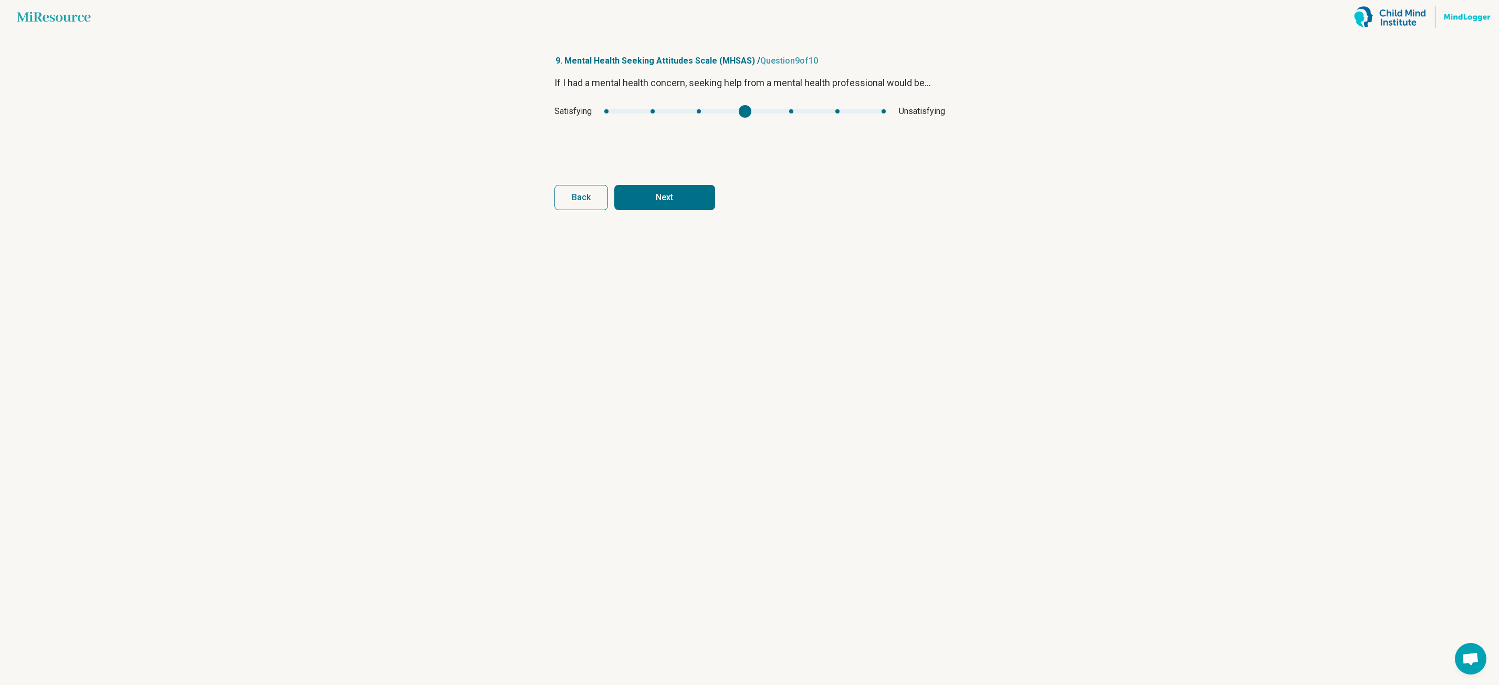
click at [675, 202] on button "Next" at bounding box center [664, 197] width 101 height 25
click at [731, 106] on div "Desirable Undesirable" at bounding box center [749, 111] width 391 height 13
click at [682, 216] on article "9. Mental Health Seeking Attitudes Scale (MHSAS) / Question 10 of 10 If I had a…" at bounding box center [750, 359] width 424 height 651
click at [681, 202] on button "Next survey" at bounding box center [664, 197] width 101 height 25
type input "*"
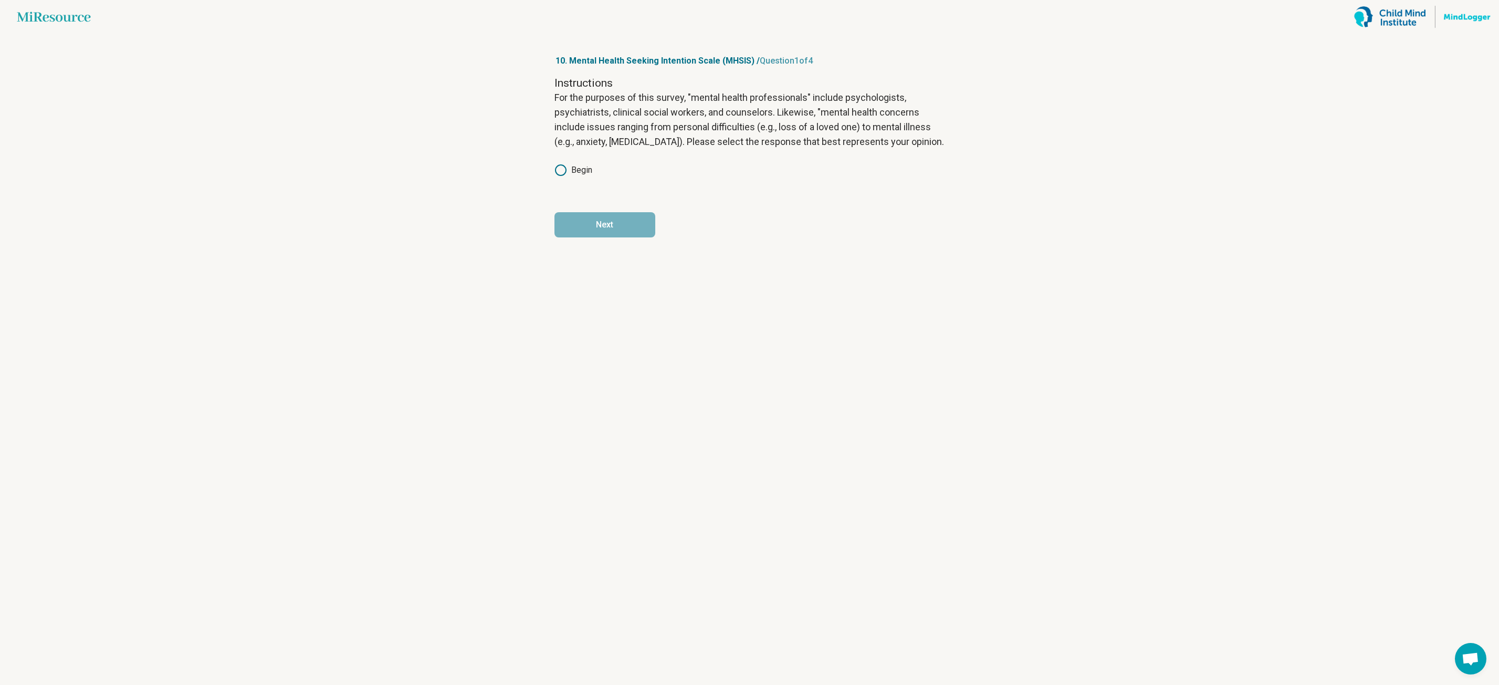
click at [561, 166] on icon at bounding box center [560, 170] width 13 height 13
click at [592, 225] on button "Next" at bounding box center [604, 224] width 101 height 25
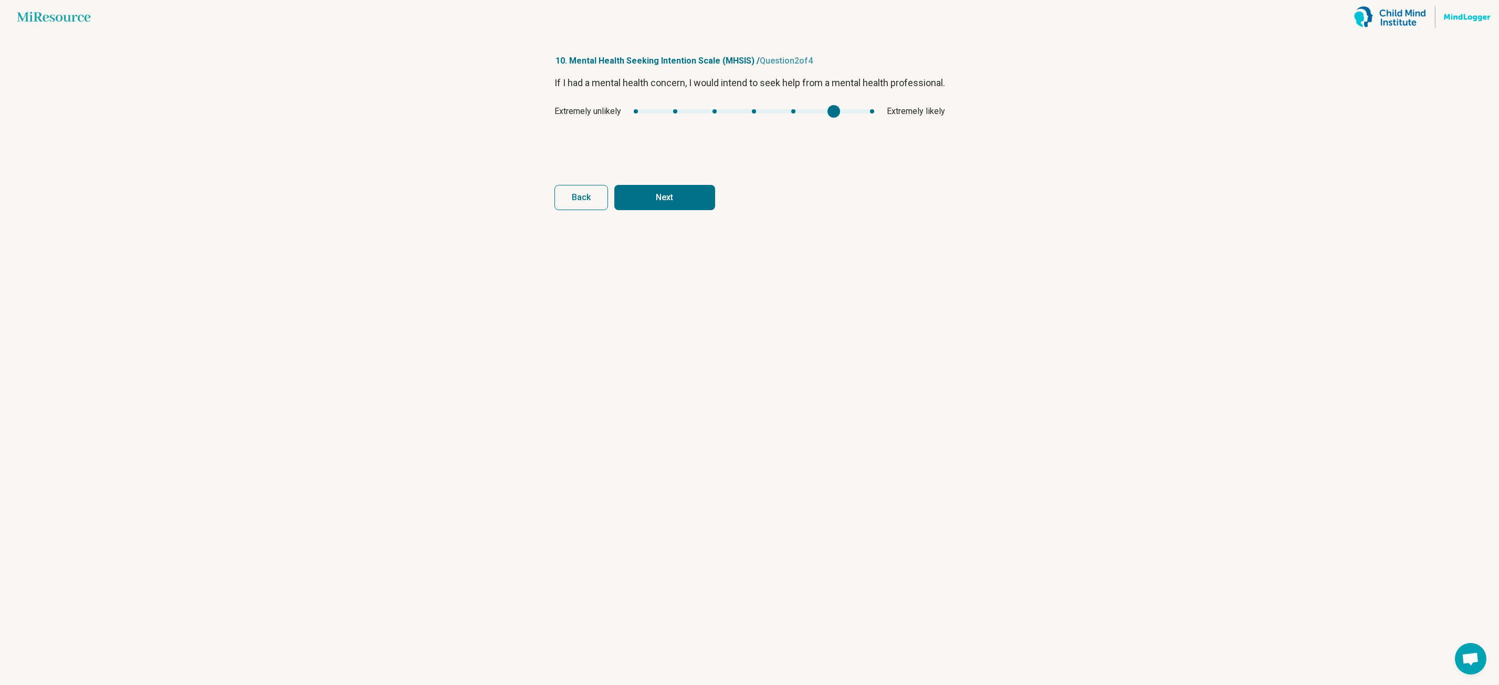
type input "*"
click at [867, 117] on div "If I had a mental health concern, I would intend to seek help from a mental hea…" at bounding box center [749, 120] width 391 height 88
click at [663, 197] on button "Next" at bounding box center [664, 197] width 101 height 25
type input "*"
click at [902, 110] on div "Definitely false Definitely true" at bounding box center [749, 111] width 391 height 13
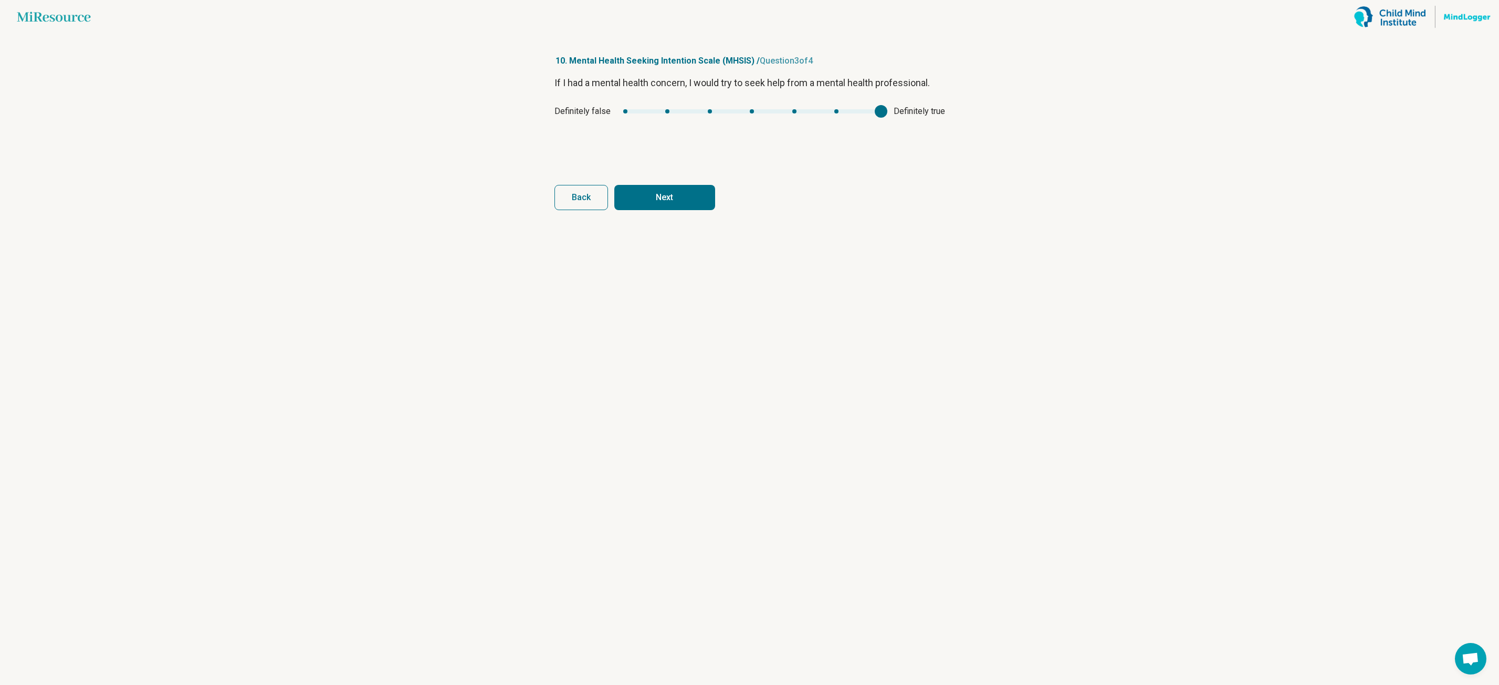
click at [645, 196] on button "Next" at bounding box center [664, 197] width 101 height 25
click at [876, 107] on div "mhsis3" at bounding box center [879, 111] width 13 height 13
click at [633, 194] on button "Finish" at bounding box center [664, 197] width 101 height 25
type input "*"
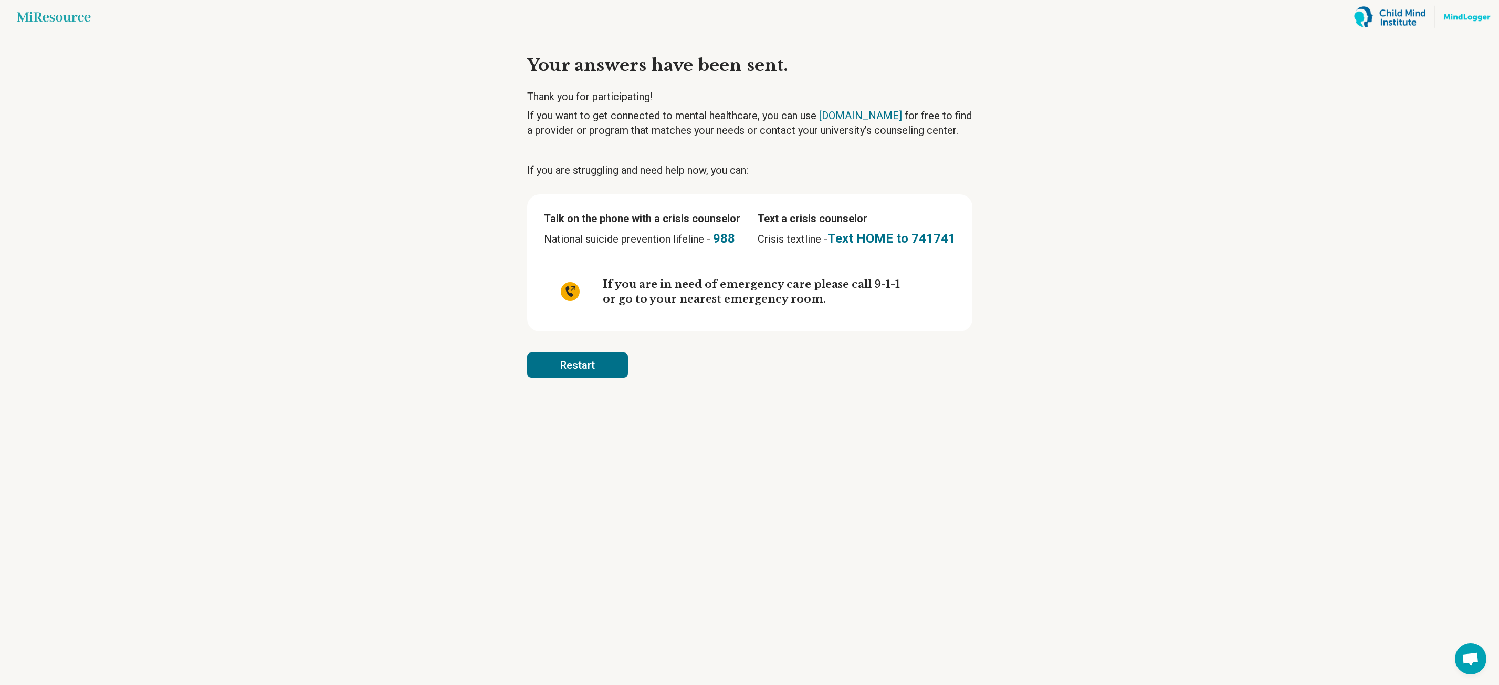
click at [600, 364] on button "Restart" at bounding box center [577, 364] width 101 height 25
